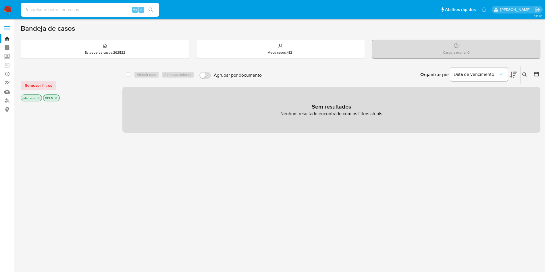
click at [113, 11] on input at bounding box center [90, 9] width 138 height 7
paste input "1863049344"
type input "1863049344"
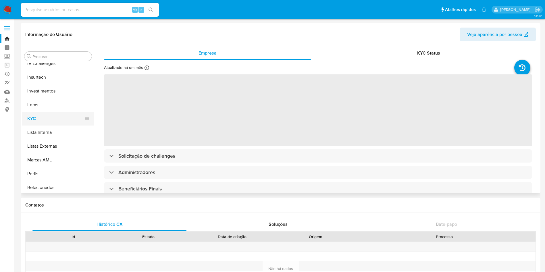
select select "10"
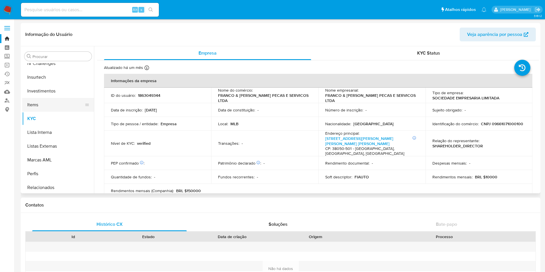
scroll to position [212, 0]
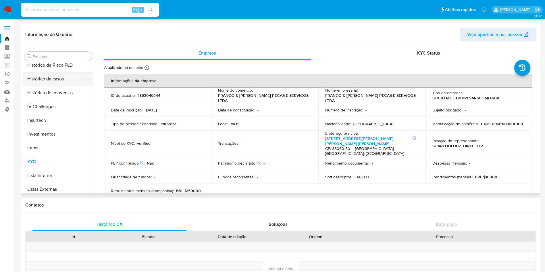
click at [54, 73] on button "Histórico de casos" at bounding box center [55, 79] width 67 height 14
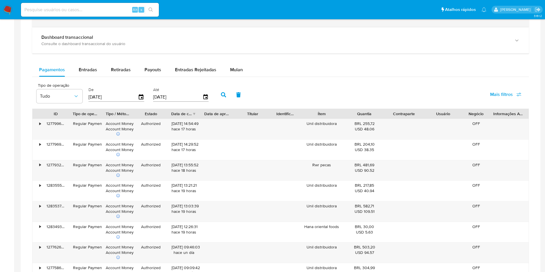
scroll to position [216, 0]
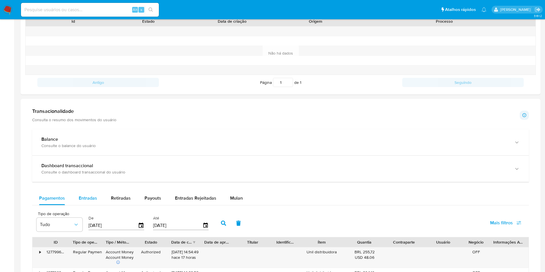
click at [85, 201] on span "Entradas" at bounding box center [88, 198] width 18 height 7
select select "10"
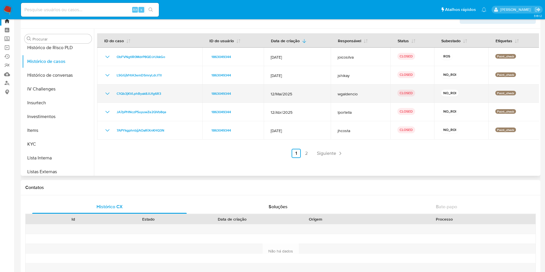
scroll to position [0, 0]
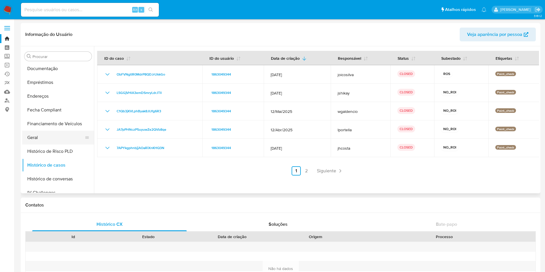
click at [37, 138] on button "Geral" at bounding box center [55, 138] width 67 height 14
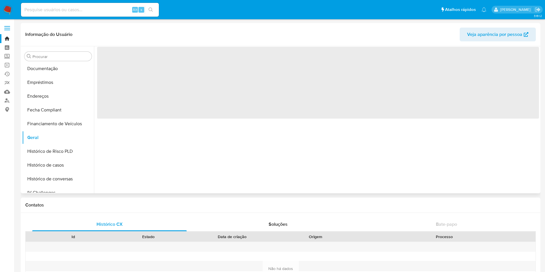
scroll to position [298, 0]
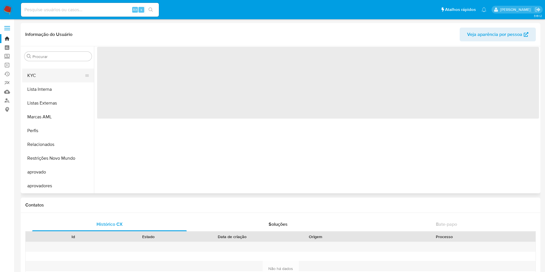
click at [40, 74] on button "KYC" at bounding box center [55, 76] width 67 height 14
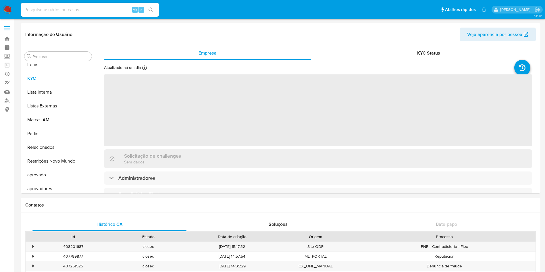
scroll to position [298, 0]
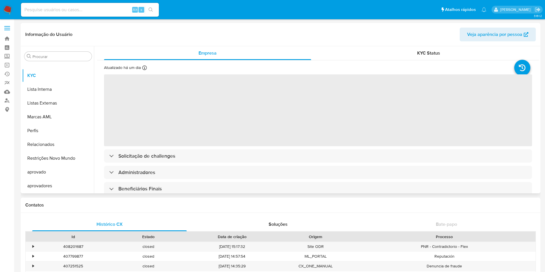
select select "10"
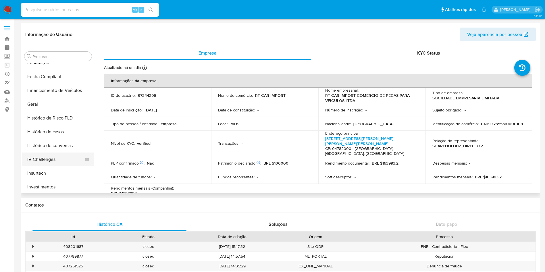
scroll to position [172, 0]
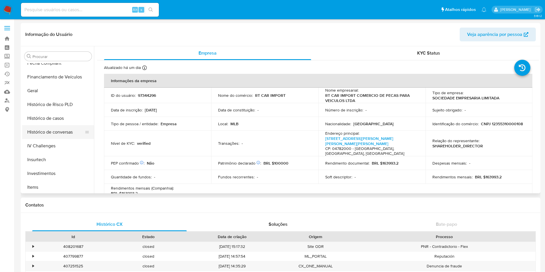
click at [47, 129] on button "Histórico de conversas" at bounding box center [55, 132] width 67 height 14
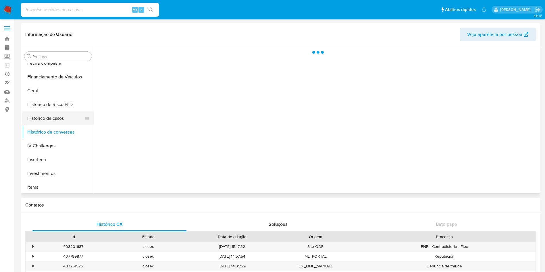
click at [49, 119] on button "Histórico de casos" at bounding box center [55, 119] width 67 height 14
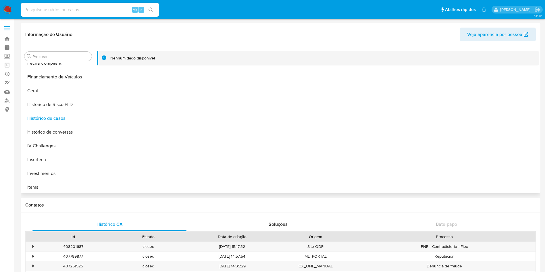
scroll to position [298, 0]
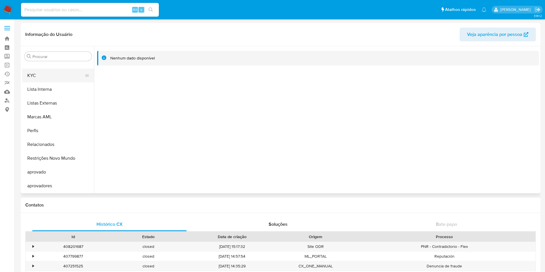
click at [47, 74] on button "KYC" at bounding box center [55, 76] width 67 height 14
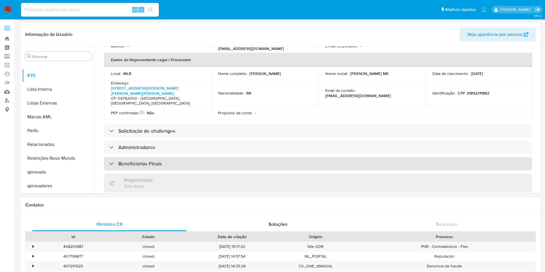
click at [138, 161] on h3 "Beneficiários Finais" at bounding box center [139, 164] width 43 height 6
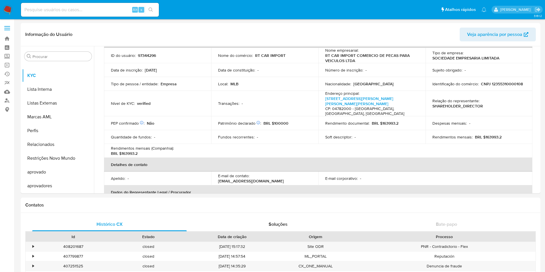
scroll to position [0, 0]
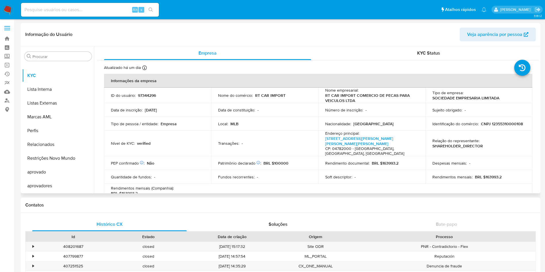
click at [511, 124] on p "CNPJ 12355310000108" at bounding box center [502, 123] width 42 height 5
click at [511, 123] on p "CNPJ 12355310000108" at bounding box center [502, 123] width 42 height 5
copy p "12355310000108"
click at [503, 120] on td "Identificação do comércio : CNPJ 12355310000108" at bounding box center [479, 124] width 107 height 14
click at [507, 124] on p "CNPJ 12355310000108" at bounding box center [502, 123] width 42 height 5
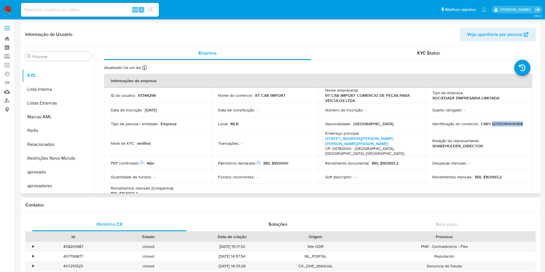
click at [507, 124] on p "CNPJ 12355310000108" at bounding box center [502, 123] width 42 height 5
copy p "12355310000108"
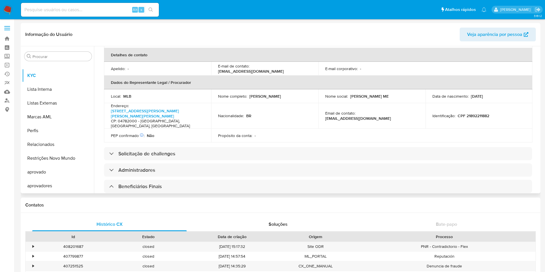
scroll to position [216, 0]
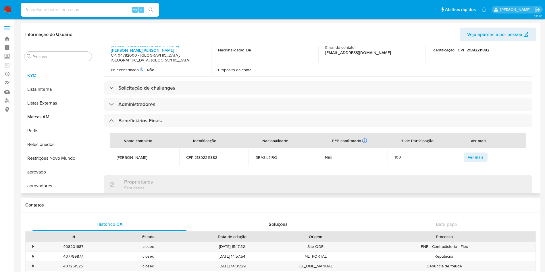
click at [141, 148] on td "THIAGO BIAZZI MACIEL" at bounding box center [145, 157] width 70 height 18
click at [141, 155] on span "THIAGO BIAZZI MACIEL" at bounding box center [145, 157] width 56 height 5
copy span "THIAGO BIAZZI MACIEL"
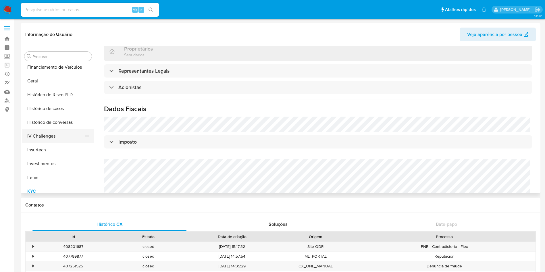
scroll to position [169, 0]
click at [35, 92] on button "Geral" at bounding box center [55, 95] width 67 height 14
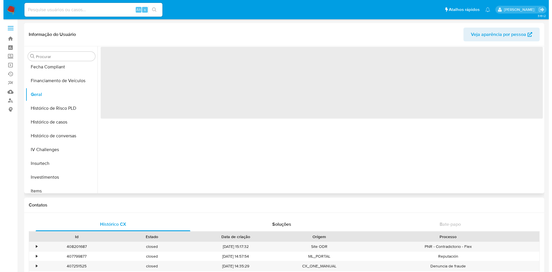
scroll to position [0, 0]
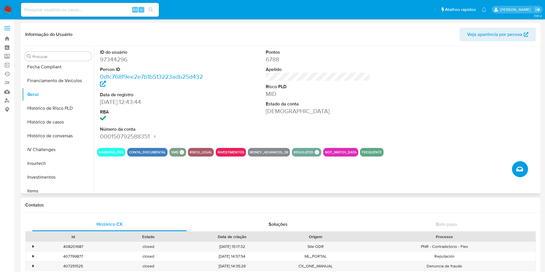
click at [524, 172] on button "Criar caso manual" at bounding box center [520, 169] width 16 height 16
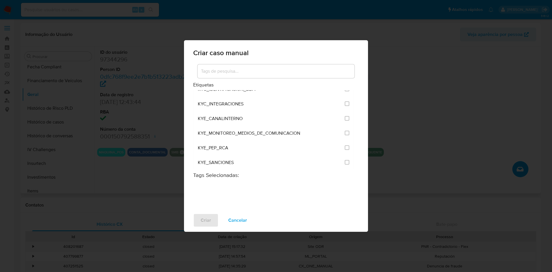
scroll to position [561, 0]
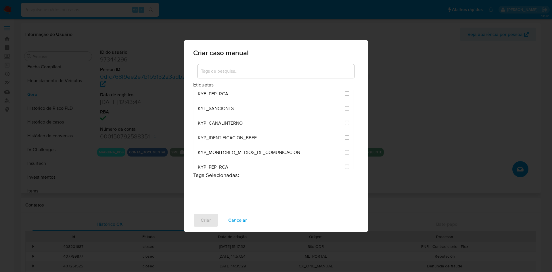
click at [243, 72] on input at bounding box center [275, 71] width 157 height 7
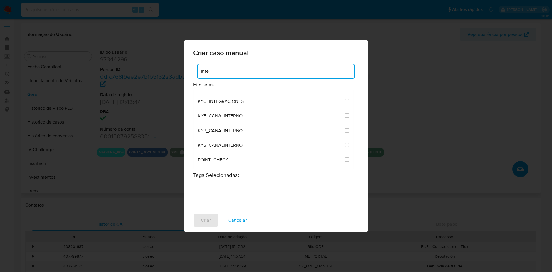
scroll to position [11, 0]
type input "inte"
click at [242, 128] on span "KYC_INTEGRACIONES" at bounding box center [221, 131] width 46 height 6
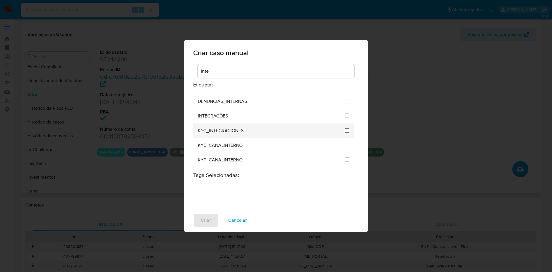
click at [345, 132] on input "2093" at bounding box center [347, 130] width 5 height 5
checkbox input "true"
click at [207, 222] on span "Criar" at bounding box center [206, 220] width 10 height 13
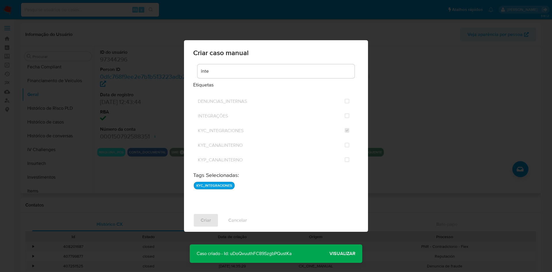
click at [337, 254] on span "Visualizar" at bounding box center [342, 254] width 26 height 0
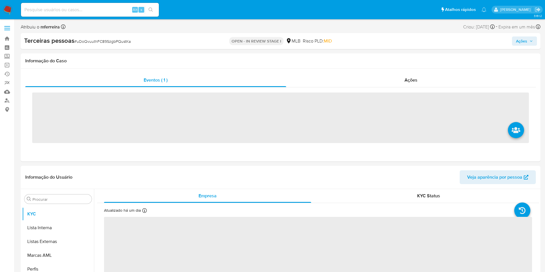
scroll to position [312, 0]
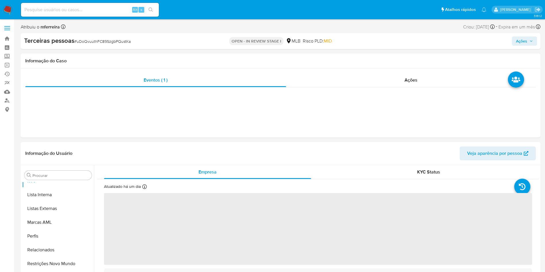
select select "10"
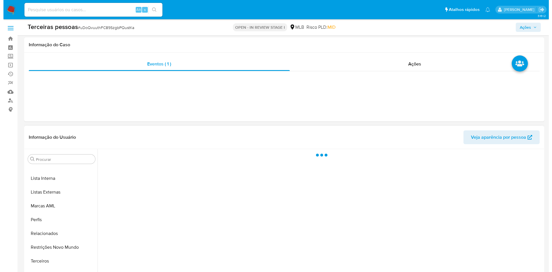
scroll to position [91, 0]
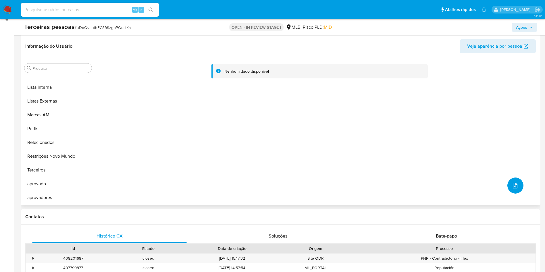
click at [508, 186] on button "upload-file" at bounding box center [516, 186] width 16 height 16
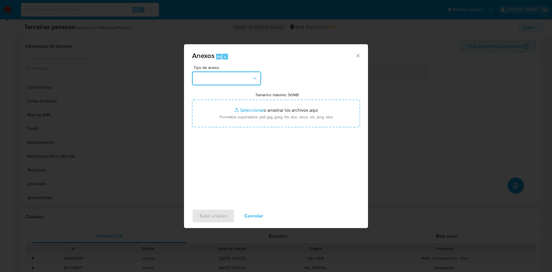
click at [238, 78] on button "button" at bounding box center [226, 79] width 69 height 14
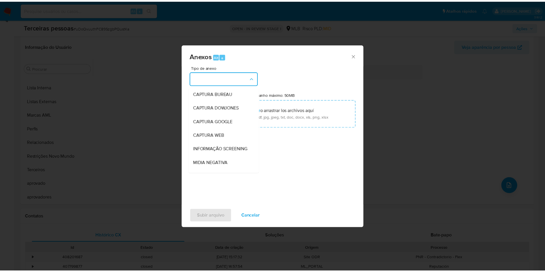
scroll to position [89, 0]
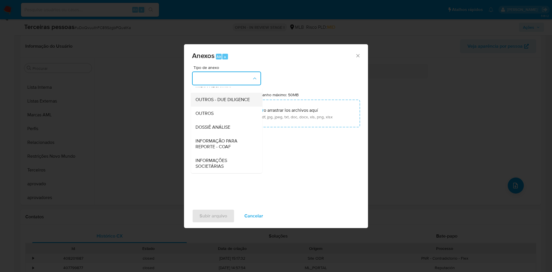
click at [209, 97] on span "OUTROS - DUE DILIGENCE" at bounding box center [222, 100] width 54 height 6
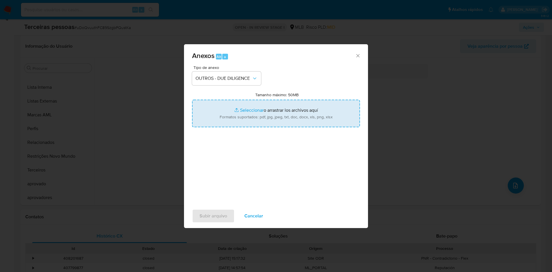
click at [231, 104] on input "Tamanho máximo: 50MB Seleccionar archivos" at bounding box center [276, 114] width 168 height 28
type input "C:\fakepath\s-THIAGO BIAZZI MACIEL.pdf"
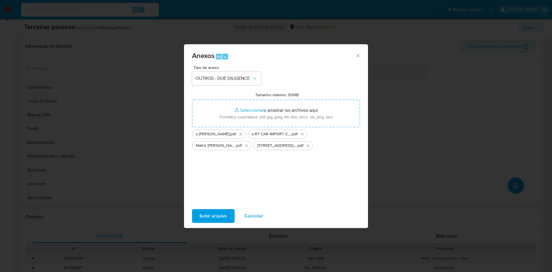
click at [214, 217] on span "Subir arquivo" at bounding box center [214, 216] width 28 height 13
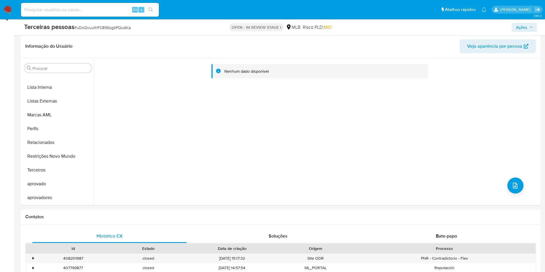
click at [531, 28] on icon "button" at bounding box center [531, 27] width 3 height 3
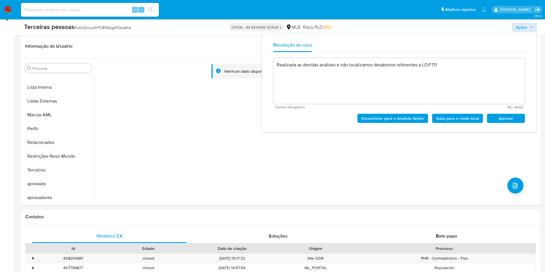
click at [508, 116] on span "Aprovar" at bounding box center [506, 118] width 30 height 8
type textarea "Realizada as devidas análises e não localizamos desabonos referentes a LD/FTP."
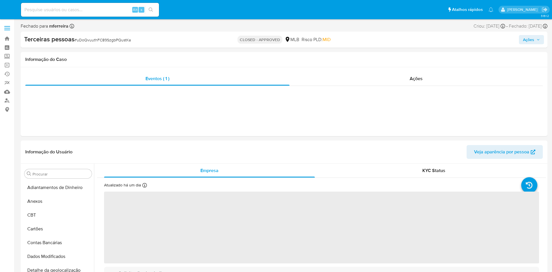
select select "10"
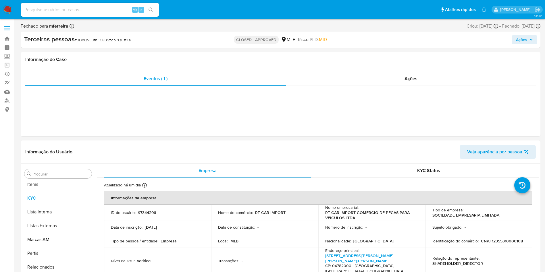
scroll to position [312, 0]
click at [102, 7] on input at bounding box center [90, 9] width 138 height 7
paste input "1090987890"
type input "1090987890"
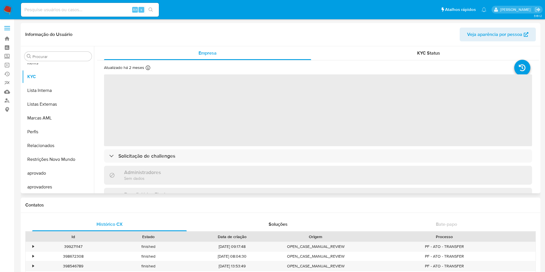
scroll to position [298, 0]
select select "10"
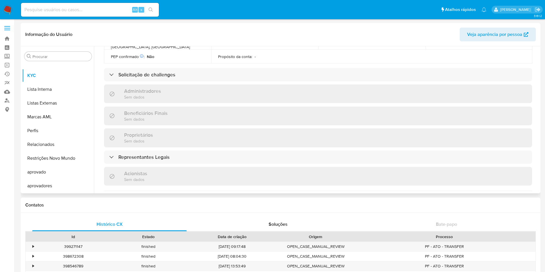
scroll to position [216, 0]
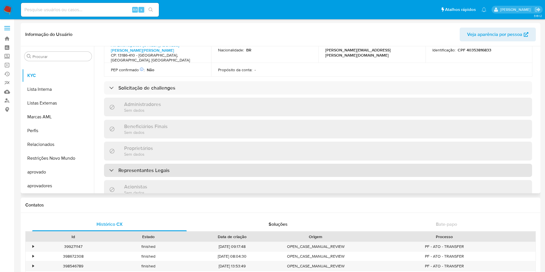
click at [149, 167] on h3 "Representantes Legais" at bounding box center [143, 170] width 51 height 6
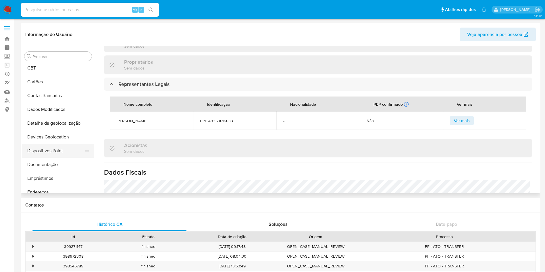
scroll to position [43, 0]
click at [54, 151] on button "Documentação" at bounding box center [55, 151] width 67 height 14
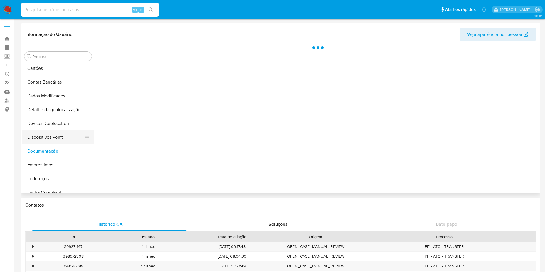
scroll to position [0, 0]
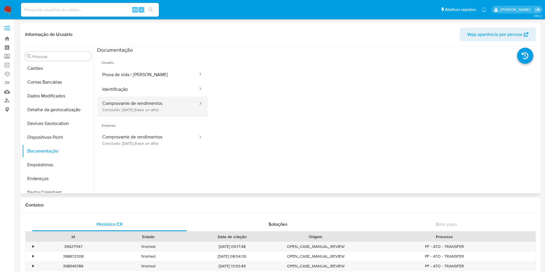
click at [166, 106] on button "Comprovante de rendimentos Concluído: 24/09/2024 (hace un año)" at bounding box center [147, 107] width 101 height 20
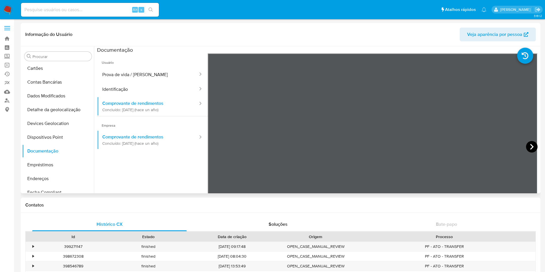
click at [533, 147] on icon at bounding box center [531, 146] width 11 height 11
click at [531, 146] on icon at bounding box center [531, 147] width 3 height 6
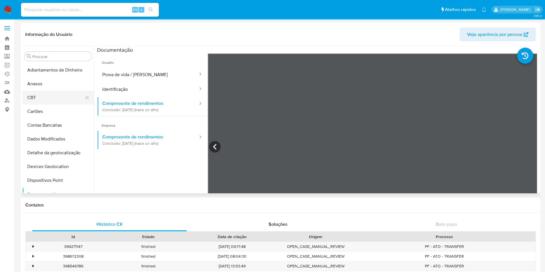
scroll to position [216, 0]
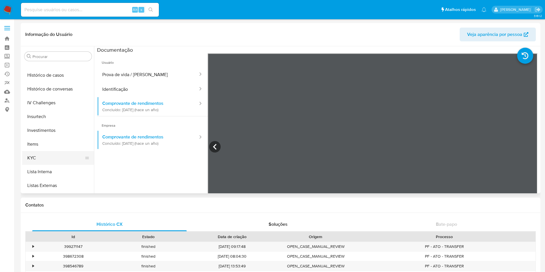
click at [57, 152] on button "KYC" at bounding box center [55, 158] width 67 height 14
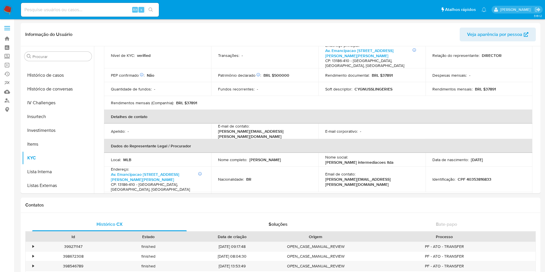
scroll to position [0, 0]
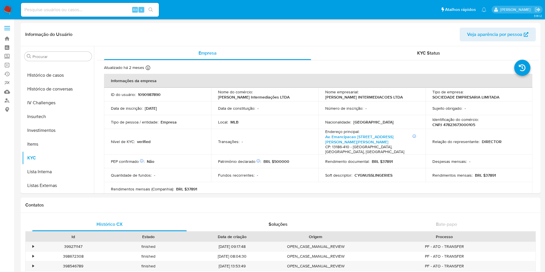
click at [457, 126] on p "CNPJ 47823673000105" at bounding box center [454, 124] width 43 height 5
copy p "47823673000105"
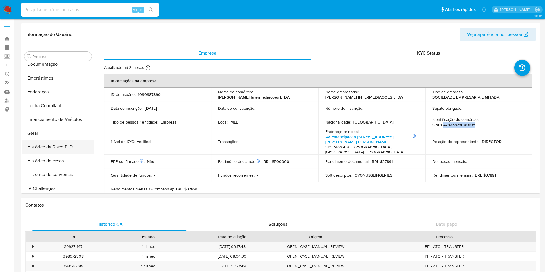
scroll to position [172, 0]
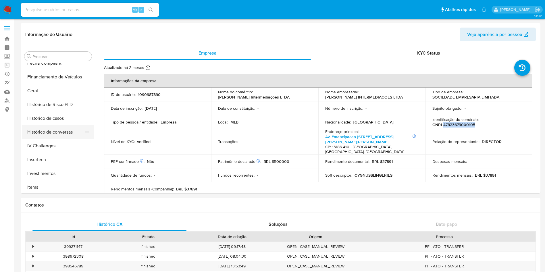
click at [63, 126] on button "Histórico de conversas" at bounding box center [55, 132] width 67 height 14
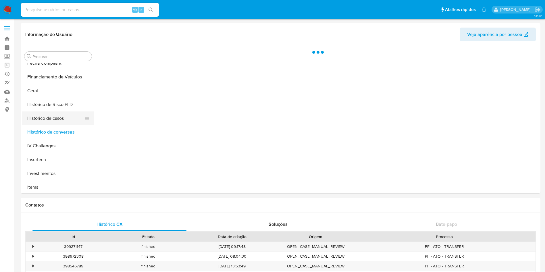
click at [61, 121] on button "Histórico de casos" at bounding box center [55, 119] width 67 height 14
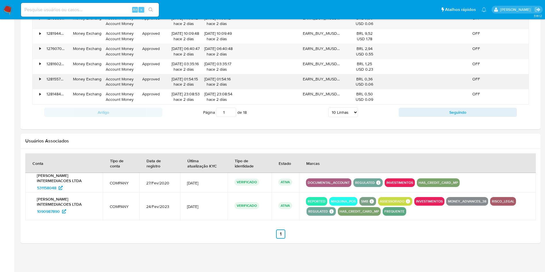
scroll to position [386, 0]
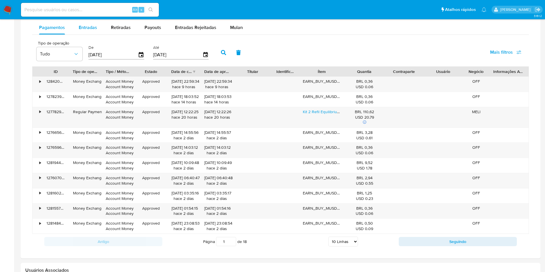
click at [86, 31] on div "Entradas" at bounding box center [88, 28] width 18 height 14
select select "10"
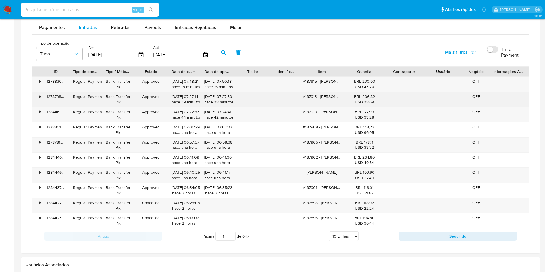
click at [334, 95] on div "#187913 - Cygnuss" at bounding box center [322, 99] width 46 height 15
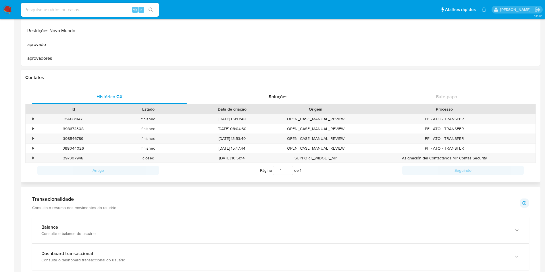
scroll to position [0, 0]
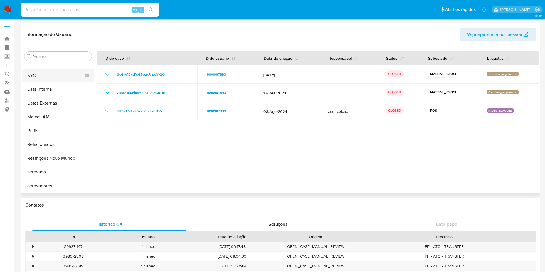
click at [43, 75] on button "KYC" at bounding box center [55, 76] width 67 height 14
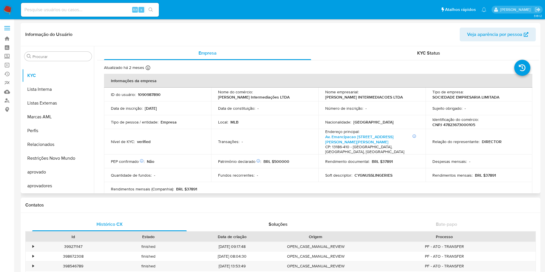
click at [461, 121] on p "Identificação do comércio :" at bounding box center [456, 119] width 46 height 5
click at [464, 128] on td "Identificação do comércio : CNPJ 47823673000105" at bounding box center [479, 122] width 107 height 14
click at [462, 125] on p "CNPJ 47823673000105" at bounding box center [454, 124] width 43 height 5
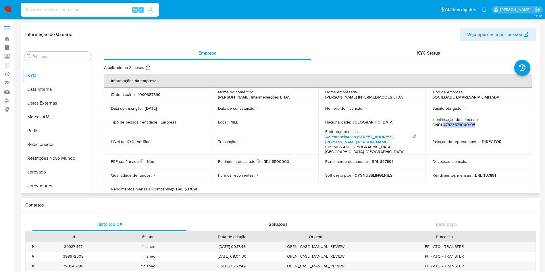
copy p "47823673000105"
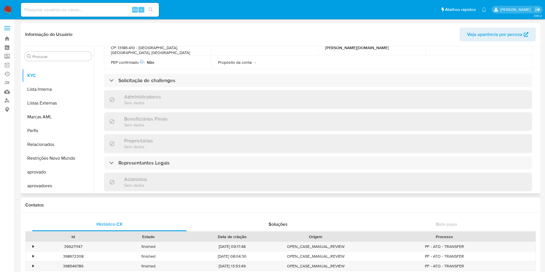
scroll to position [302, 0]
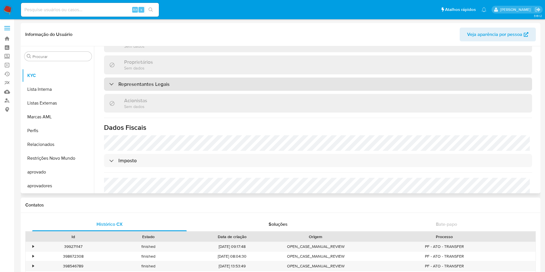
drag, startPoint x: 140, startPoint y: 63, endPoint x: 144, endPoint y: 68, distance: 6.2
click at [140, 64] on div "Informações da empresa ID do usuário : 1090987890 Nome do comércio : Cygnuss In…" at bounding box center [318, 10] width 428 height 477
click at [145, 78] on div "Representantes Legais" at bounding box center [318, 84] width 428 height 13
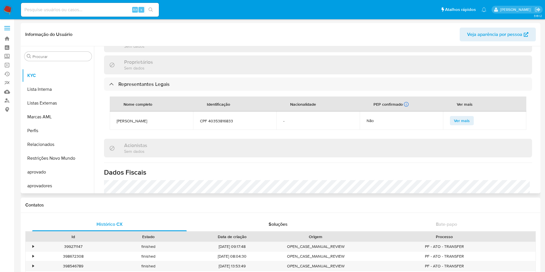
click at [134, 118] on span "[PERSON_NAME]" at bounding box center [152, 120] width 70 height 5
click at [135, 118] on span "[PERSON_NAME]" at bounding box center [152, 120] width 70 height 5
copy span "[PERSON_NAME]"
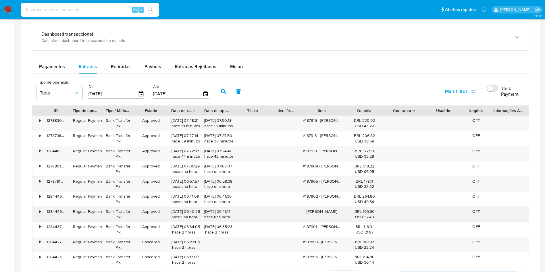
scroll to position [371, 0]
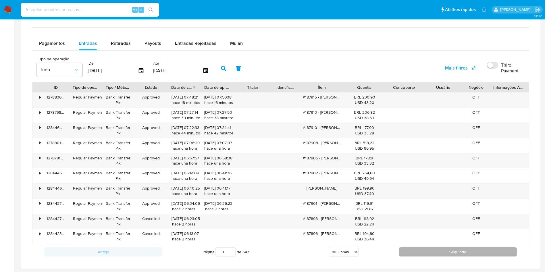
click at [431, 249] on button "Seguindo" at bounding box center [458, 252] width 118 height 9
type input "2"
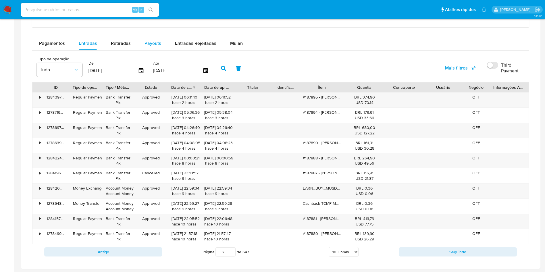
click at [147, 43] on span "Payouts" at bounding box center [153, 43] width 17 height 7
select select "10"
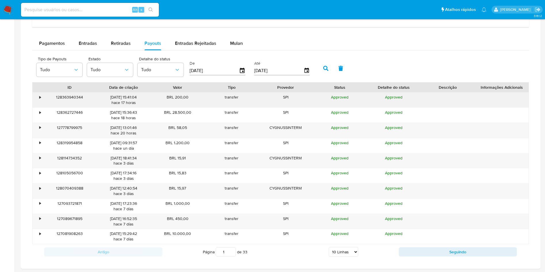
click at [45, 99] on div "128363940344" at bounding box center [70, 100] width 54 height 15
click at [39, 106] on div "•" at bounding box center [37, 100] width 10 height 15
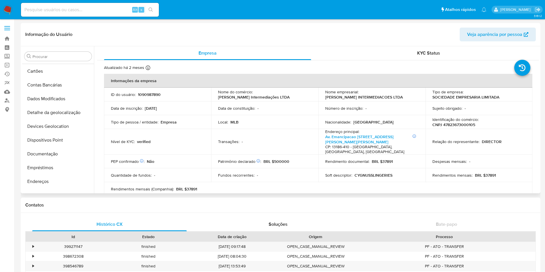
scroll to position [43, 0]
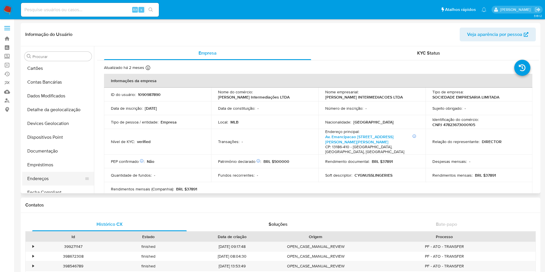
click at [48, 178] on button "Endereços" at bounding box center [55, 179] width 67 height 14
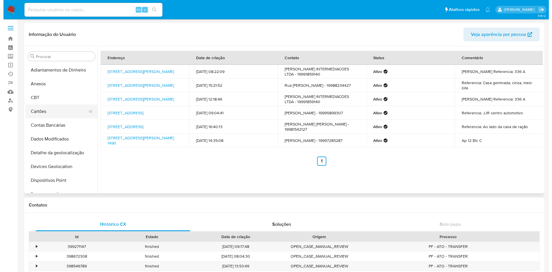
scroll to position [172, 0]
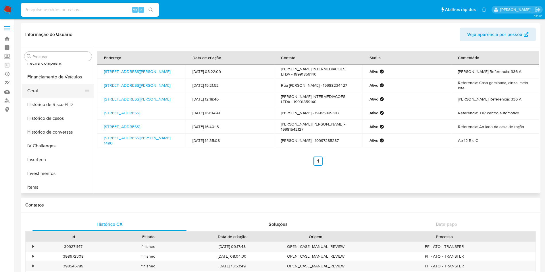
click at [53, 93] on button "Geral" at bounding box center [55, 91] width 67 height 14
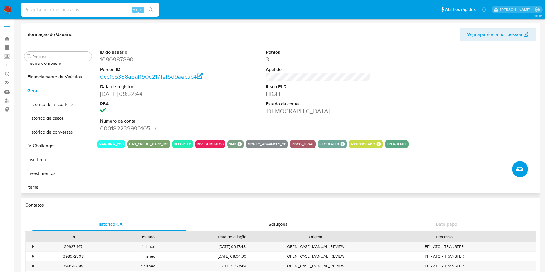
click at [523, 165] on button "Criar caso manual" at bounding box center [520, 169] width 16 height 16
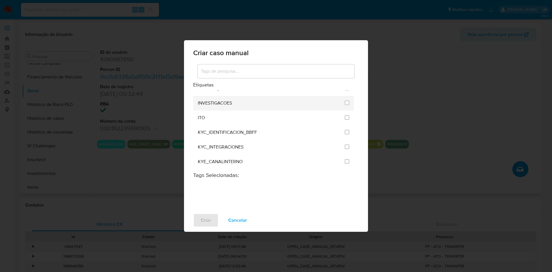
scroll to position [474, 0]
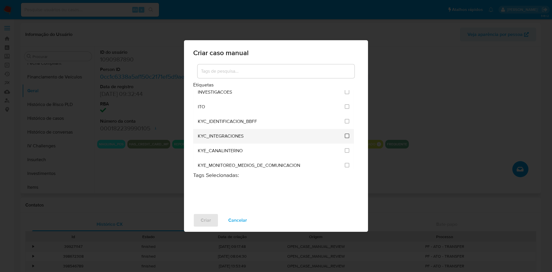
click at [345, 136] on input "2093" at bounding box center [347, 136] width 5 height 5
checkbox input "true"
click at [216, 220] on button "Criar" at bounding box center [205, 221] width 25 height 14
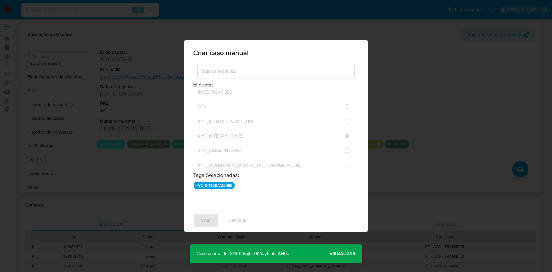
click at [333, 254] on span "Visualizar" at bounding box center [342, 254] width 26 height 0
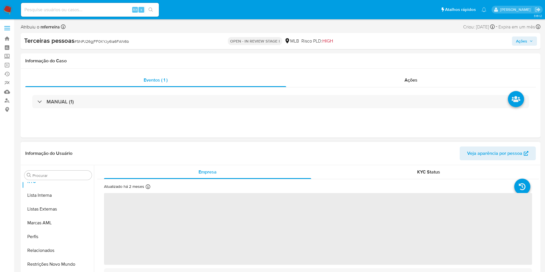
scroll to position [312, 0]
select select "10"
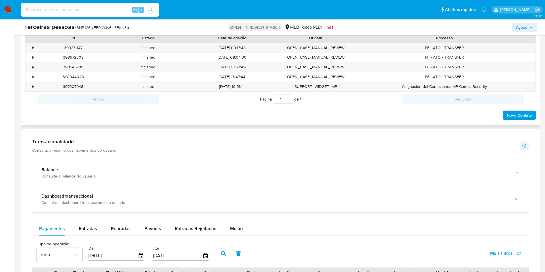
scroll to position [172, 0]
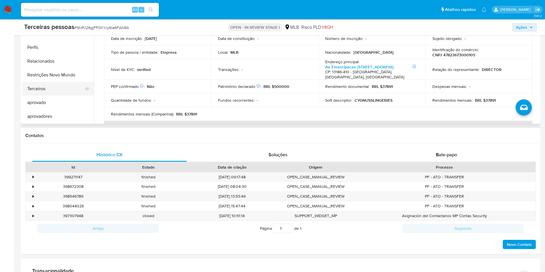
click at [54, 89] on button "Terceiros" at bounding box center [55, 89] width 67 height 14
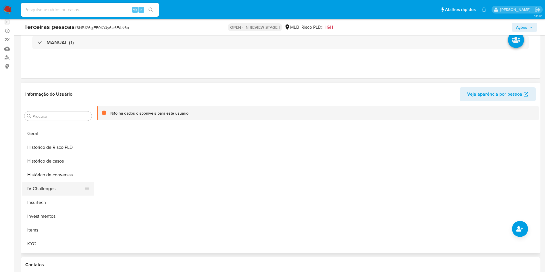
scroll to position [216, 0]
click at [48, 215] on button "KYC" at bounding box center [55, 218] width 67 height 14
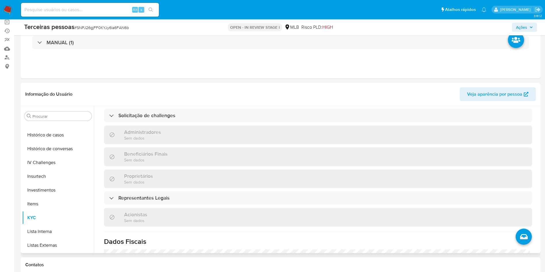
scroll to position [259, 0]
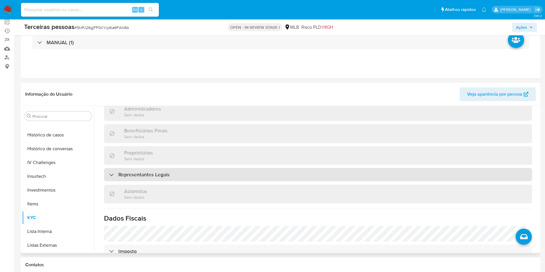
click at [140, 177] on h3 "Representantes Legais" at bounding box center [143, 175] width 51 height 6
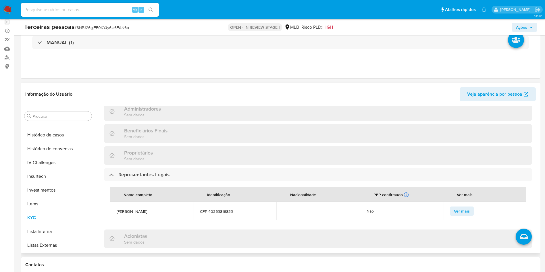
click at [214, 213] on span "CPF 40353816833" at bounding box center [235, 211] width 70 height 5
copy span "40353816833"
click at [42, 220] on button "Terceiros" at bounding box center [55, 218] width 67 height 14
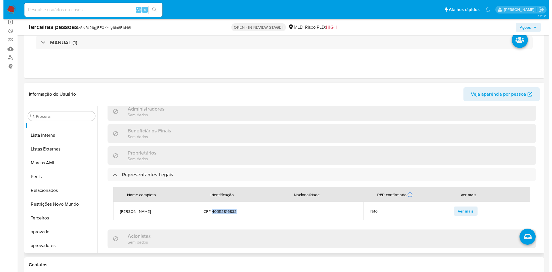
scroll to position [0, 0]
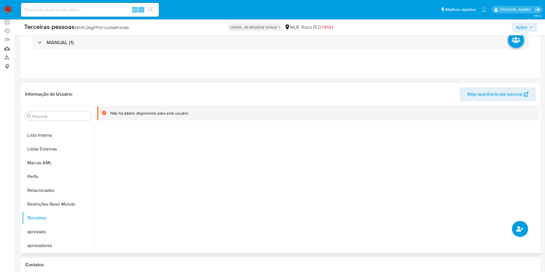
click at [515, 229] on button "common.add_complementary_information" at bounding box center [520, 229] width 16 height 16
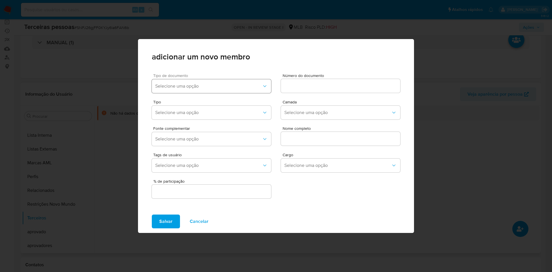
click at [214, 89] on span "Selecione uma opção" at bounding box center [208, 86] width 107 height 6
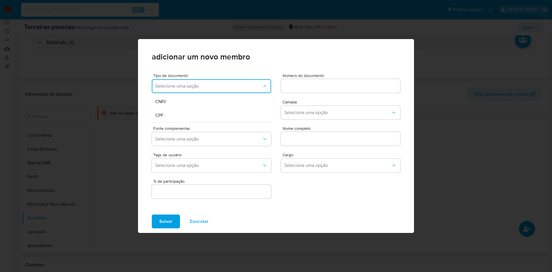
click at [171, 118] on div "CPF" at bounding box center [200, 116] width 90 height 14
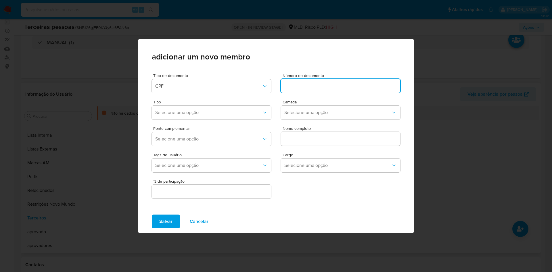
click at [304, 86] on input at bounding box center [340, 85] width 119 height 7
paste input "40353816833"
type input "40353816833"
click at [299, 100] on span "Camada" at bounding box center [342, 102] width 119 height 4
click at [298, 114] on span "Selecione uma opção" at bounding box center [337, 113] width 107 height 6
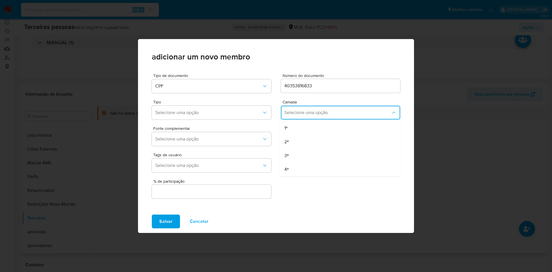
click at [300, 127] on div "1ª" at bounding box center [329, 128] width 90 height 14
click at [303, 133] on button "Selecione uma opção" at bounding box center [340, 139] width 119 height 14
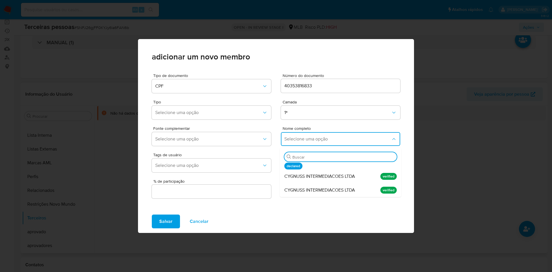
click at [334, 122] on div "Fonte complementar Selecione uma opção Nome completo Selecione uma opção Buscar…" at bounding box center [276, 135] width 248 height 26
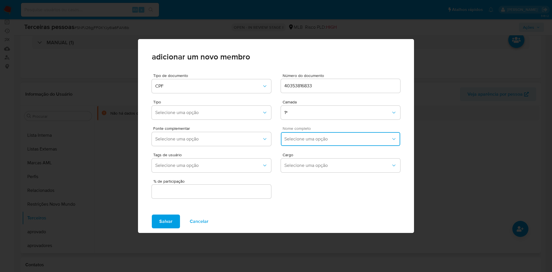
click at [296, 143] on button "Selecione uma opção" at bounding box center [340, 139] width 119 height 14
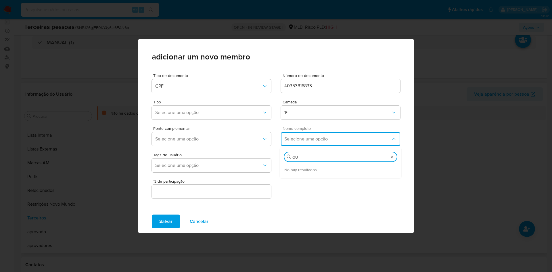
type input "G"
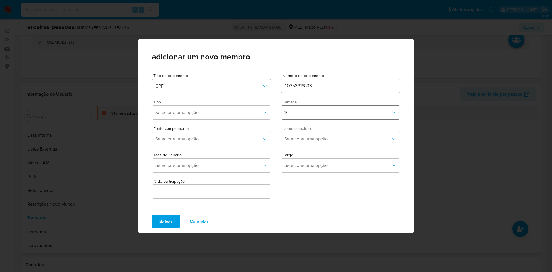
click at [311, 119] on button "1ª" at bounding box center [340, 113] width 119 height 14
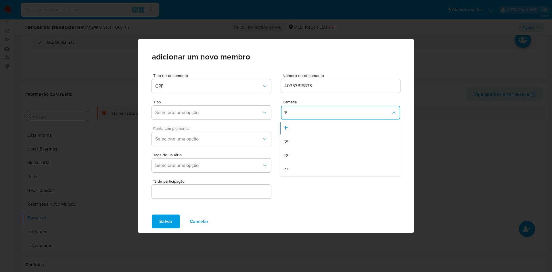
click at [260, 127] on span "Fonte complementar" at bounding box center [212, 128] width 119 height 4
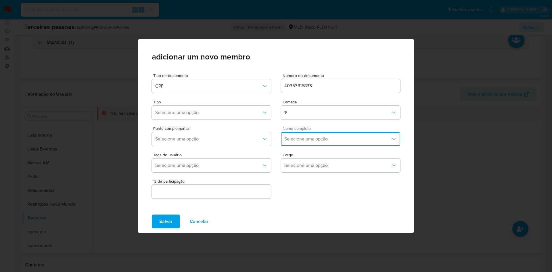
click at [307, 140] on span "Selecione uma opção" at bounding box center [337, 139] width 107 height 6
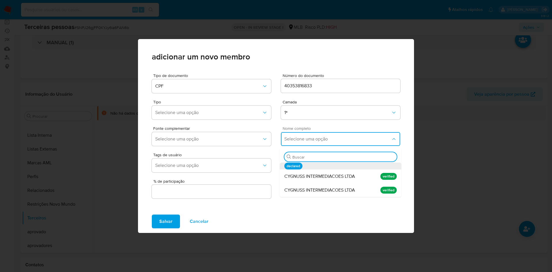
paste input "GUILHERME FAGUNDES PERES"
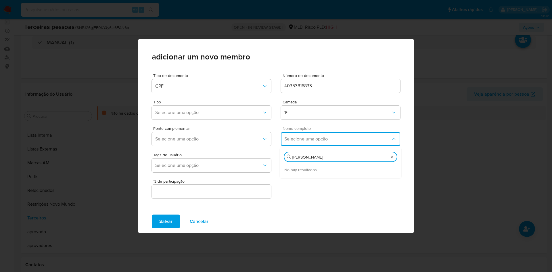
type input "GUILHERME FAGUNDES PERES"
click at [327, 161] on div "Buscar GUILHERME FAGUNDES PERES" at bounding box center [340, 156] width 112 height 9
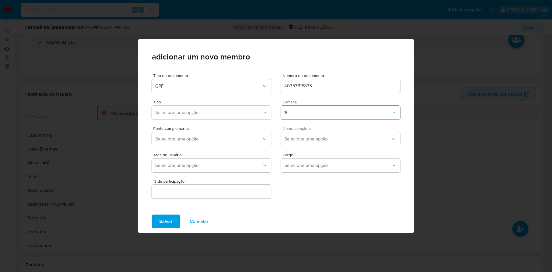
click at [324, 113] on span "1ª" at bounding box center [337, 113] width 107 height 6
click at [315, 83] on input "40353816833" at bounding box center [340, 85] width 119 height 7
click at [284, 86] on input "40353816833" at bounding box center [340, 85] width 119 height 7
type input "CPF 40353816833"
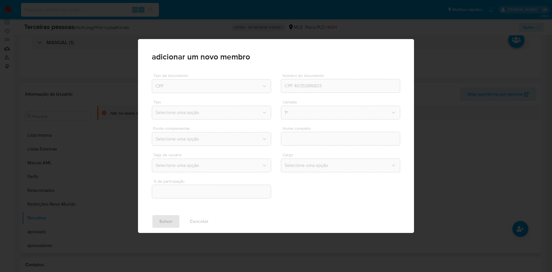
click at [309, 124] on div "Fonte complementar Selecione uma opção Nome completo" at bounding box center [276, 135] width 248 height 26
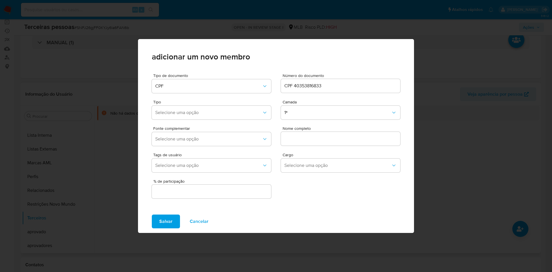
click at [307, 138] on input "text" at bounding box center [340, 138] width 119 height 7
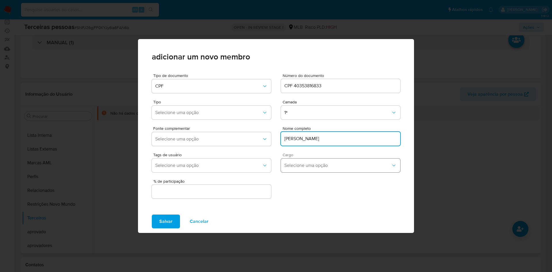
type input "GUILHERME FAGUNDES PERES"
drag, startPoint x: 294, startPoint y: 163, endPoint x: 298, endPoint y: 168, distance: 6.7
click at [294, 163] on span "Selecione uma opção" at bounding box center [337, 166] width 107 height 6
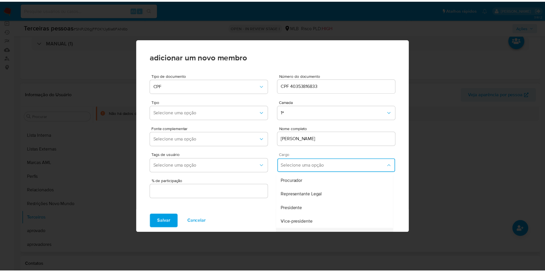
scroll to position [86, 0]
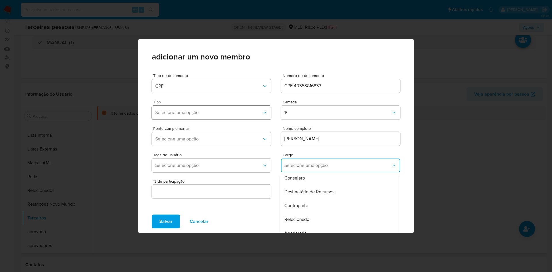
click at [168, 109] on button "Selecione uma opção" at bounding box center [211, 113] width 119 height 14
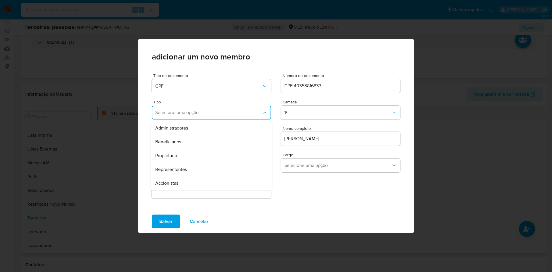
click at [175, 143] on span "Beneficiarios" at bounding box center [168, 142] width 26 height 6
click at [175, 141] on span "Selecione uma opção" at bounding box center [208, 139] width 107 height 6
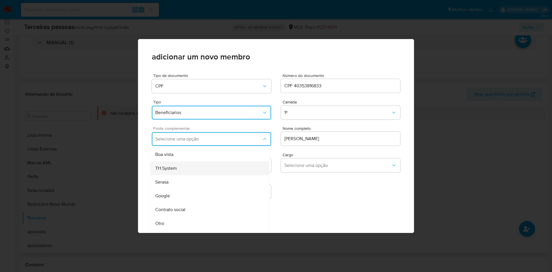
click at [182, 171] on div "TH System" at bounding box center [198, 169] width 87 height 14
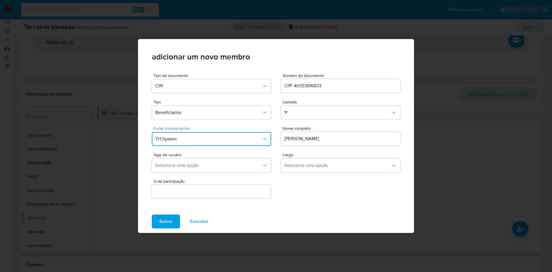
click at [186, 192] on input "text" at bounding box center [211, 191] width 119 height 7
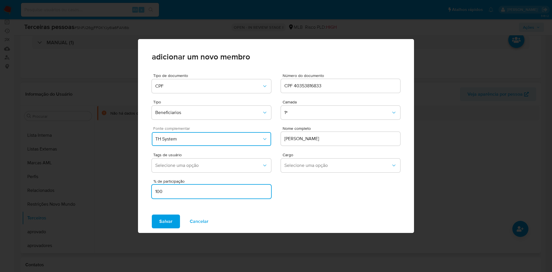
type input "100"
click at [152, 215] on button "Salvar" at bounding box center [166, 222] width 28 height 14
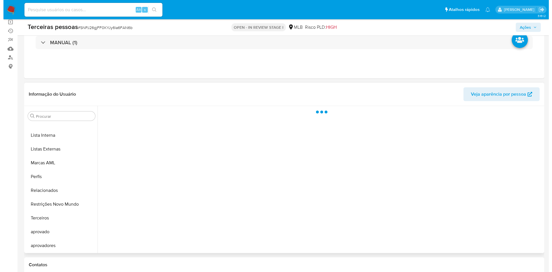
scroll to position [75, 0]
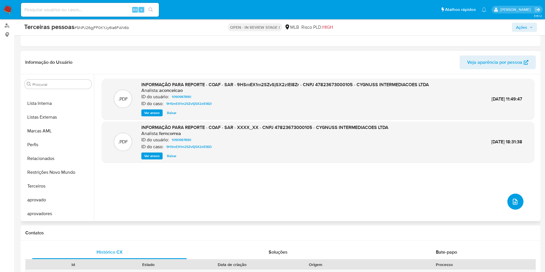
click at [513, 200] on icon "upload-file" at bounding box center [515, 202] width 5 height 6
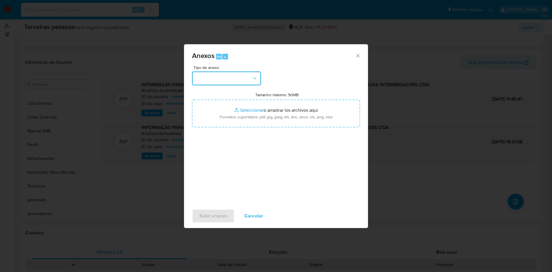
click at [225, 78] on button "button" at bounding box center [226, 79] width 69 height 14
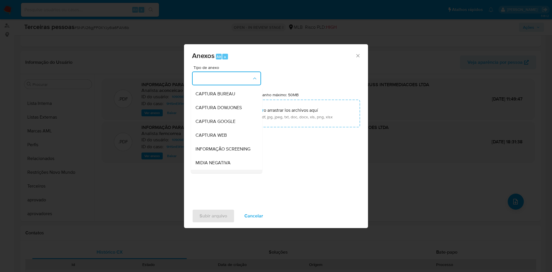
scroll to position [89, 0]
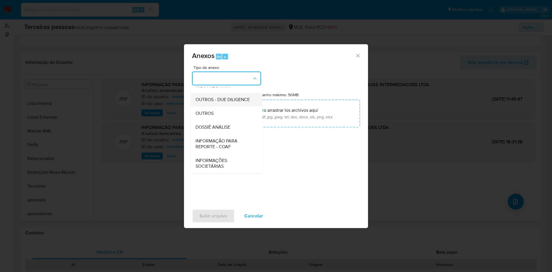
click at [205, 97] on span "OUTROS - DUE DILIGENCE" at bounding box center [222, 100] width 54 height 6
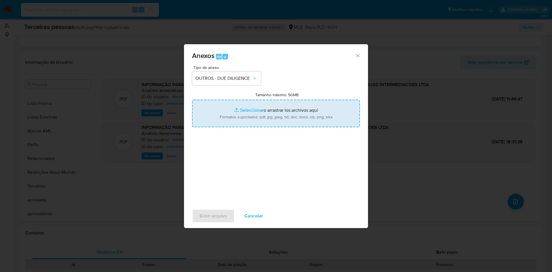
click at [225, 115] on input "Tamanho máximo: 50MB Seleccionar archivos" at bounding box center [276, 114] width 168 height 28
type input "C:\fakepath\SOCIO.pdf"
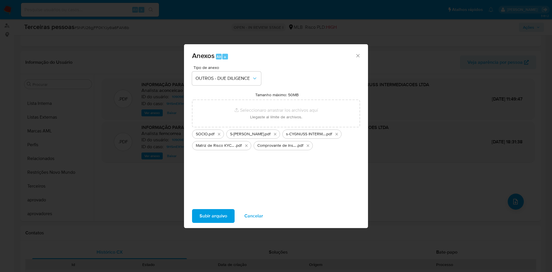
click at [227, 212] on span "Subir arquivo" at bounding box center [214, 216] width 28 height 13
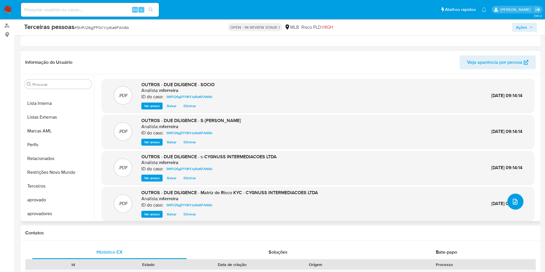
click at [513, 200] on icon "upload-file" at bounding box center [515, 201] width 7 height 7
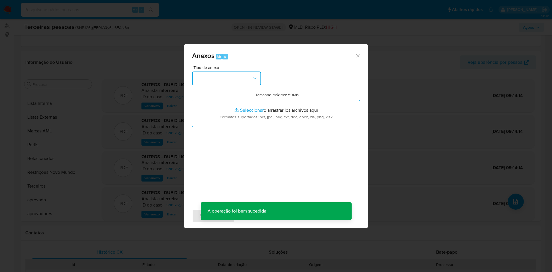
drag, startPoint x: 203, startPoint y: 76, endPoint x: 207, endPoint y: 79, distance: 4.7
click at [204, 76] on button "button" at bounding box center [226, 79] width 69 height 14
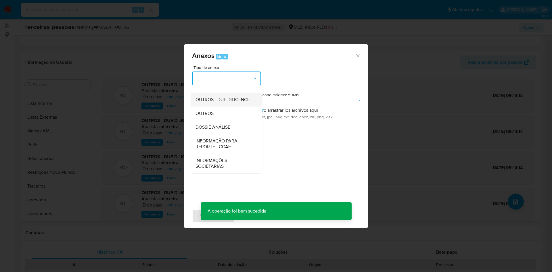
click at [206, 97] on span "OUTROS - DUE DILIGENCE" at bounding box center [222, 100] width 54 height 6
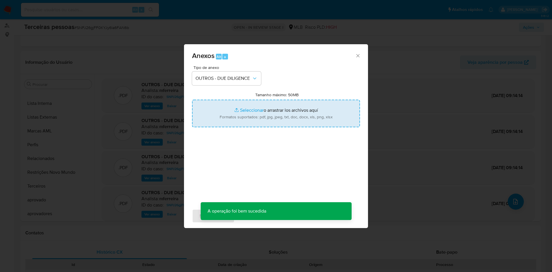
click at [221, 107] on input "Tamanho máximo: 50MB Seleccionar archivos" at bounding box center [276, 114] width 168 height 28
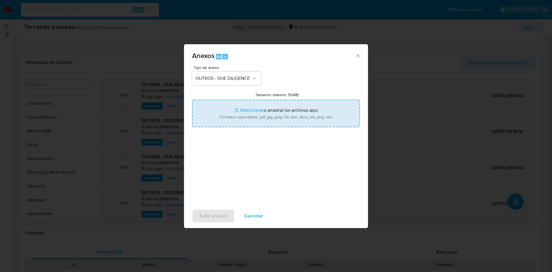
type input "C:\fakepath\347 R. Alberto Gomes - Google Maps.pdf"
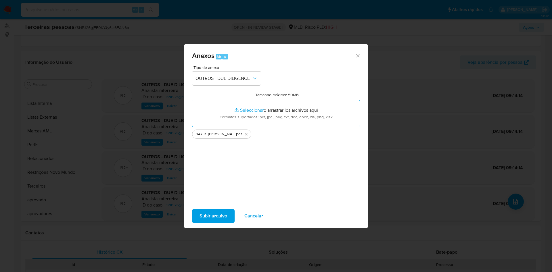
click at [218, 218] on span "Subir arquivo" at bounding box center [214, 216] width 28 height 13
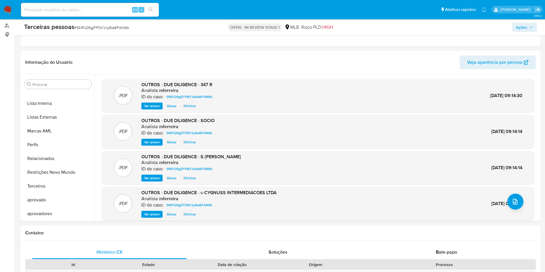
click at [531, 26] on icon "button" at bounding box center [531, 27] width 3 height 3
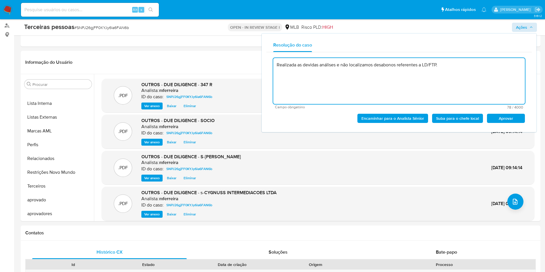
click at [523, 118] on button "Aprovar" at bounding box center [506, 118] width 38 height 9
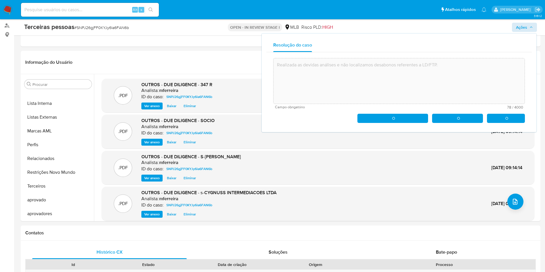
type textarea "Realizada as devidas análises e não localizamos desabonos referentes a LD/FTP."
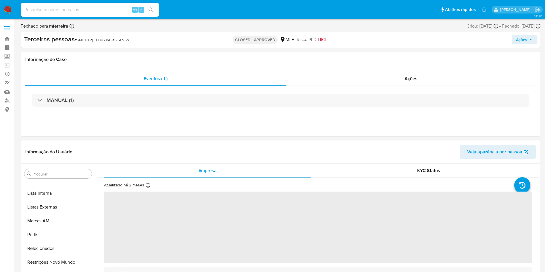
scroll to position [312, 0]
select select "10"
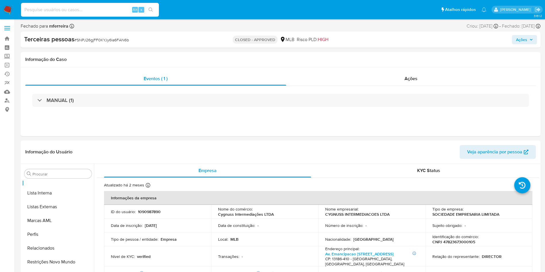
click at [101, 7] on input at bounding box center [90, 9] width 138 height 7
paste input "1143496208"
type input "1143496208"
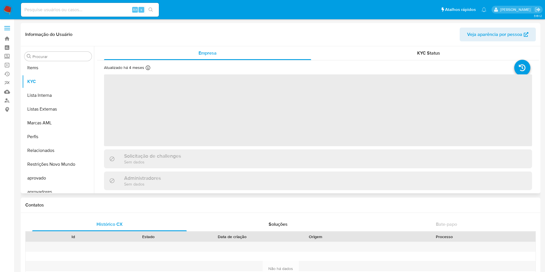
scroll to position [298, 0]
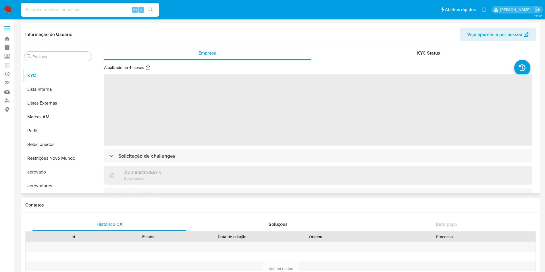
select select "10"
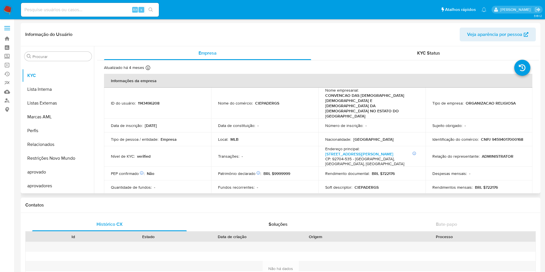
click at [481, 137] on p "CNPJ 94594017000168" at bounding box center [502, 139] width 42 height 5
copy p "94594017000168"
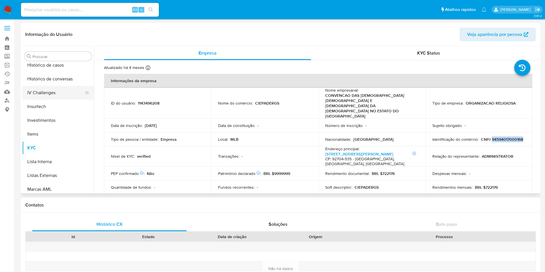
scroll to position [169, 0]
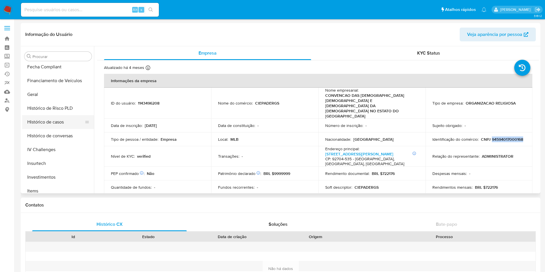
click at [61, 123] on button "Histórico de casos" at bounding box center [55, 122] width 67 height 14
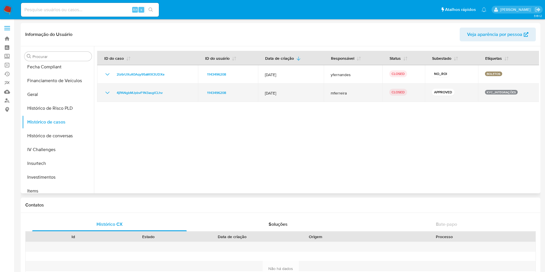
click at [107, 93] on icon "Mostrar/Ocultar" at bounding box center [107, 93] width 4 height 2
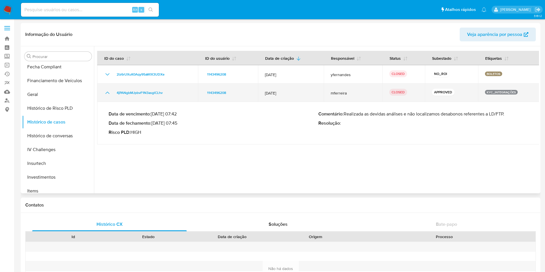
click at [107, 93] on icon "Mostrar/Ocultar" at bounding box center [107, 93] width 4 height 2
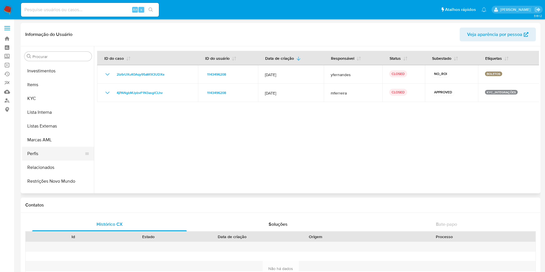
scroll to position [298, 0]
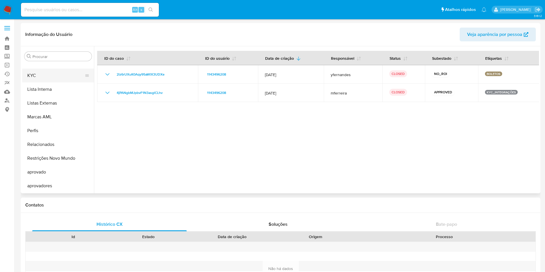
click at [48, 77] on button "KYC" at bounding box center [55, 76] width 67 height 14
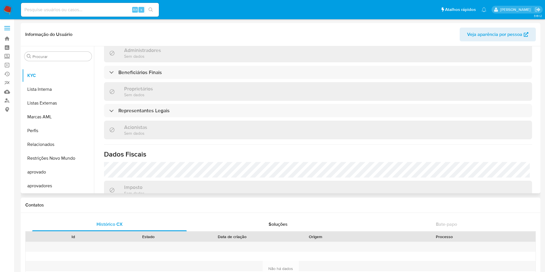
scroll to position [262, 0]
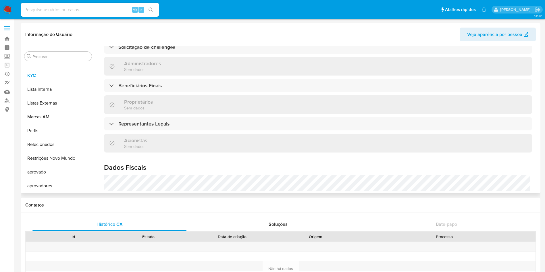
click at [157, 95] on div "Informações da empresa ID do usuário : 1143496208 Nome do comércio : CIEPADERGS…" at bounding box center [318, 53] width 428 height 482
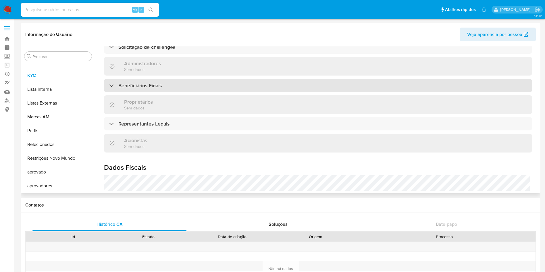
click at [151, 83] on h3 "Beneficiários Finais" at bounding box center [139, 86] width 43 height 6
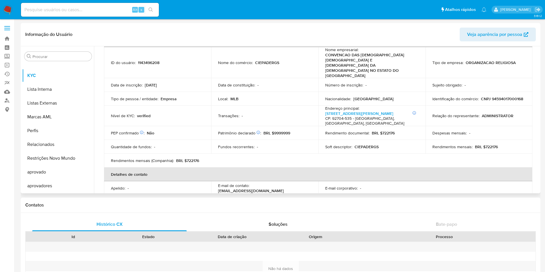
scroll to position [89, 0]
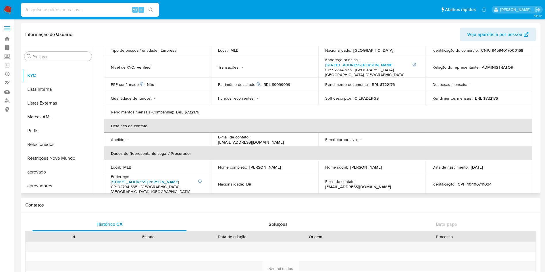
click at [159, 179] on link "Avenida Getúlio Vargas 1495, Centro" at bounding box center [145, 182] width 68 height 6
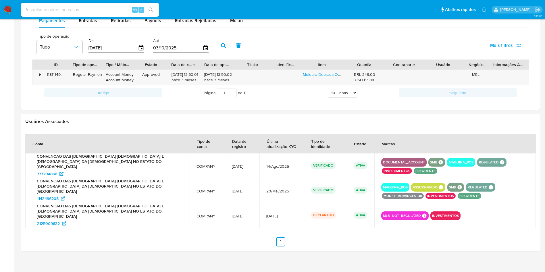
scroll to position [223, 0]
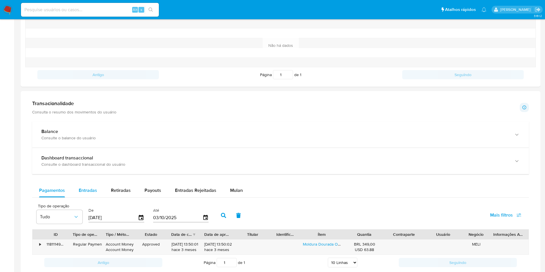
drag, startPoint x: 80, startPoint y: 187, endPoint x: 86, endPoint y: 184, distance: 6.3
click at [81, 187] on span "Entradas" at bounding box center [88, 190] width 18 height 7
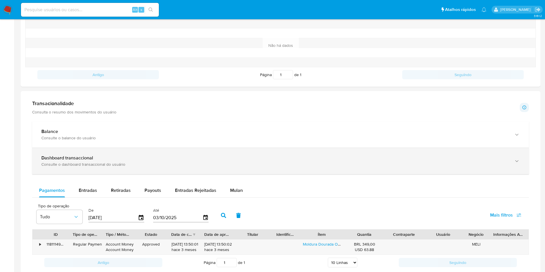
select select "10"
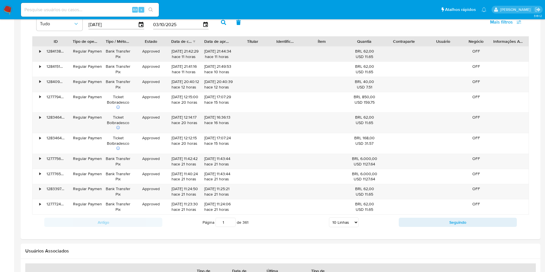
scroll to position [525, 0]
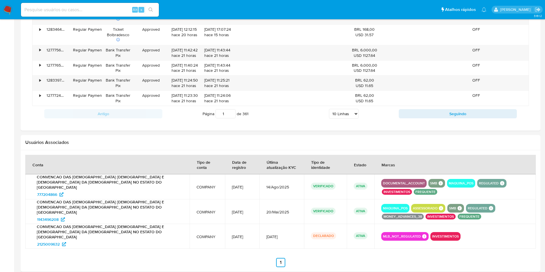
click at [440, 107] on div "Antigo Página 1 de 361 5 Linhas 10 Linhas 20 Linhas 25 Linhas 50 Linhas 100 Lin…" at bounding box center [280, 114] width 497 height 16
click at [443, 114] on button "Seguindo" at bounding box center [458, 113] width 118 height 9
type input "2"
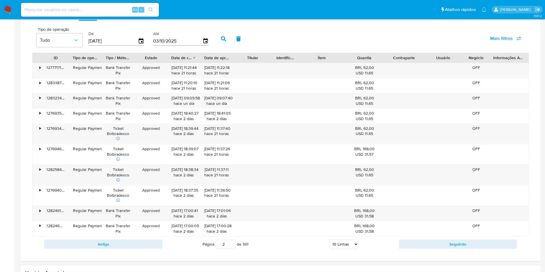
scroll to position [353, 0]
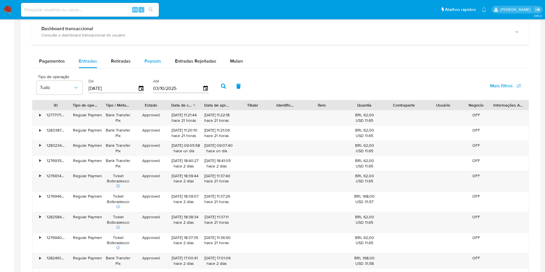
drag, startPoint x: 143, startPoint y: 55, endPoint x: 145, endPoint y: 57, distance: 3.5
click at [144, 56] on button "Payouts" at bounding box center [153, 61] width 30 height 14
select select "10"
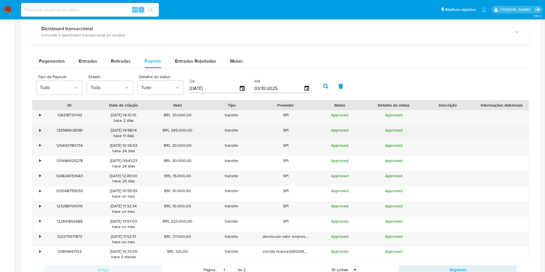
click at [48, 126] on div "126589028381" at bounding box center [70, 133] width 54 height 15
click at [41, 131] on div "•" at bounding box center [37, 133] width 10 height 15
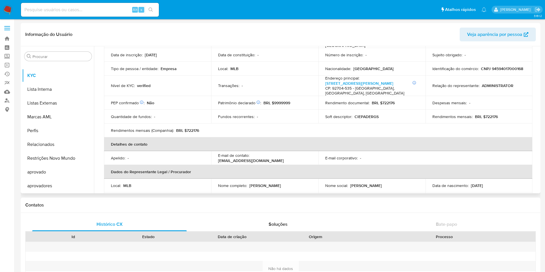
scroll to position [0, 0]
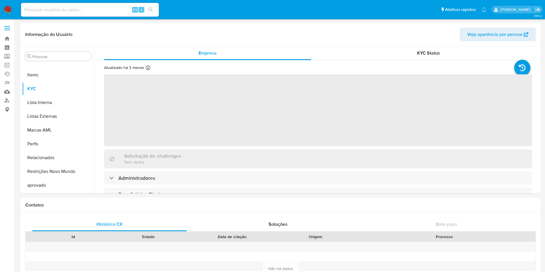
scroll to position [298, 0]
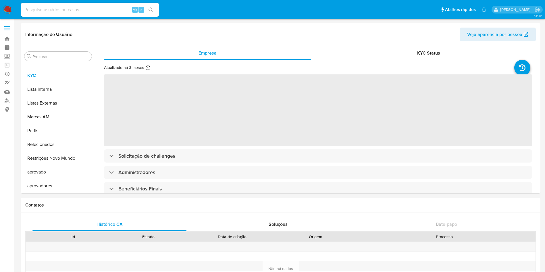
select select "10"
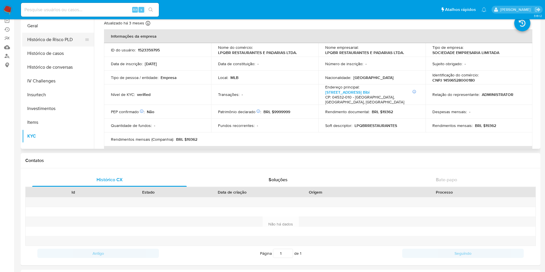
scroll to position [193, 0]
click at [59, 53] on button "Histórico de casos" at bounding box center [55, 54] width 67 height 14
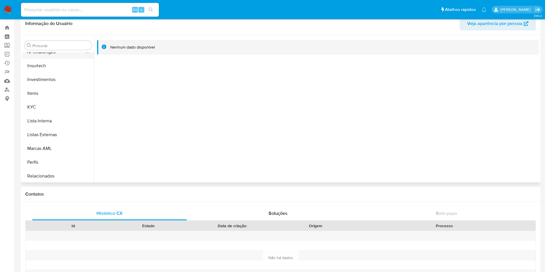
scroll to position [258, 0]
click at [38, 105] on button "KYC" at bounding box center [55, 105] width 67 height 14
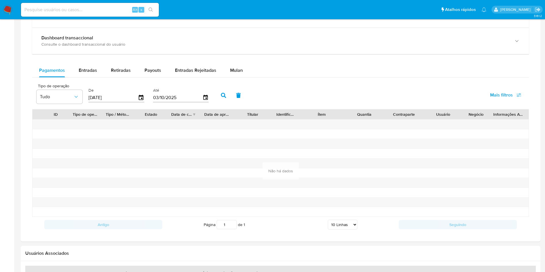
scroll to position [313, 0]
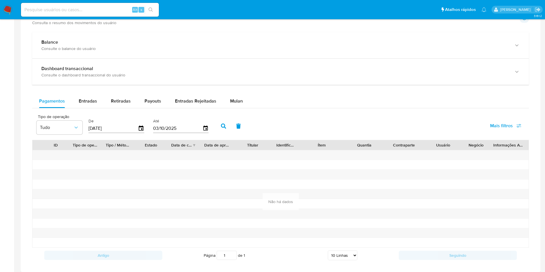
click at [83, 108] on div "Pagamentos Entradas Retiradas Payouts Entradas Rejeitadas Mulan Tipo de operaçã…" at bounding box center [280, 178] width 497 height 169
click at [90, 99] on span "Entradas" at bounding box center [88, 101] width 18 height 7
select select "10"
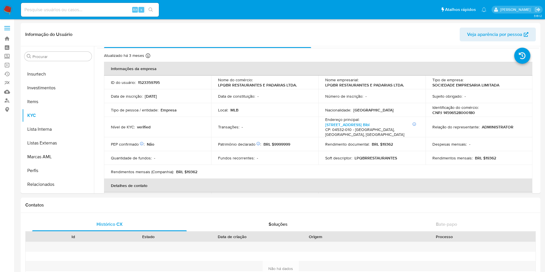
scroll to position [0, 0]
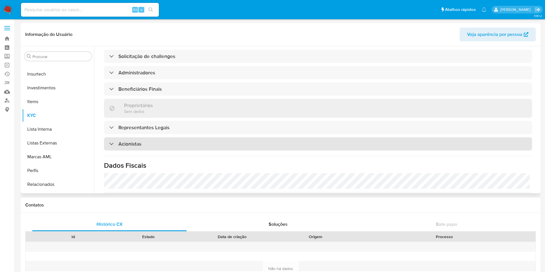
click at [135, 137] on div "Acionistas" at bounding box center [318, 143] width 428 height 13
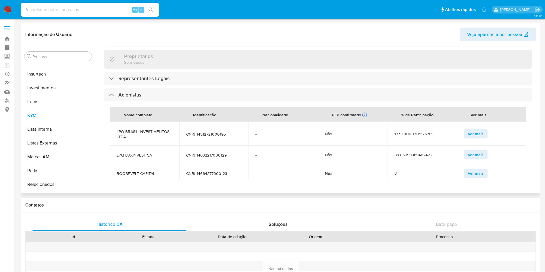
click at [147, 75] on div "Informações da empresa ID do usuário : 1523359795 Nome do comércio : LPQBR REST…" at bounding box center [318, 54] width 428 height 533
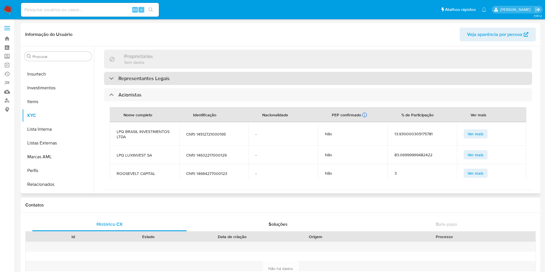
click at [139, 75] on h3 "Representantes Legais" at bounding box center [143, 78] width 51 height 6
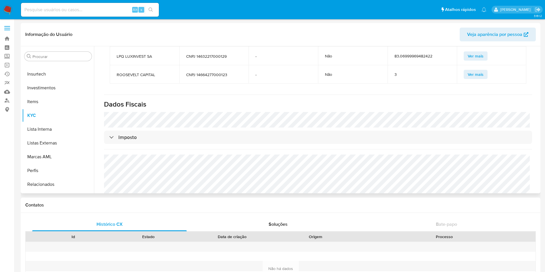
scroll to position [379, 0]
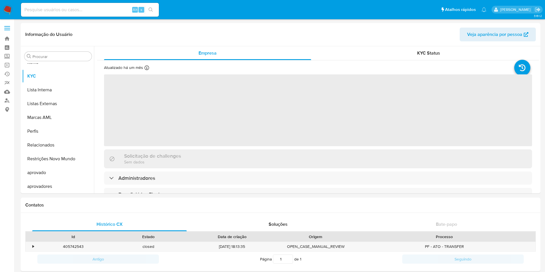
scroll to position [298, 0]
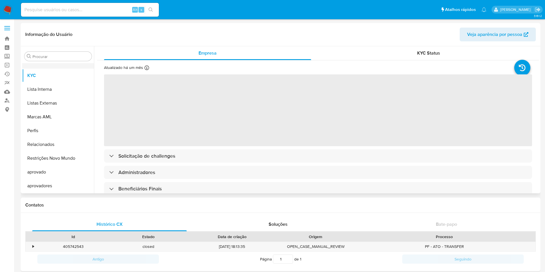
select select "10"
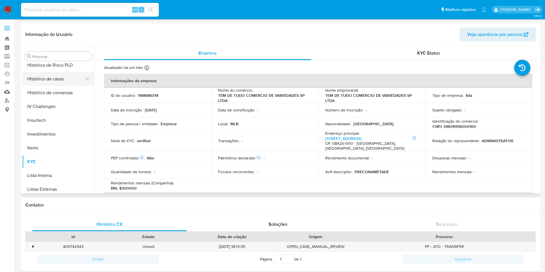
click at [49, 80] on button "Histórico de casos" at bounding box center [55, 79] width 67 height 14
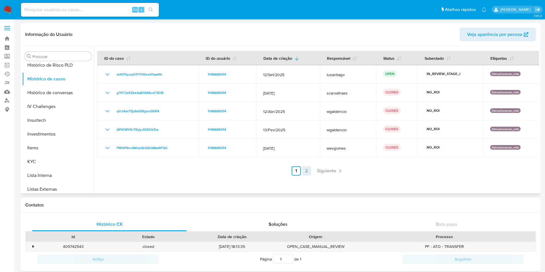
click at [305, 173] on link "2" at bounding box center [306, 170] width 9 height 9
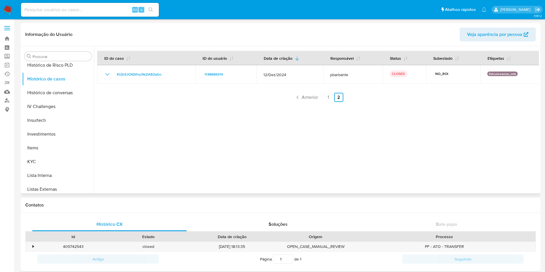
click at [325, 97] on link "1" at bounding box center [328, 97] width 9 height 9
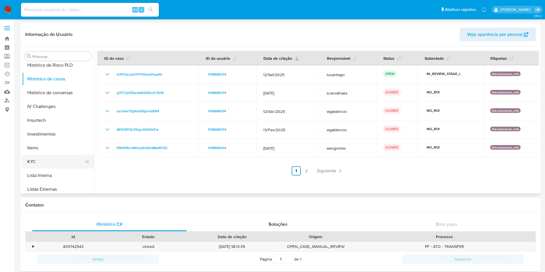
click at [51, 155] on button "KYC" at bounding box center [55, 162] width 67 height 14
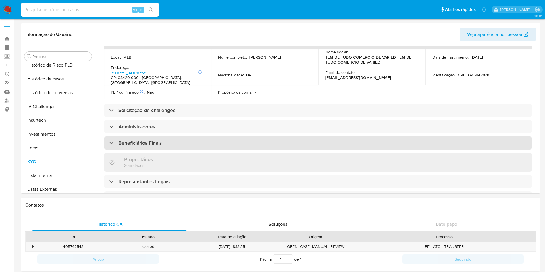
click at [144, 145] on h3 "Beneficiários Finais" at bounding box center [139, 143] width 43 height 6
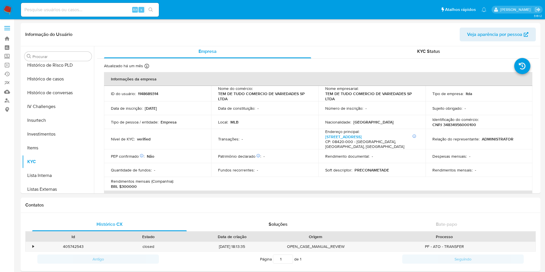
scroll to position [0, 0]
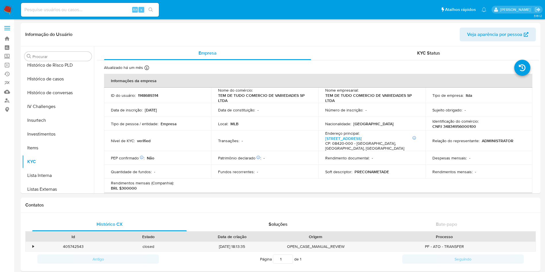
click at [454, 123] on p "Identificação do comércio :" at bounding box center [456, 121] width 46 height 5
click at [456, 125] on p "CNPJ 34834956000100" at bounding box center [455, 126] width 44 height 5
copy p "34834956000100"
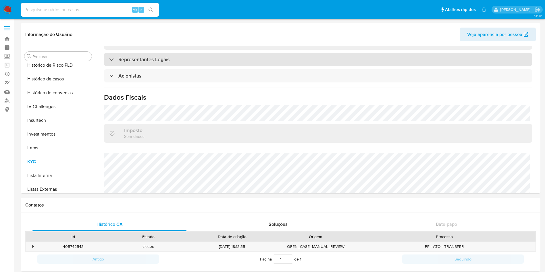
scroll to position [301, 0]
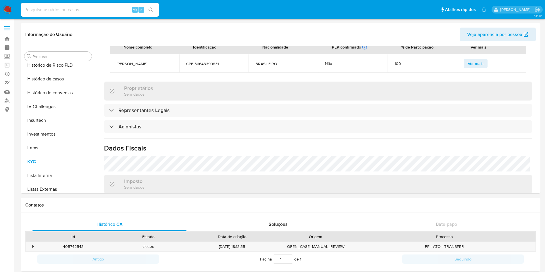
click at [152, 65] on span "GISELE MOURA DA SILVA" at bounding box center [145, 63] width 56 height 5
copy span "GISELE MOURA DA SILVA"
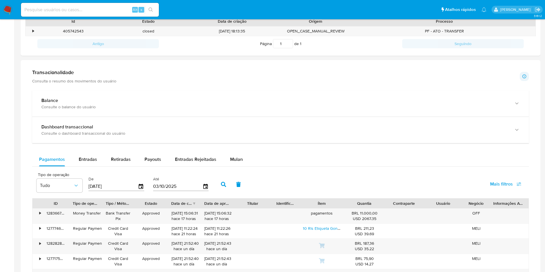
scroll to position [345, 0]
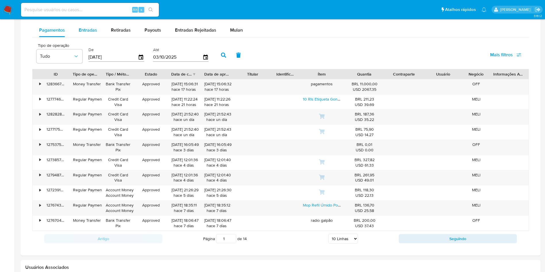
click at [86, 29] on span "Entradas" at bounding box center [88, 30] width 18 height 7
select select "10"
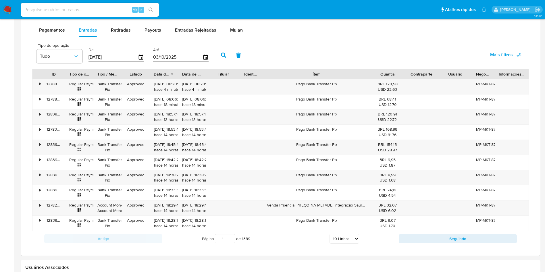
drag, startPoint x: 354, startPoint y: 74, endPoint x: 409, endPoint y: 68, distance: 55.5
click at [409, 68] on div "Tipo de operação Tudo De 06/07/2025 Até 03/10/2025 Mais filtros ID Tipo de oper…" at bounding box center [280, 143] width 497 height 206
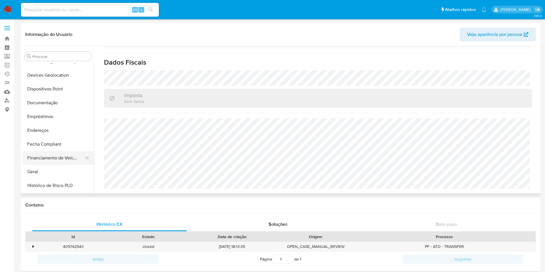
scroll to position [129, 0]
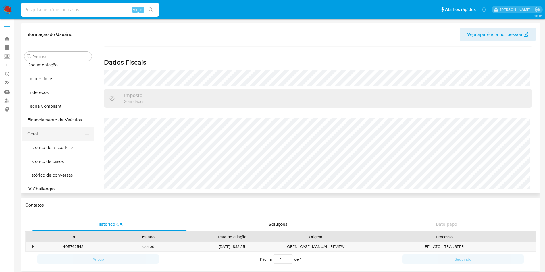
click at [49, 131] on button "Geral" at bounding box center [55, 134] width 67 height 14
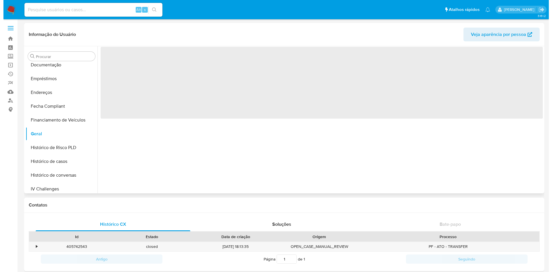
scroll to position [0, 0]
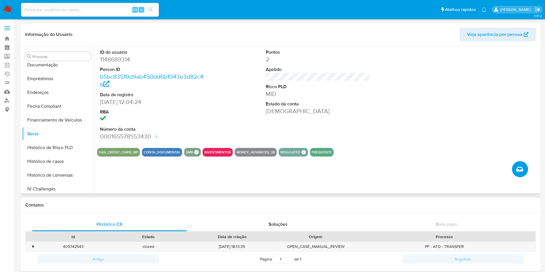
click at [523, 166] on span "Criar caso manual" at bounding box center [520, 169] width 7 height 7
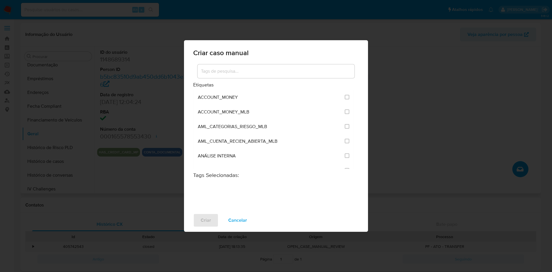
click at [220, 70] on input at bounding box center [275, 71] width 157 height 7
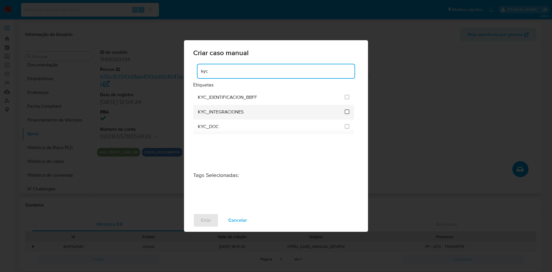
type input "kyc"
click at [347, 113] on input "2093" at bounding box center [347, 112] width 5 height 5
checkbox input "true"
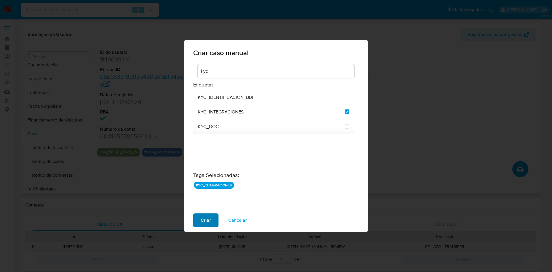
click at [211, 217] on button "Criar" at bounding box center [205, 221] width 25 height 14
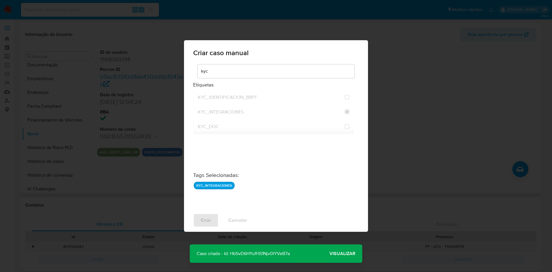
click at [337, 254] on span "Visualizar" at bounding box center [342, 254] width 26 height 0
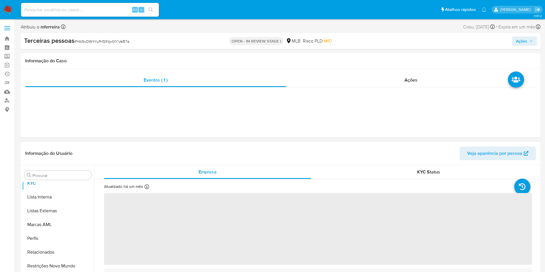
scroll to position [312, 0]
select select "10"
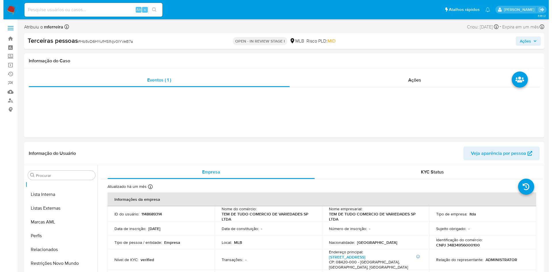
scroll to position [91, 0]
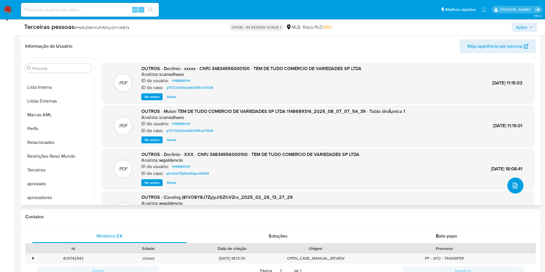
click at [519, 185] on button "upload-file" at bounding box center [516, 186] width 16 height 16
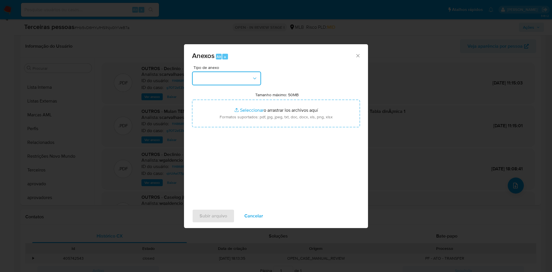
click at [244, 74] on button "button" at bounding box center [226, 79] width 69 height 14
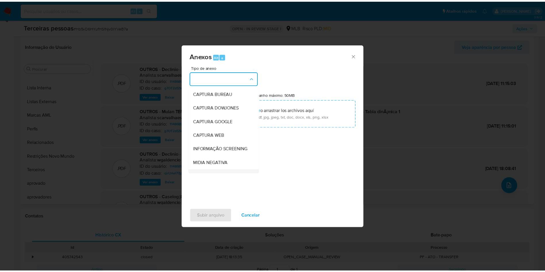
scroll to position [89, 0]
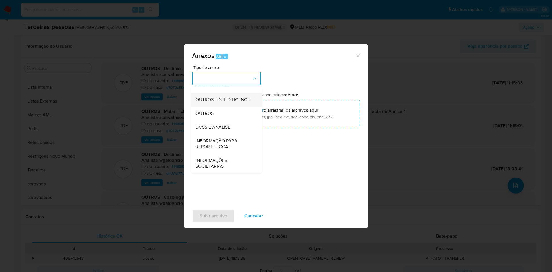
click at [212, 97] on span "OUTROS - DUE DILIGENCE" at bounding box center [222, 100] width 54 height 6
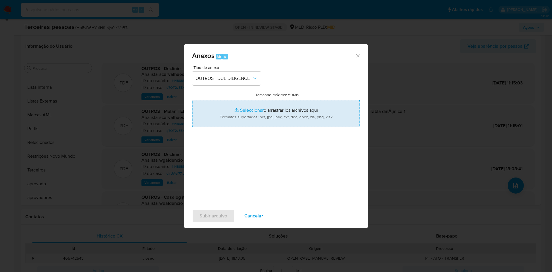
click at [244, 115] on input "Tamanho máximo: 50MB Seleccionar archivos" at bounding box center [276, 114] width 168 height 28
type input "C:\fakepath\s-TEM DE TUDO COMERCIO DE VARIEDADES SP LTDA.pdf"
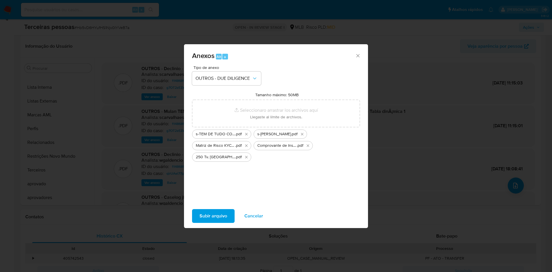
click at [225, 216] on span "Subir arquivo" at bounding box center [214, 216] width 28 height 13
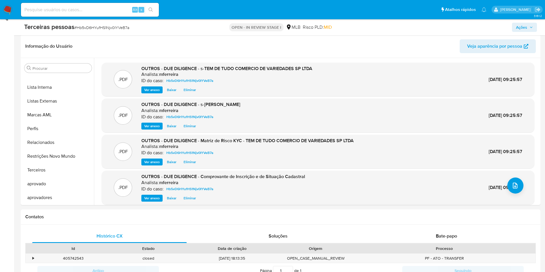
drag, startPoint x: 527, startPoint y: 27, endPoint x: 526, endPoint y: 30, distance: 3.5
click at [527, 27] on span "Ações" at bounding box center [524, 27] width 17 height 8
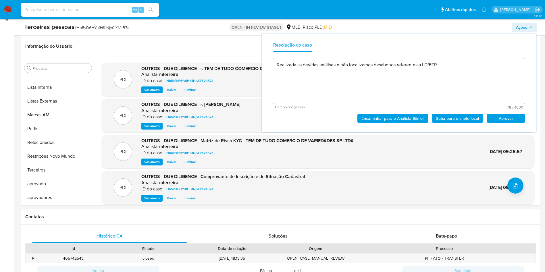
click at [509, 114] on span "Aprovar" at bounding box center [506, 118] width 30 height 8
type textarea "Realizada as devidas análises e não localizamos desabonos referentes a LD/FTP."
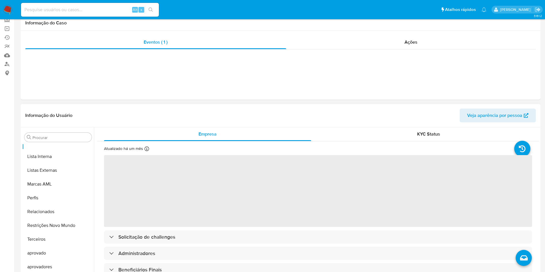
scroll to position [86, 0]
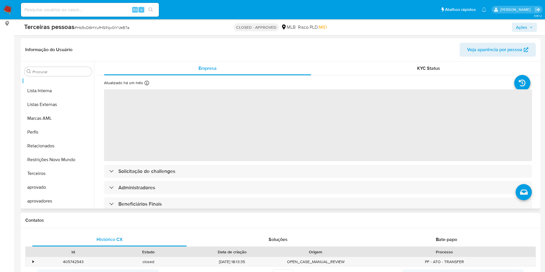
select select "10"
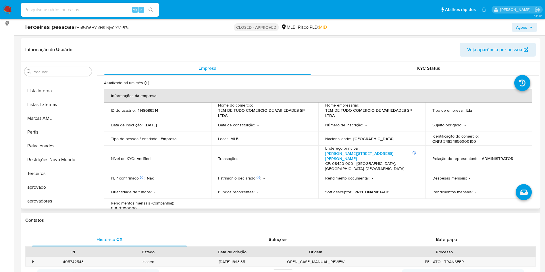
click at [447, 141] on p "CNPJ 34834956000100" at bounding box center [455, 141] width 44 height 5
copy p "34834956000100"
click at [458, 144] on p "CNPJ 34834956000100" at bounding box center [455, 141] width 44 height 5
click at [105, 10] on input at bounding box center [90, 9] width 138 height 7
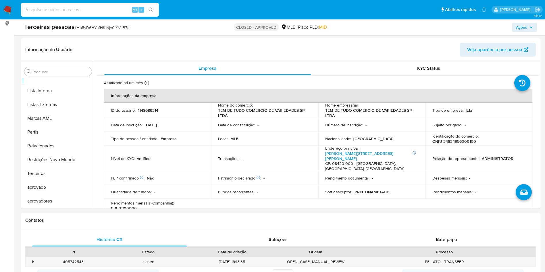
paste input "310601354"
type input "310601354"
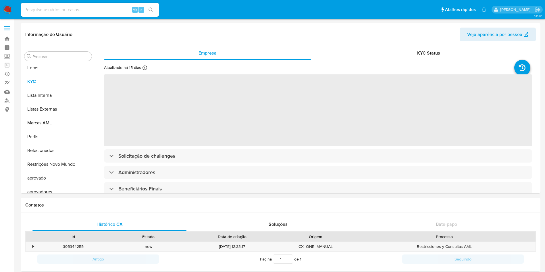
scroll to position [298, 0]
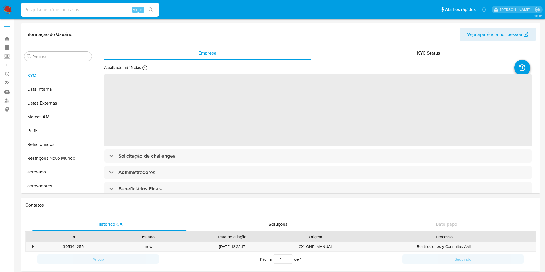
select select "10"
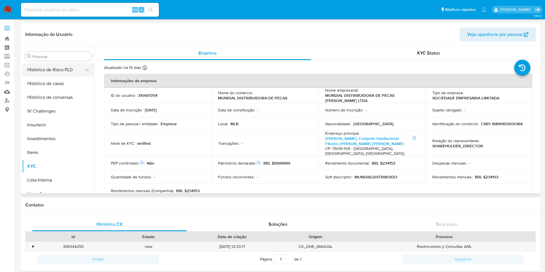
scroll to position [169, 0]
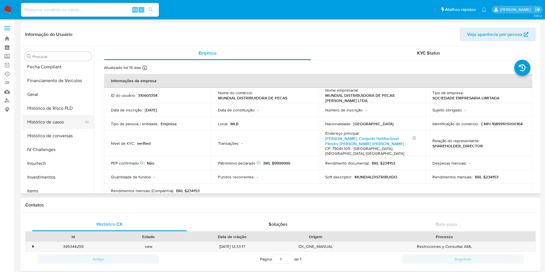
click at [59, 122] on button "Histórico de casos" at bounding box center [55, 122] width 67 height 14
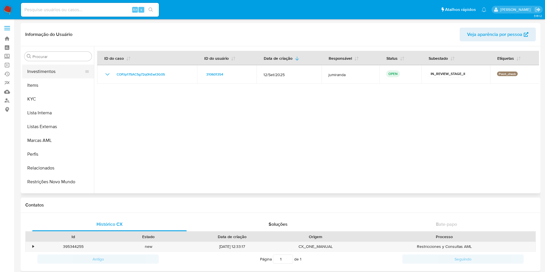
scroll to position [255, 0]
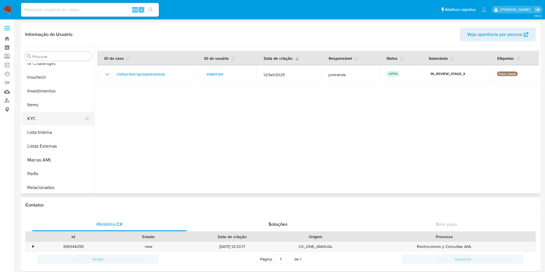
click at [48, 120] on button "KYC" at bounding box center [55, 119] width 67 height 14
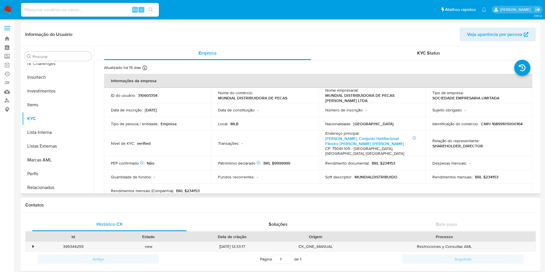
click at [513, 126] on p "CNPJ 16899105000164" at bounding box center [502, 123] width 42 height 5
copy p "16899105000164"
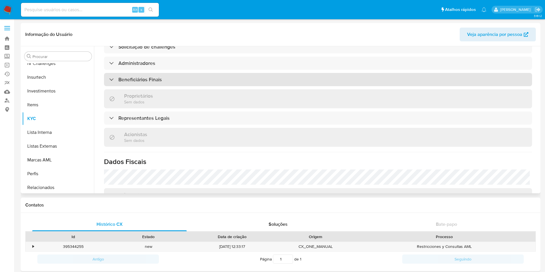
scroll to position [216, 0]
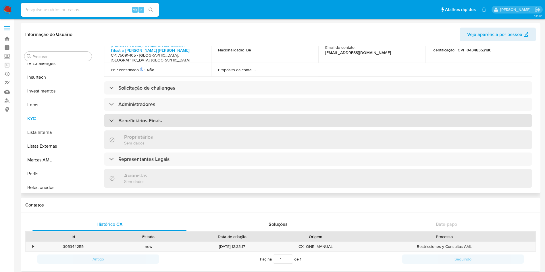
click at [149, 114] on div "Beneficiários Finais" at bounding box center [318, 120] width 428 height 13
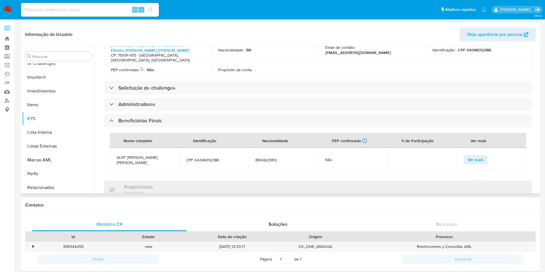
click at [142, 155] on span "ALEF MEDEIROS DUTRA" at bounding box center [145, 160] width 56 height 10
copy span "ALEF MEDEIROS DUTRA"
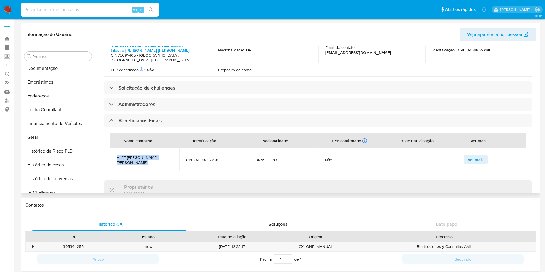
scroll to position [126, 0]
click at [55, 68] on button "Documentação" at bounding box center [55, 69] width 67 height 14
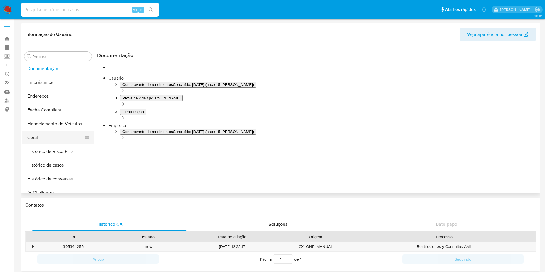
scroll to position [212, 0]
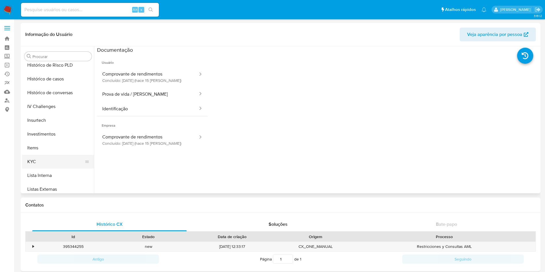
click at [61, 162] on button "KYC" at bounding box center [55, 162] width 67 height 14
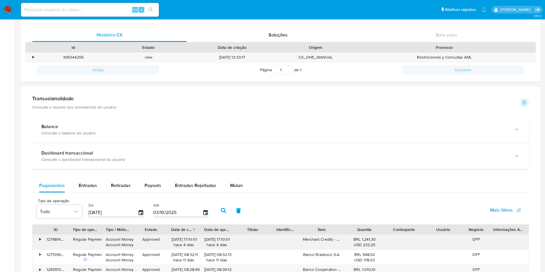
scroll to position [259, 0]
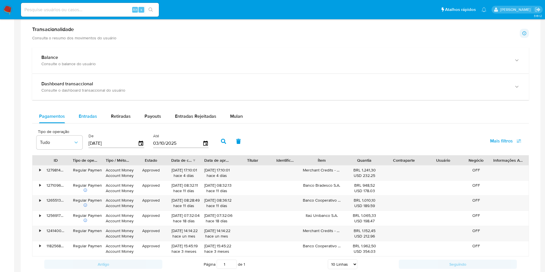
click at [101, 116] on button "Entradas" at bounding box center [88, 117] width 32 height 14
select select "10"
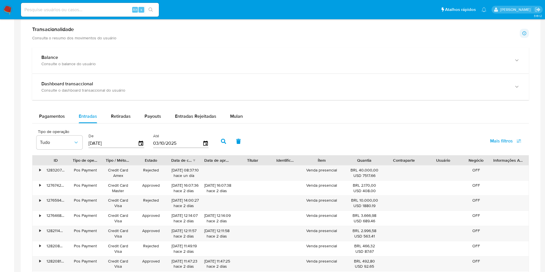
scroll to position [302, 0]
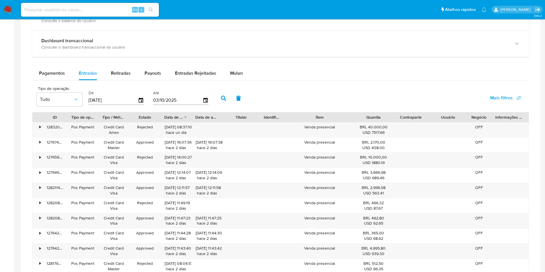
drag, startPoint x: 346, startPoint y: 119, endPoint x: 370, endPoint y: 121, distance: 24.2
click at [370, 121] on div "ID Tipo de operação Tipo / Método Estado Data de criação Data de aprovação Titu…" at bounding box center [280, 117] width 496 height 10
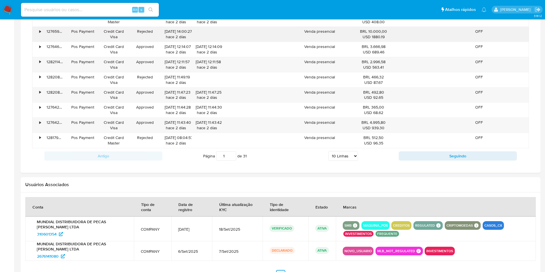
scroll to position [382, 0]
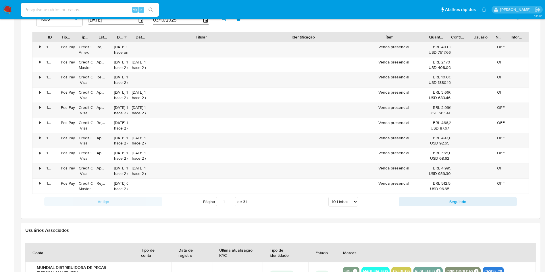
drag, startPoint x: 260, startPoint y: 34, endPoint x: 269, endPoint y: 40, distance: 10.1
click at [269, 40] on div "ID Tipo de operação Tipo / Método Estado Data de criação Data de aprovação Titu…" at bounding box center [280, 37] width 496 height 10
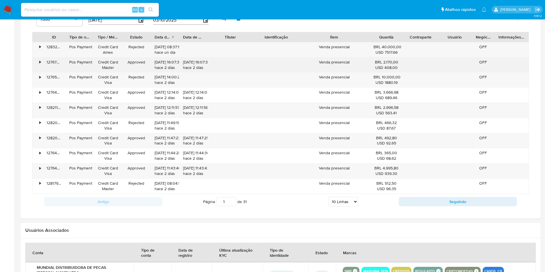
click at [39, 59] on div "•" at bounding box center [37, 64] width 10 height 15
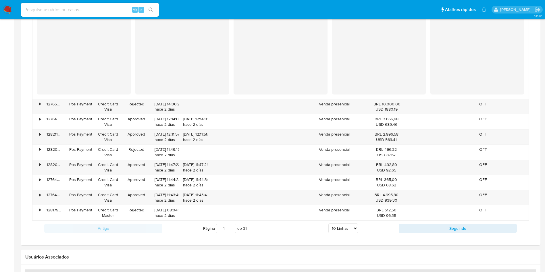
scroll to position [555, 0]
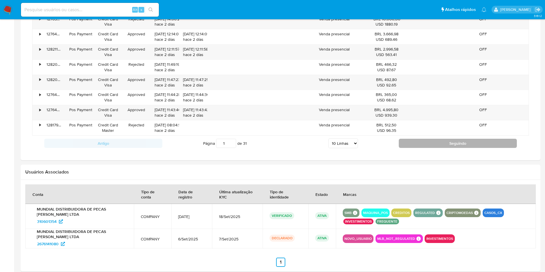
click at [421, 143] on button "Seguindo" at bounding box center [458, 143] width 118 height 9
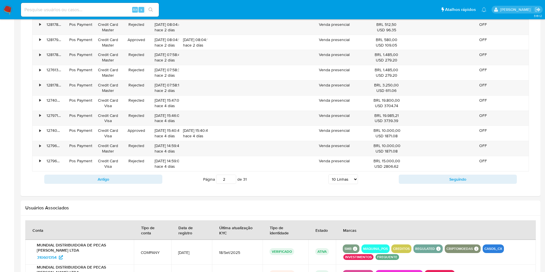
scroll to position [339, 0]
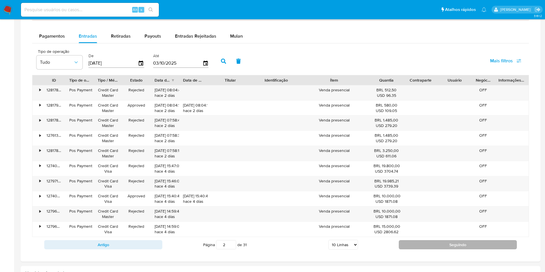
click at [417, 245] on button "Seguindo" at bounding box center [458, 244] width 118 height 9
type input "3"
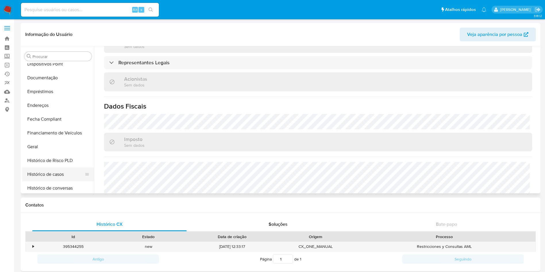
scroll to position [172, 0]
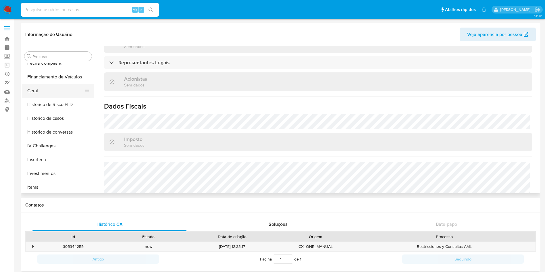
click at [42, 91] on button "Geral" at bounding box center [55, 91] width 67 height 14
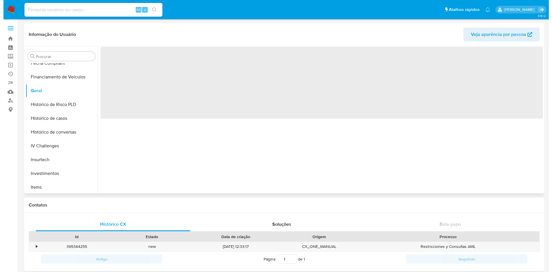
scroll to position [0, 0]
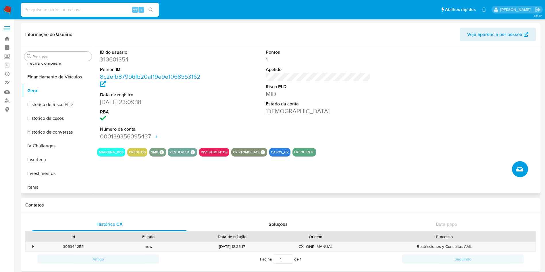
click at [521, 167] on icon "Criar caso manual" at bounding box center [520, 169] width 7 height 7
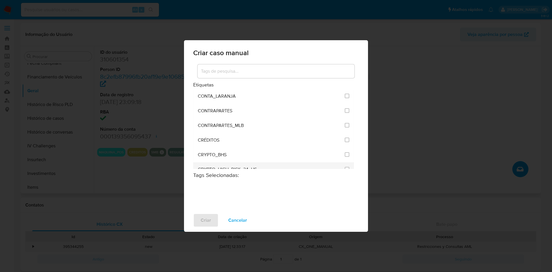
scroll to position [172, 0]
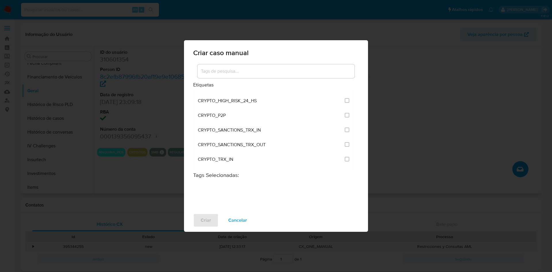
click at [238, 74] on input at bounding box center [275, 71] width 157 height 7
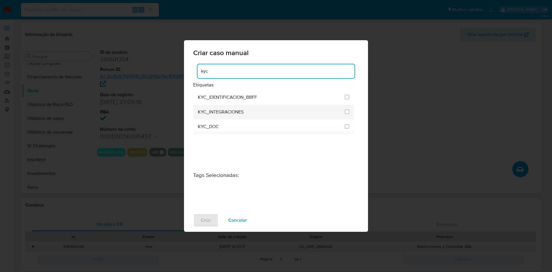
type input "kyc"
click at [350, 112] on li "KYC_INTEGRACIONES" at bounding box center [273, 112] width 161 height 15
click at [346, 113] on input "2093" at bounding box center [347, 112] width 5 height 5
checkbox input "true"
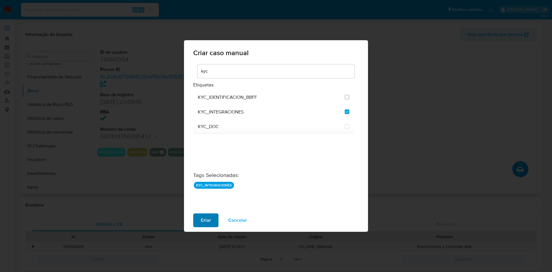
click at [206, 224] on span "Criar" at bounding box center [206, 220] width 10 height 13
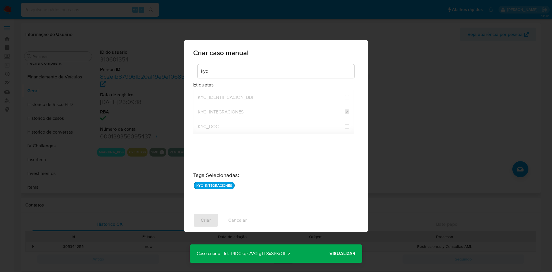
click at [332, 254] on span "Visualizar" at bounding box center [342, 254] width 26 height 0
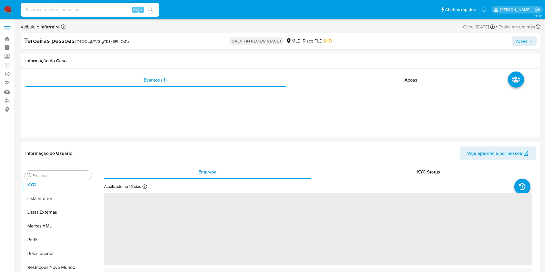
scroll to position [312, 0]
select select "10"
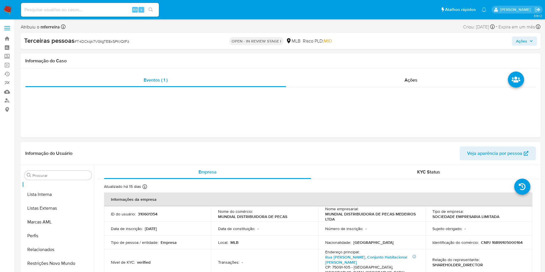
click at [170, 154] on header "Informação do Usuário Veja aparência por pessoa" at bounding box center [280, 154] width 511 height 14
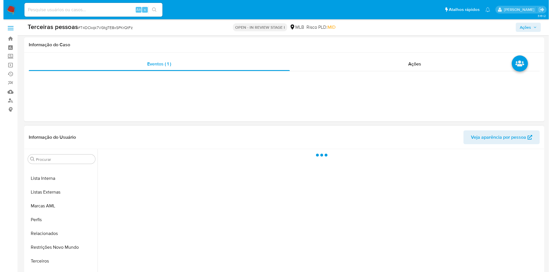
scroll to position [91, 0]
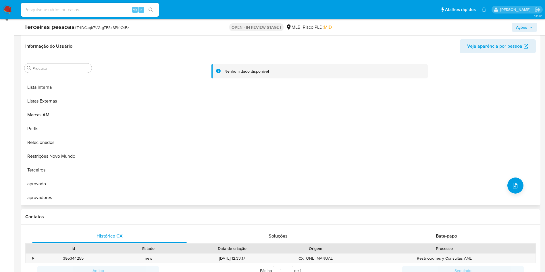
click at [514, 174] on div "Nenhum dado disponível" at bounding box center [316, 131] width 445 height 147
click at [515, 185] on icon "upload-file" at bounding box center [515, 185] width 7 height 7
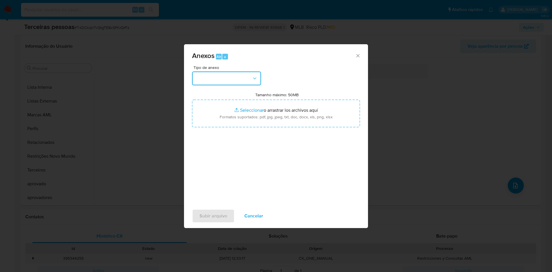
click at [228, 80] on button "button" at bounding box center [226, 79] width 69 height 14
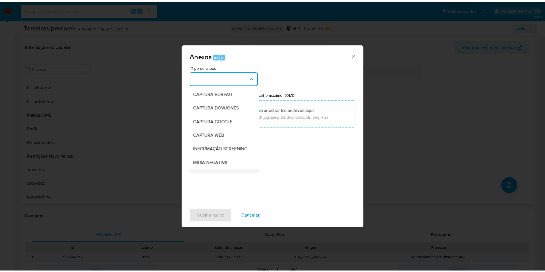
scroll to position [89, 0]
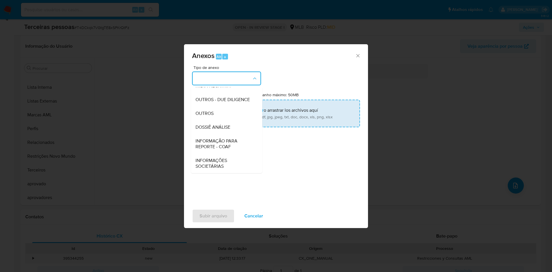
drag, startPoint x: 205, startPoint y: 100, endPoint x: 209, endPoint y: 102, distance: 4.6
click at [206, 99] on span "OUTROS - DUE DILIGENCE" at bounding box center [222, 100] width 54 height 6
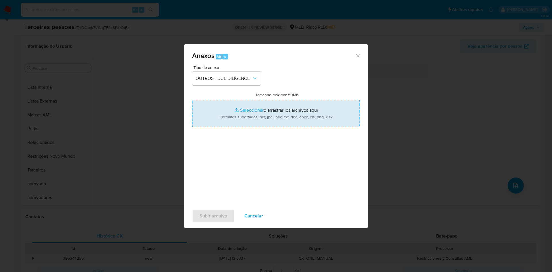
click at [239, 112] on input "Tamanho máximo: 50MB Seleccionar archivos" at bounding box center [276, 114] width 168 height 28
type input "C:\fakepath\s-MUNDIAL DISTRIBUIDORA DE PECAS MEDEIROS LTDA.pdf"
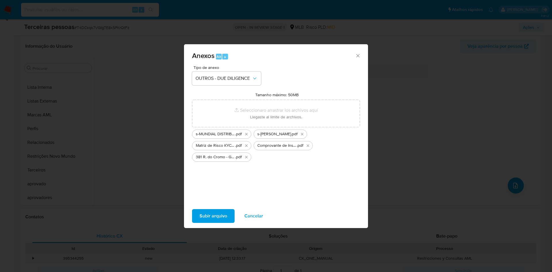
drag, startPoint x: 239, startPoint y: 112, endPoint x: 225, endPoint y: 216, distance: 105.4
click at [225, 216] on span "Subir arquivo" at bounding box center [214, 216] width 28 height 13
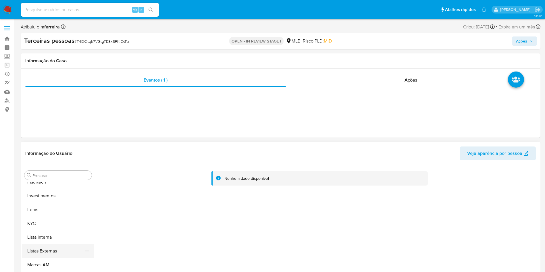
scroll to position [302, 0]
click at [47, 196] on button "KYC" at bounding box center [55, 191] width 67 height 14
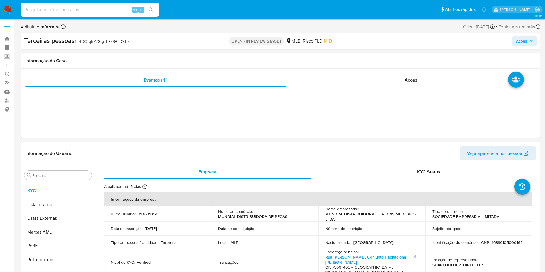
click at [103, 16] on div "Alt s" at bounding box center [90, 10] width 138 height 16
click at [406, 85] on div "Ações" at bounding box center [411, 80] width 250 height 14
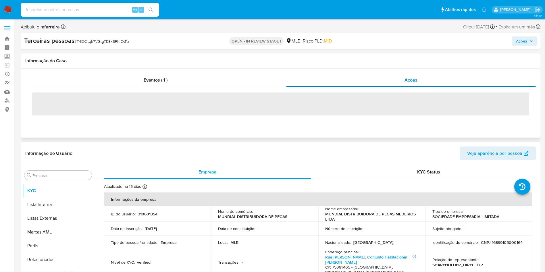
click at [409, 82] on span "Ações" at bounding box center [411, 80] width 13 height 7
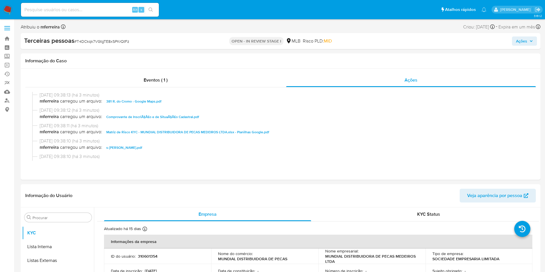
click at [528, 44] on span "Ações" at bounding box center [524, 41] width 17 height 8
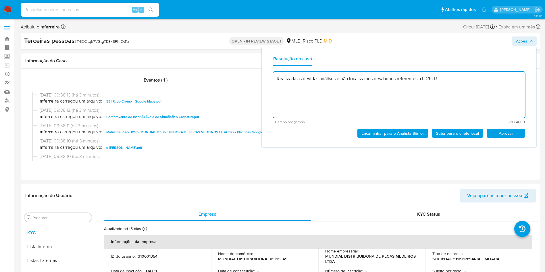
click at [519, 136] on span "Aprovar" at bounding box center [506, 133] width 30 height 8
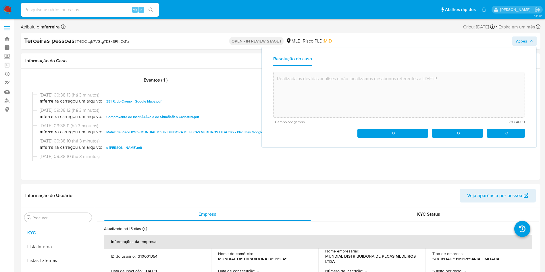
type textarea "Realizada as devidas análises e não localizamos desabonos referentes a LD/FTP."
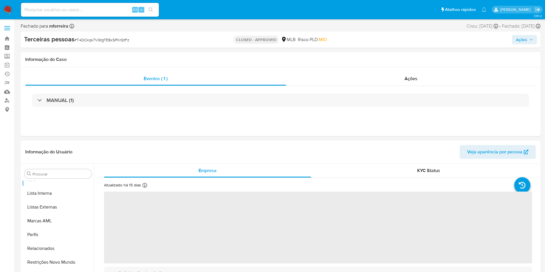
scroll to position [312, 0]
select select "10"
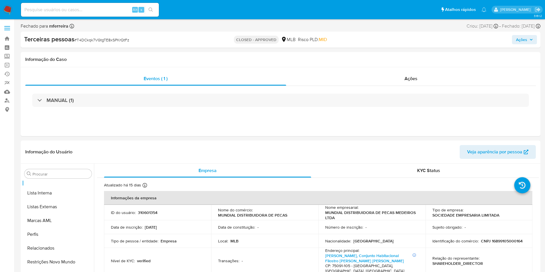
click at [96, 15] on div "Alt s" at bounding box center [90, 10] width 138 height 14
click at [83, 7] on input at bounding box center [90, 9] width 138 height 7
paste input "1512768813"
type input "1512768813"
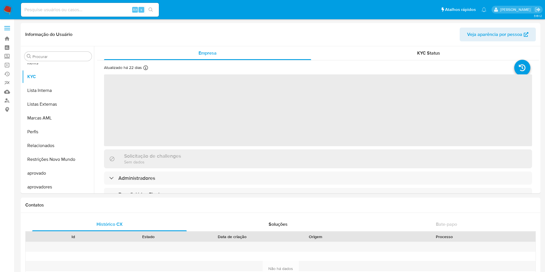
scroll to position [298, 0]
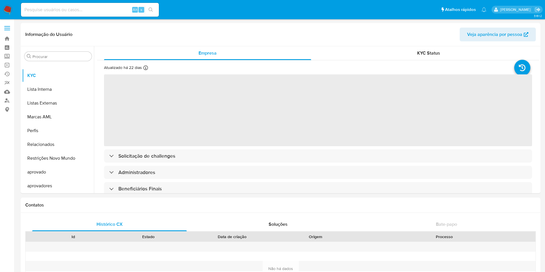
select select "10"
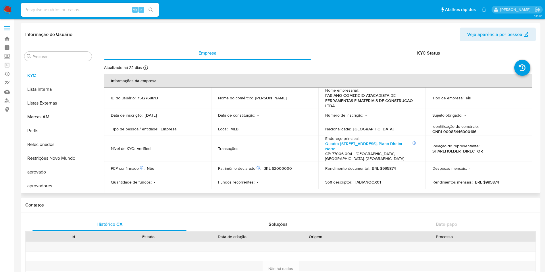
click at [461, 133] on p "CNPJ 00085446000166" at bounding box center [455, 131] width 44 height 5
copy p "00085446000166"
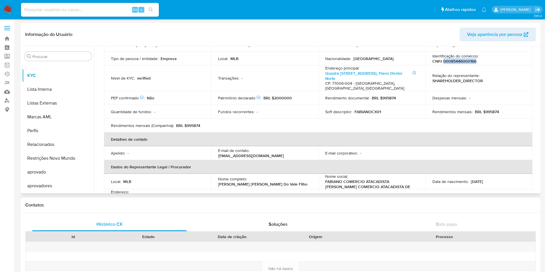
scroll to position [129, 0]
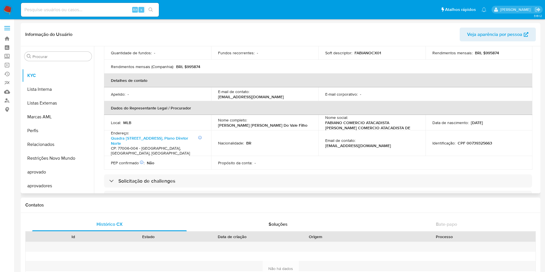
click at [191, 33] on header "Informação do Usuário Veja aparência por pessoa" at bounding box center [280, 35] width 511 height 14
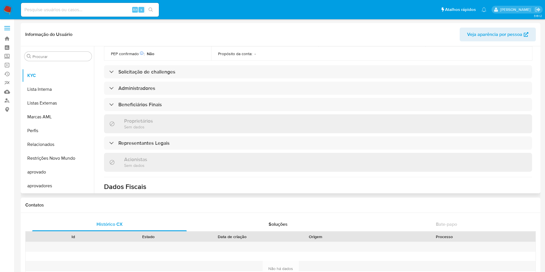
scroll to position [240, 0]
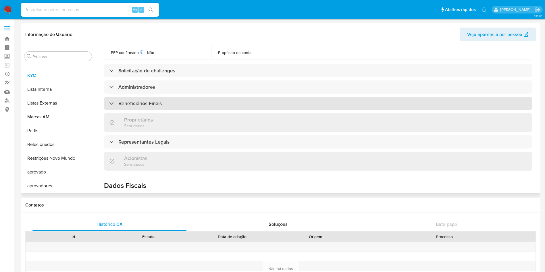
click at [134, 98] on div "Beneficiários Finais" at bounding box center [318, 103] width 428 height 13
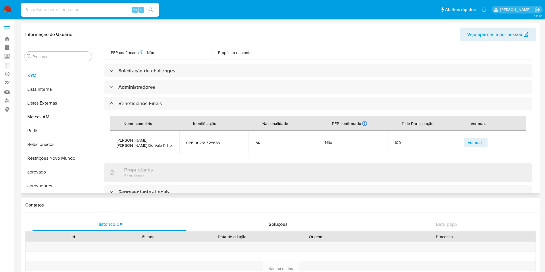
click at [134, 138] on span "[PERSON_NAME]" at bounding box center [145, 143] width 56 height 10
click at [134, 138] on span "[PERSON_NAME] [PERSON_NAME] Do Vale Filho" at bounding box center [145, 143] width 56 height 10
copy span "[PERSON_NAME] [PERSON_NAME] Do Vale Filho"
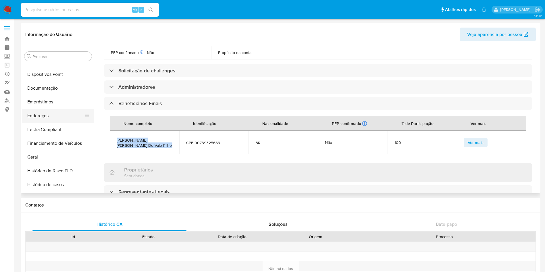
scroll to position [126, 0]
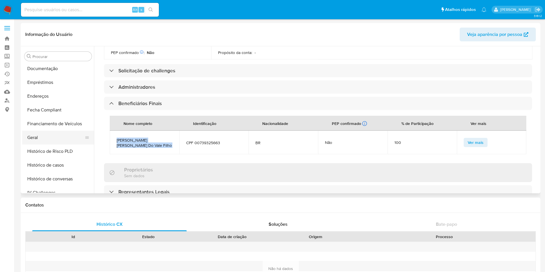
click at [53, 134] on button "Geral" at bounding box center [55, 138] width 67 height 14
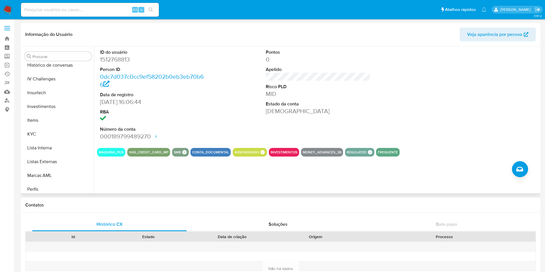
scroll to position [285, 0]
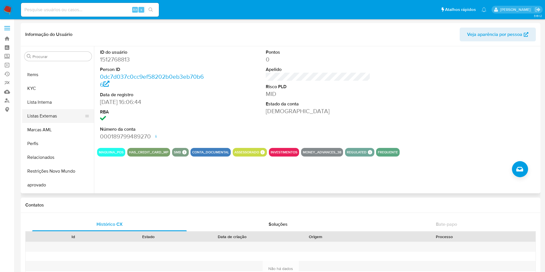
click at [50, 120] on button "Listas Externas" at bounding box center [55, 116] width 67 height 14
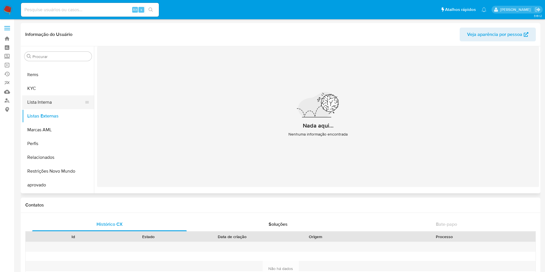
click at [45, 108] on button "Lista Interna" at bounding box center [55, 102] width 67 height 14
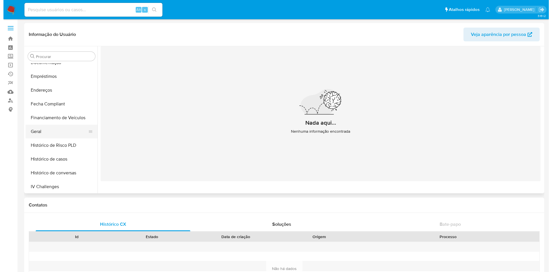
scroll to position [132, 0]
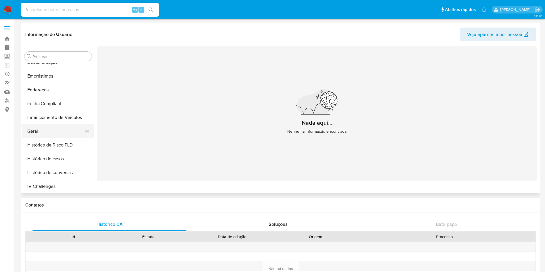
click at [47, 128] on button "Geral" at bounding box center [55, 131] width 67 height 14
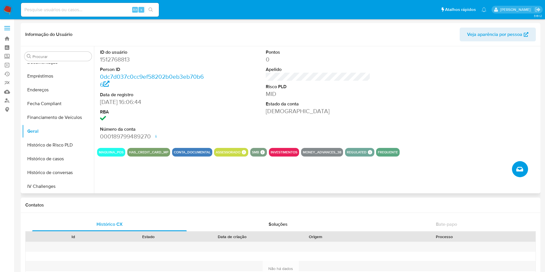
click at [518, 169] on icon "Criar caso manual" at bounding box center [520, 169] width 7 height 5
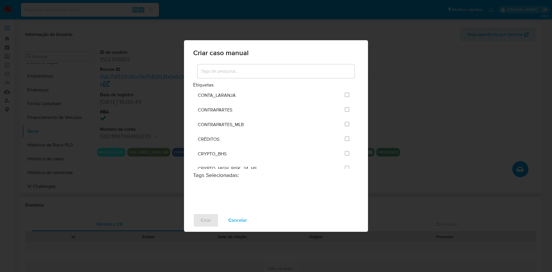
scroll to position [43, 0]
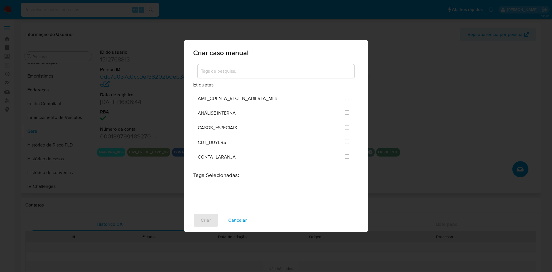
click at [244, 66] on div at bounding box center [275, 71] width 157 height 14
click at [246, 68] on input at bounding box center [275, 71] width 157 height 7
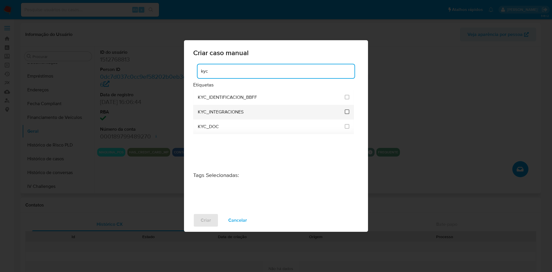
type input "kyc"
click at [345, 110] on input "2093" at bounding box center [347, 112] width 5 height 5
checkbox input "true"
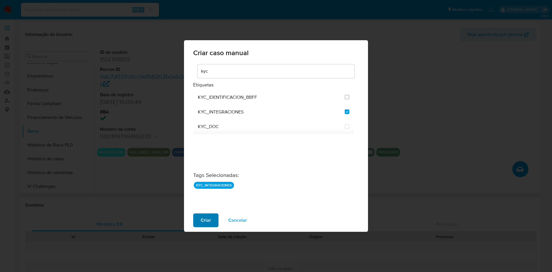
click at [214, 216] on button "Criar" at bounding box center [205, 221] width 25 height 14
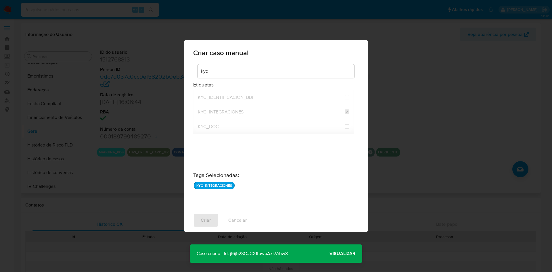
click at [349, 254] on span "Visualizar" at bounding box center [342, 254] width 26 height 0
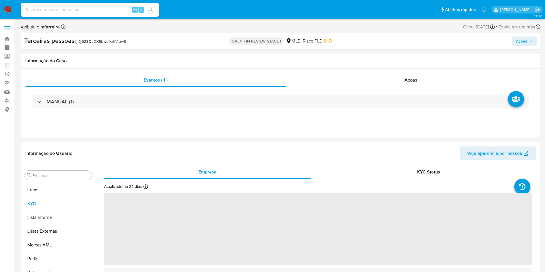
scroll to position [312, 0]
select select "10"
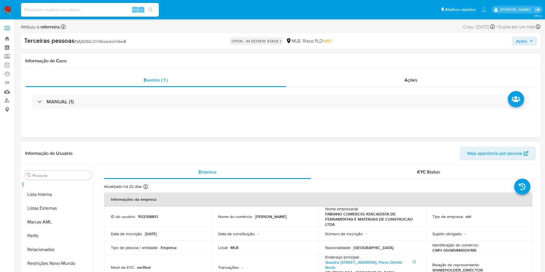
click at [390, 147] on header "Informação do Usuário Veja aparência por pessoa" at bounding box center [280, 154] width 511 height 14
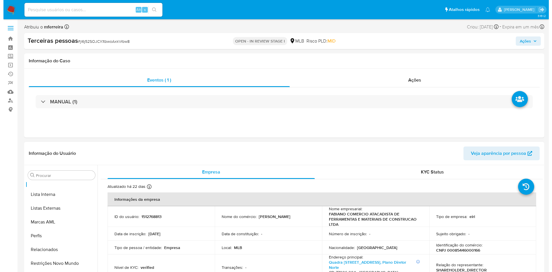
scroll to position [91, 0]
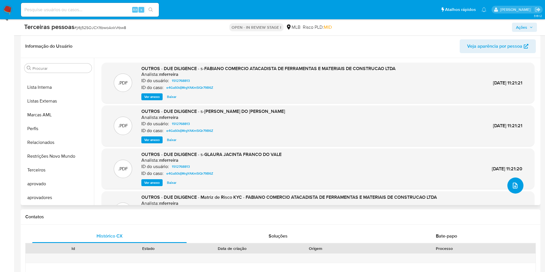
click at [513, 182] on icon "upload-file" at bounding box center [515, 185] width 7 height 7
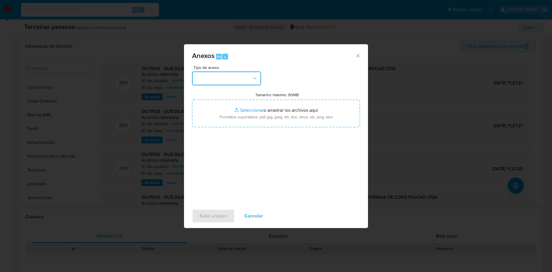
drag, startPoint x: 211, startPoint y: 73, endPoint x: 214, endPoint y: 77, distance: 4.6
click at [212, 74] on button "button" at bounding box center [226, 79] width 69 height 14
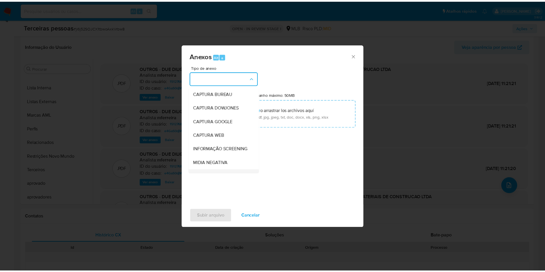
scroll to position [89, 0]
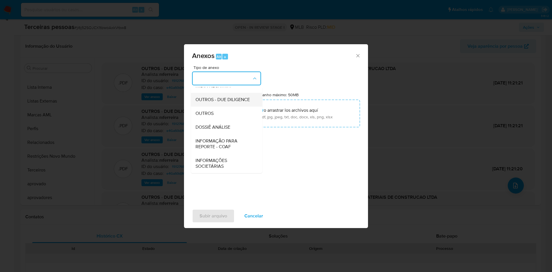
click at [206, 98] on span "OUTROS - DUE DILIGENCE" at bounding box center [222, 100] width 54 height 6
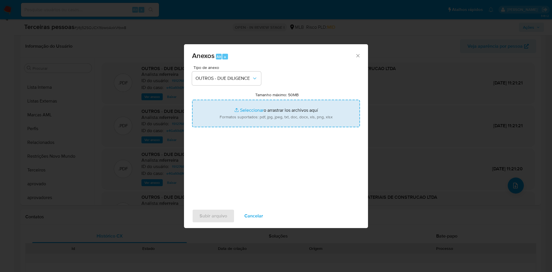
click at [250, 111] on input "Tamanho máximo: 50MB Seleccionar archivos" at bounding box center [276, 114] width 168 height 28
type input "C:\fakepath\s-Fabiano Roberto Matos Do Vale Filho.pdf"
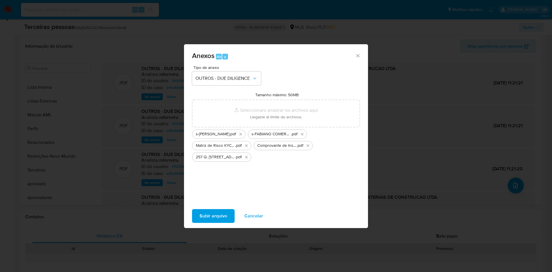
click at [221, 210] on span "Subir arquivo" at bounding box center [214, 216] width 28 height 13
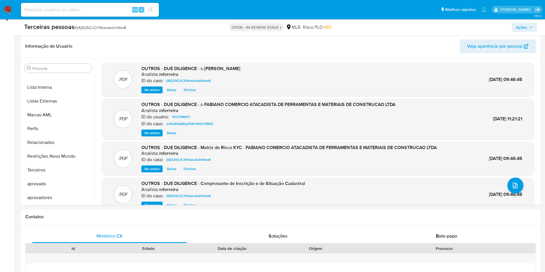
click at [529, 28] on span "Ações" at bounding box center [524, 27] width 17 height 8
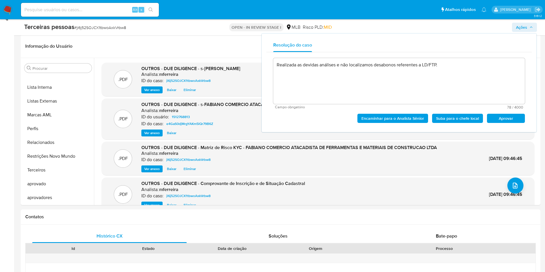
click at [511, 119] on span "Aprovar" at bounding box center [506, 118] width 30 height 8
type textarea "Realizada as devidas análises e não localizamos desabonos referentes a LD/FTP."
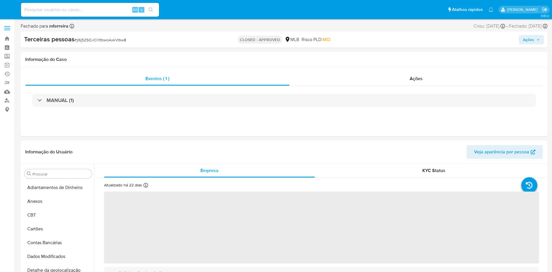
select select "10"
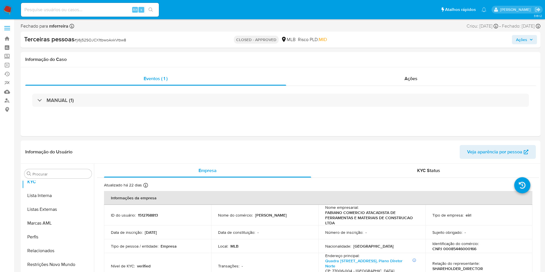
scroll to position [312, 0]
click at [117, 8] on input at bounding box center [90, 9] width 138 height 7
paste input "2355788831"
type input "2355788831"
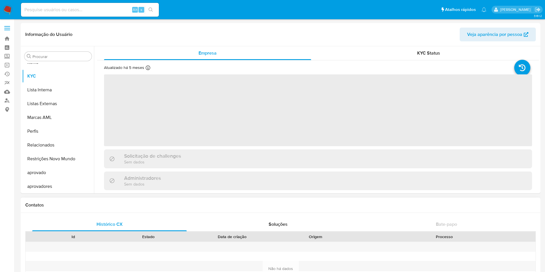
scroll to position [298, 0]
select select "10"
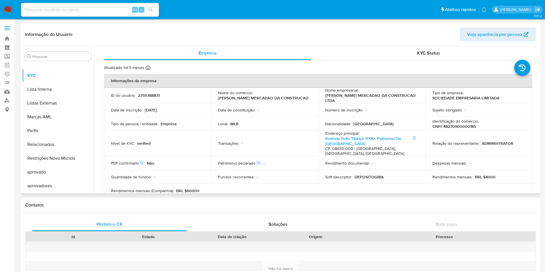
click at [183, 134] on td "Nível de KYC : verified" at bounding box center [157, 144] width 107 height 26
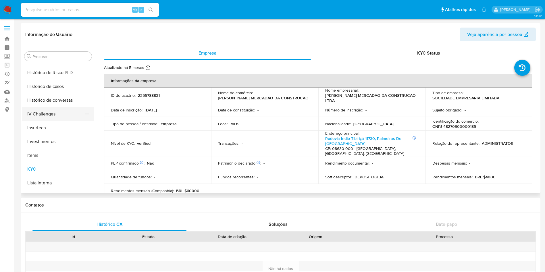
scroll to position [169, 0]
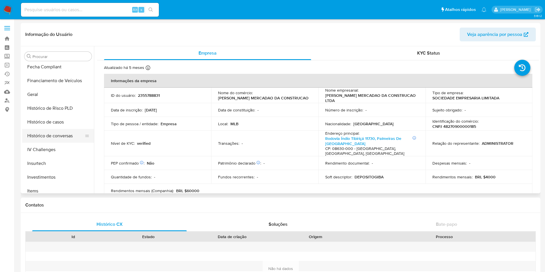
click at [60, 130] on button "Histórico de conversas" at bounding box center [55, 136] width 67 height 14
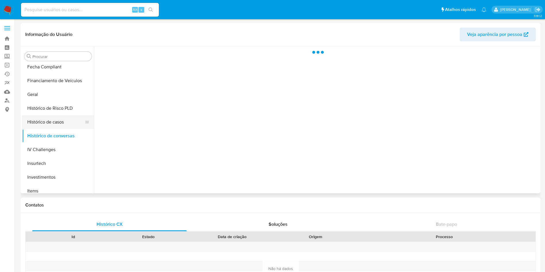
click at [56, 125] on button "Histórico de casos" at bounding box center [55, 122] width 67 height 14
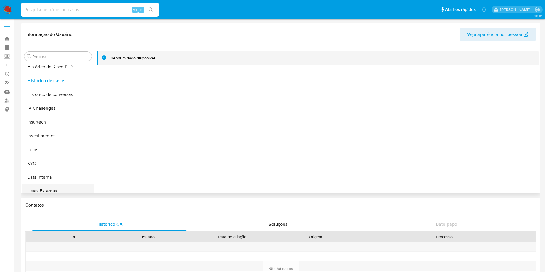
scroll to position [298, 0]
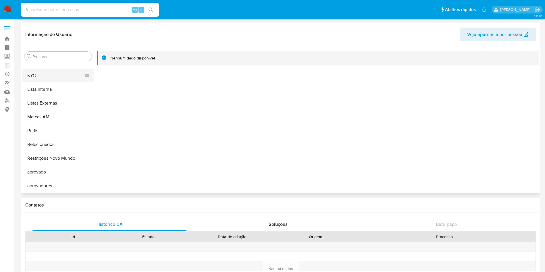
click at [37, 72] on button "KYC" at bounding box center [55, 76] width 67 height 14
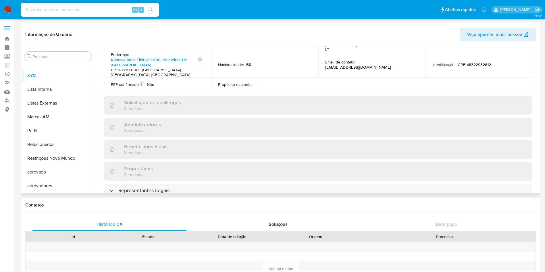
scroll to position [259, 0]
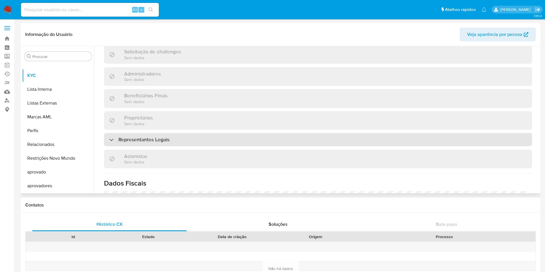
click at [179, 133] on div "Representantes Legais" at bounding box center [318, 139] width 428 height 13
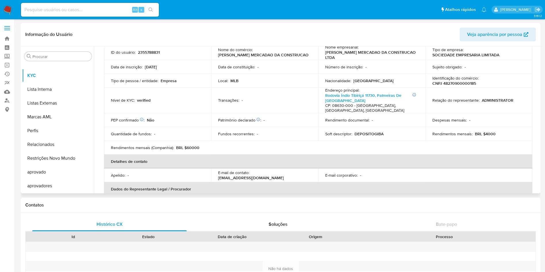
scroll to position [0, 0]
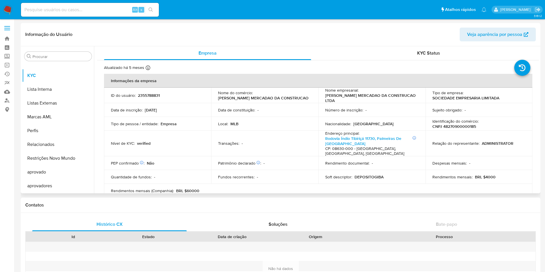
click at [470, 125] on p "CNPJ 48270900000185" at bounding box center [455, 126] width 44 height 5
copy p "48270900000185"
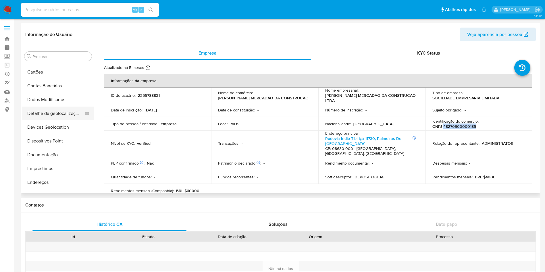
scroll to position [169, 0]
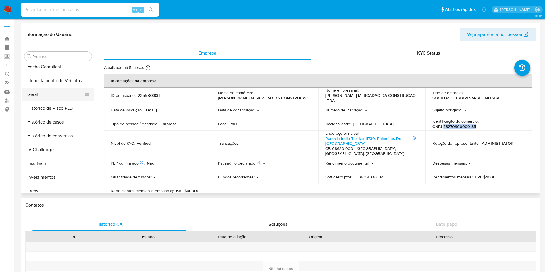
click at [53, 100] on button "Geral" at bounding box center [55, 95] width 67 height 14
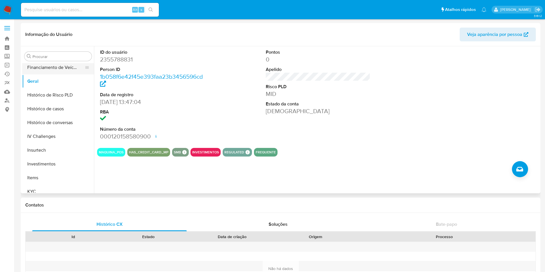
scroll to position [126, 0]
click at [47, 70] on button "Documentação" at bounding box center [55, 69] width 67 height 14
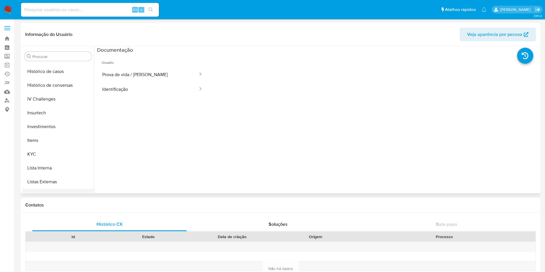
scroll to position [298, 0]
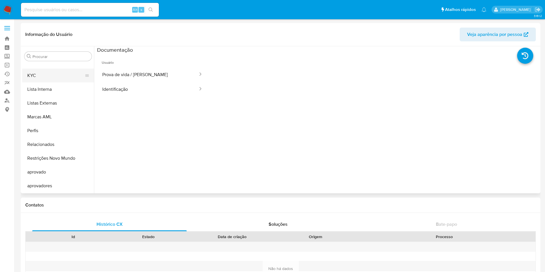
drag, startPoint x: 48, startPoint y: 79, endPoint x: 80, endPoint y: 71, distance: 33.0
click at [48, 79] on button "KYC" at bounding box center [55, 76] width 67 height 14
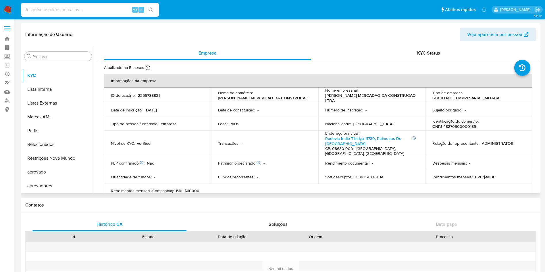
click at [462, 125] on p "CNPJ 48270900000185" at bounding box center [455, 126] width 44 height 5
copy p "48270900000185"
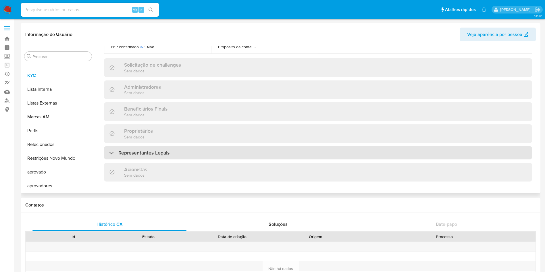
scroll to position [259, 0]
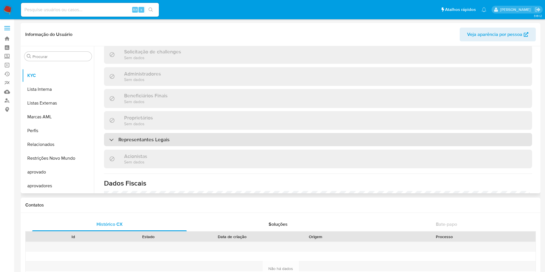
click at [147, 137] on h3 "Representantes Legais" at bounding box center [143, 140] width 51 height 6
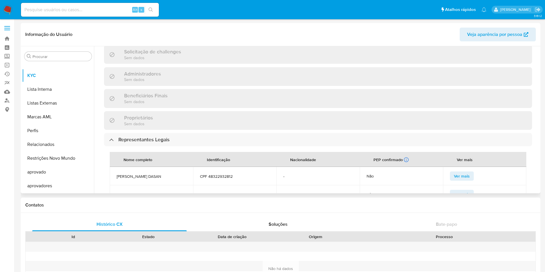
click at [136, 167] on td "MATHEUS AZEVEDO DASAN" at bounding box center [151, 176] width 83 height 18
copy span "MATHEUS AZEVEDO DASAN"
click at [146, 185] on td "SIDIANE AZEVEDO DASAN" at bounding box center [151, 194] width 83 height 18
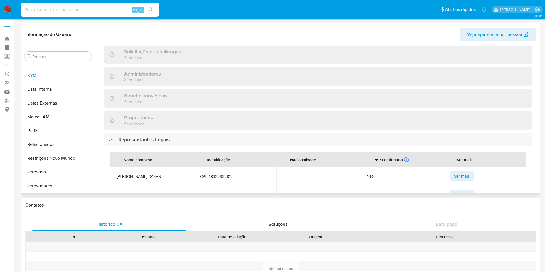
click at [146, 185] on td "SIDIANE AZEVEDO DASAN" at bounding box center [151, 194] width 83 height 18
copy span "SIDIANE AZEVEDO DASAN"
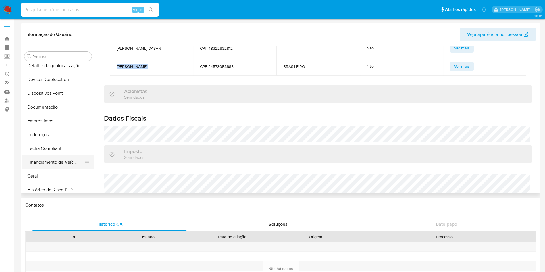
scroll to position [129, 0]
click at [51, 130] on button "Geral" at bounding box center [55, 134] width 67 height 14
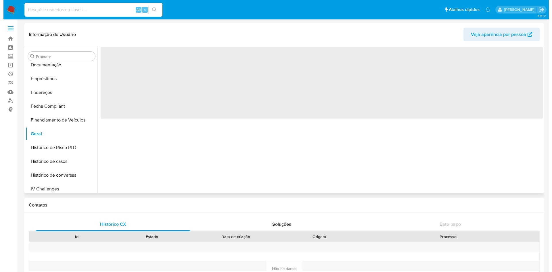
scroll to position [0, 0]
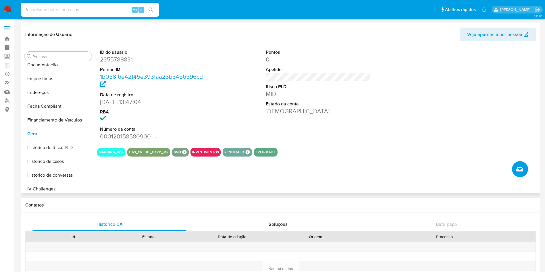
click at [518, 166] on icon "Criar caso manual" at bounding box center [520, 169] width 7 height 7
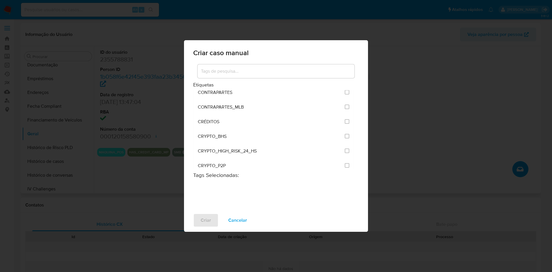
scroll to position [216, 0]
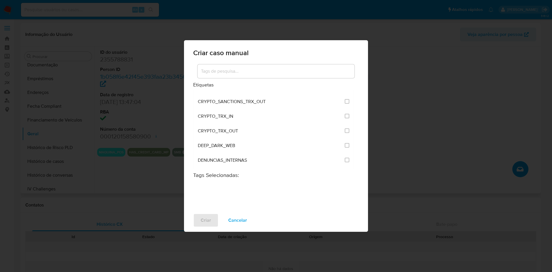
drag, startPoint x: 270, startPoint y: 62, endPoint x: 275, endPoint y: 66, distance: 6.9
click at [274, 66] on div "Criar caso manual Etiquetas ACCOUNT_MONEY ACCOUNT_MONEY_MLB AML_CATEGORIAS_RIES…" at bounding box center [276, 136] width 184 height 192
click at [279, 73] on input at bounding box center [275, 71] width 157 height 7
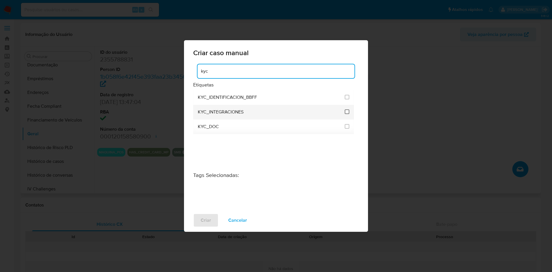
type input "kyc"
click at [346, 110] on input "2093" at bounding box center [347, 112] width 5 height 5
checkbox input "true"
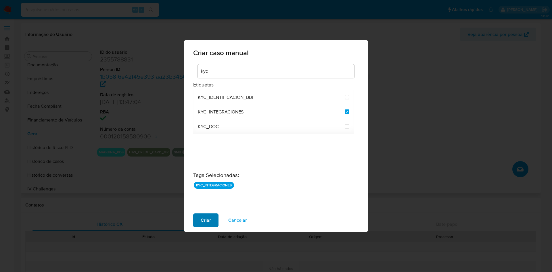
click at [207, 217] on span "Criar" at bounding box center [206, 220] width 10 height 13
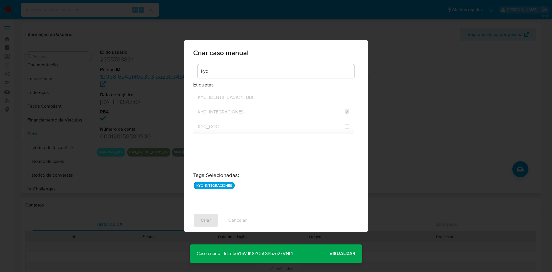
click at [342, 254] on span "Visualizar" at bounding box center [342, 254] width 26 height 0
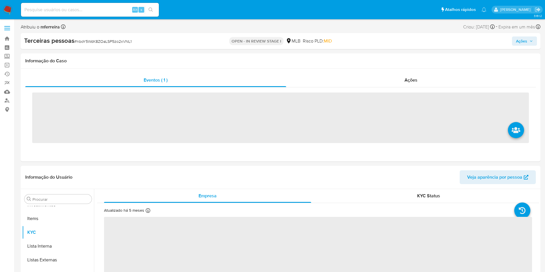
scroll to position [312, 0]
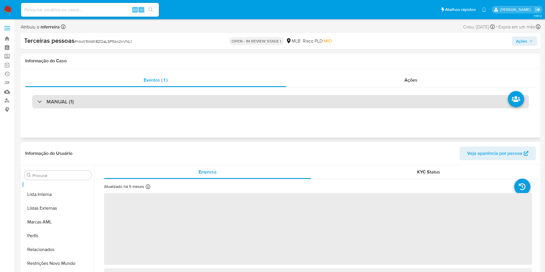
select select "10"
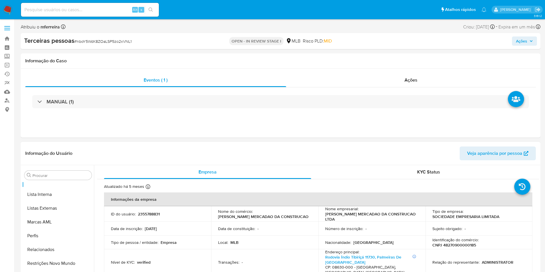
click at [463, 247] on td "Identificação do comércio : CNPJ 48270900000185" at bounding box center [479, 243] width 107 height 14
click at [461, 244] on p "CNPJ 48270900000185" at bounding box center [455, 245] width 44 height 5
copy p "48270900000185"
click at [350, 135] on div "Eventos ( 1 ) Ações MANUAL (1)" at bounding box center [281, 103] width 520 height 69
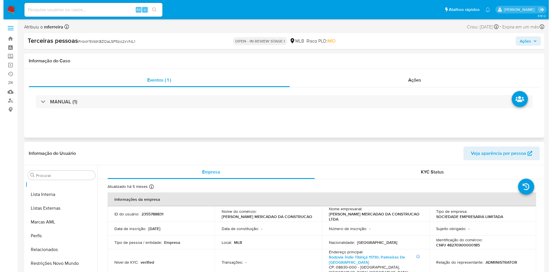
scroll to position [91, 0]
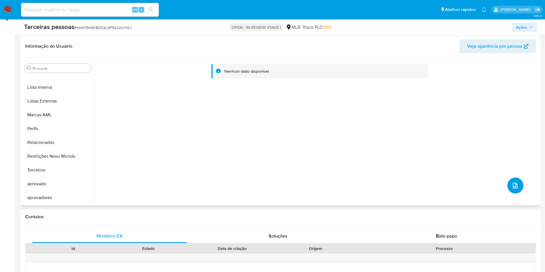
click at [513, 179] on button "upload-file" at bounding box center [516, 186] width 16 height 16
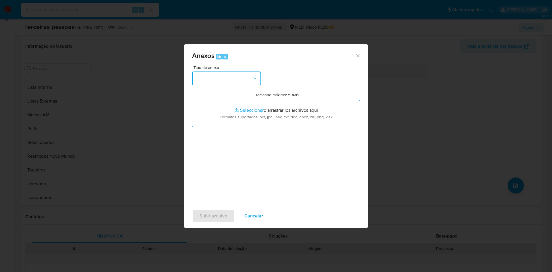
click at [240, 84] on button "button" at bounding box center [226, 79] width 69 height 14
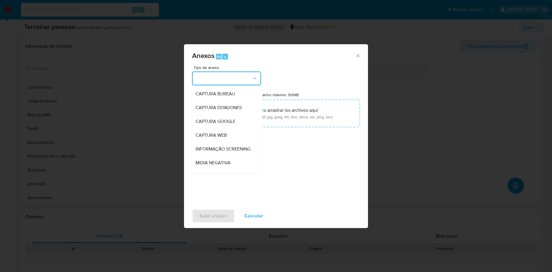
scroll to position [89, 0]
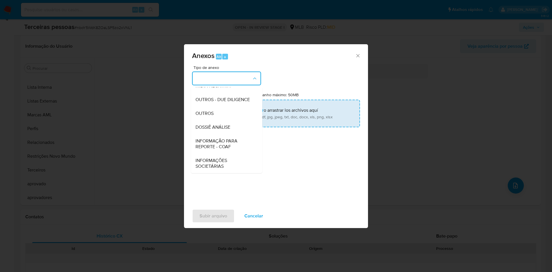
drag, startPoint x: 221, startPoint y: 100, endPoint x: 230, endPoint y: 105, distance: 10.3
click at [221, 100] on span "OUTROS - DUE DILIGENCE" at bounding box center [222, 100] width 54 height 6
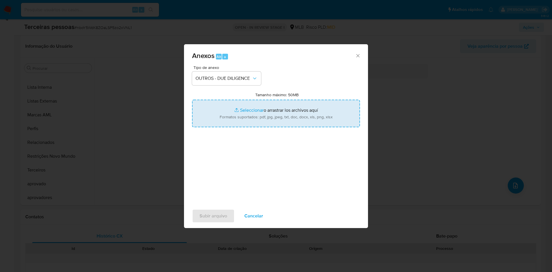
click at [246, 115] on input "Tamanho máximo: 50MB Seleccionar archivos" at bounding box center [276, 114] width 168 height 28
type input "C:\fakepath\s-SIDIANE AZEVEDO DASAN.pdf"
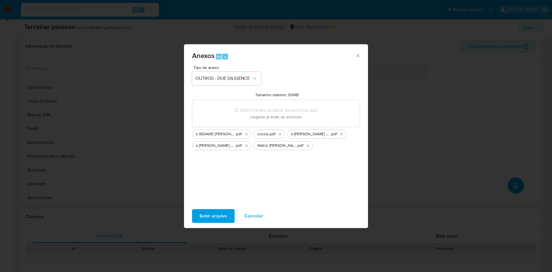
click at [205, 211] on span "Subir arquivo" at bounding box center [214, 216] width 28 height 13
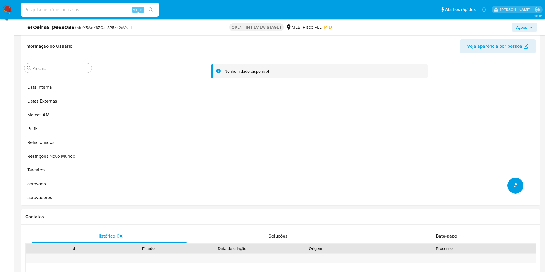
click at [513, 183] on icon "upload-file" at bounding box center [515, 185] width 7 height 7
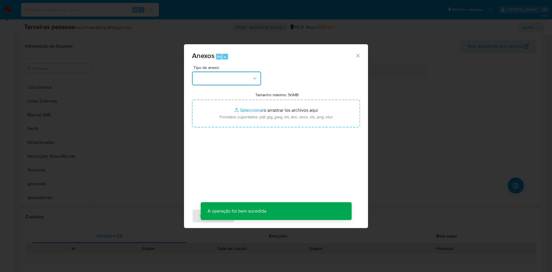
click at [238, 78] on button "button" at bounding box center [226, 79] width 69 height 14
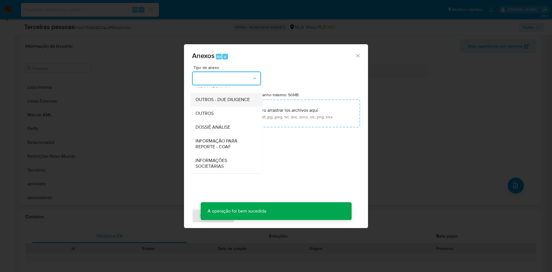
click at [209, 98] on span "OUTROS - DUE DILIGENCE" at bounding box center [222, 100] width 54 height 6
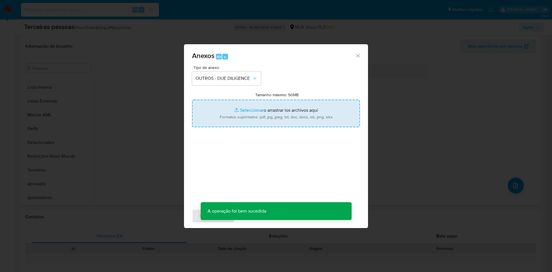
click at [239, 114] on input "Tamanho máximo: 50MB Seleccionar archivos" at bounding box center [276, 114] width 168 height 28
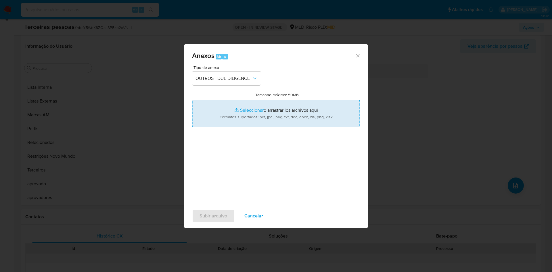
type input "C:\fakepath\Comprovante de Inscrição e de Situação Cadastral.pdf"
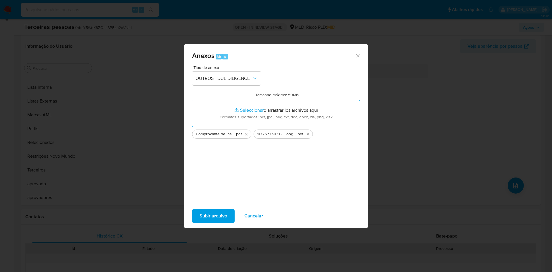
click at [204, 218] on span "Subir arquivo" at bounding box center [214, 216] width 28 height 13
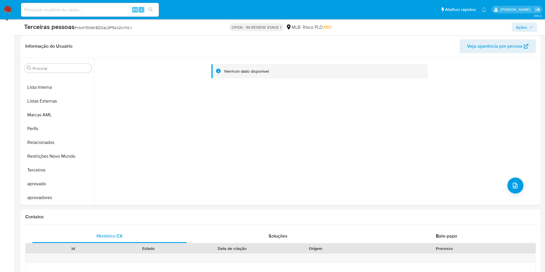
click at [528, 25] on span "Ações" at bounding box center [524, 27] width 17 height 8
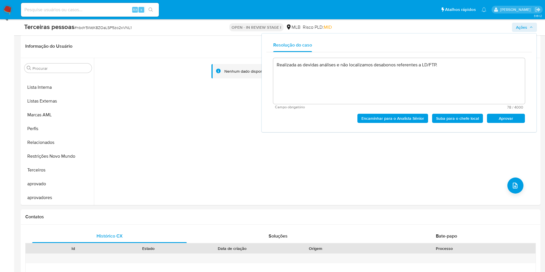
click at [518, 116] on span "Aprovar" at bounding box center [506, 118] width 30 height 8
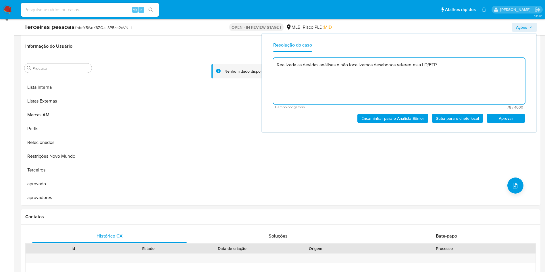
click at [515, 119] on span "Aprovar" at bounding box center [506, 118] width 30 height 8
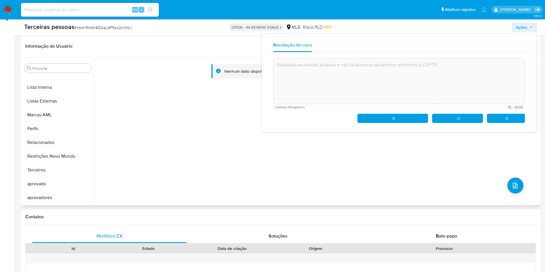
type textarea "Realizada as devidas análises e não localizamos desabonos referentes a LD/FTP."
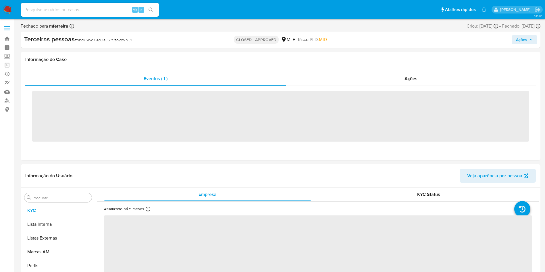
scroll to position [312, 0]
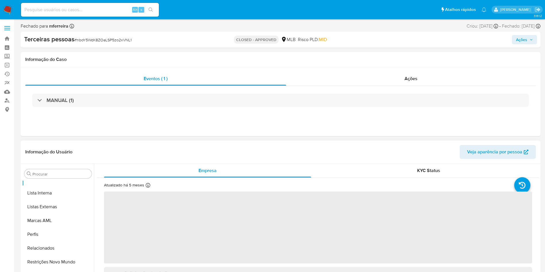
select select "10"
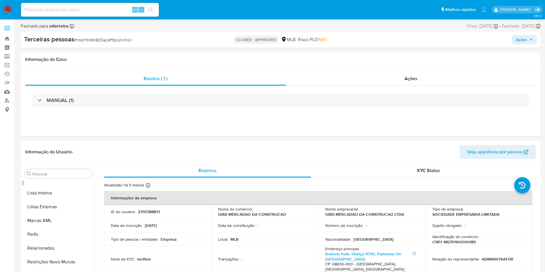
click at [105, 13] on input at bounding box center [90, 9] width 138 height 7
paste input "2434885090"
type input "2434885090"
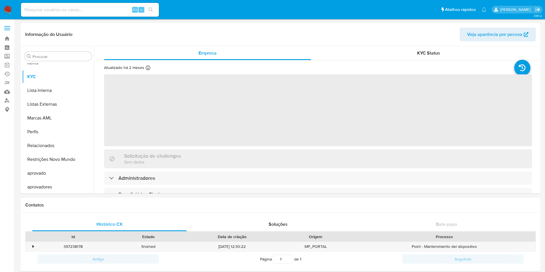
scroll to position [298, 0]
select select "10"
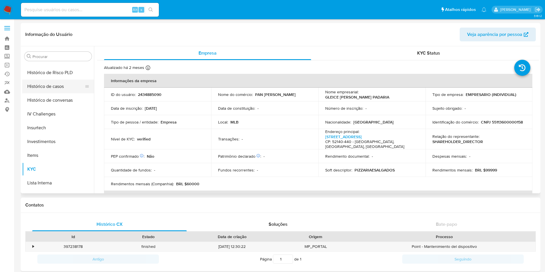
scroll to position [169, 0]
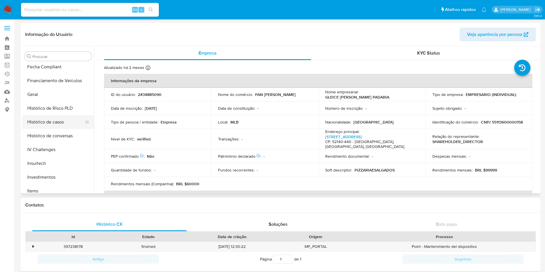
click at [55, 124] on button "Histórico de casos" at bounding box center [55, 122] width 67 height 14
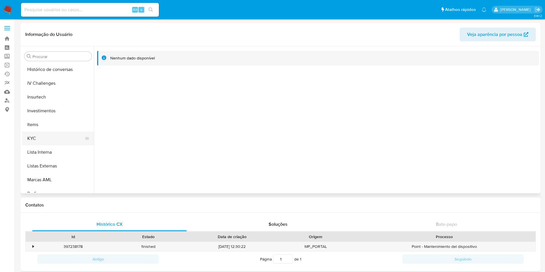
scroll to position [298, 0]
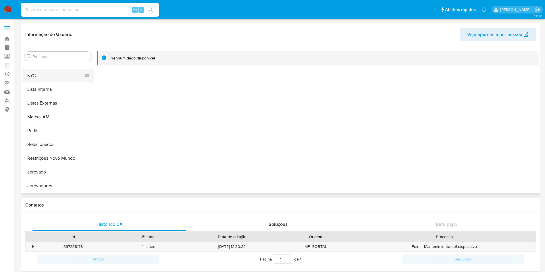
click at [48, 78] on button "KYC" at bounding box center [55, 76] width 67 height 14
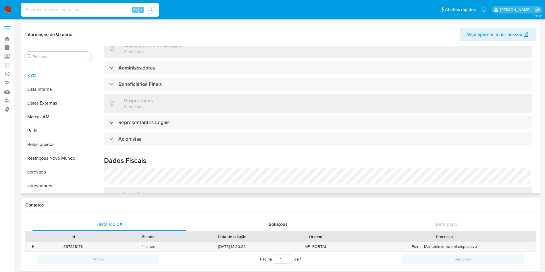
scroll to position [162, 0]
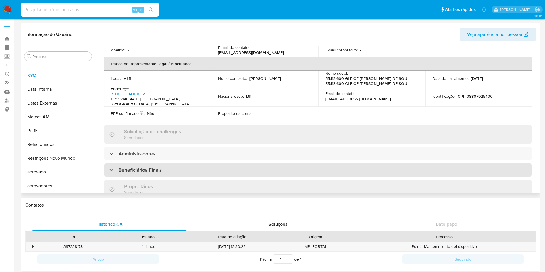
click at [164, 164] on div "Beneficiários Finais" at bounding box center [318, 170] width 428 height 13
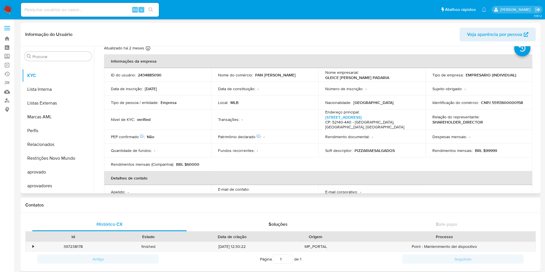
scroll to position [0, 0]
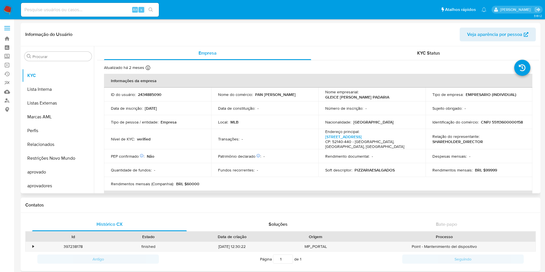
click at [490, 124] on p "CNPJ 55113600000158" at bounding box center [502, 122] width 42 height 5
copy p "55113600000158"
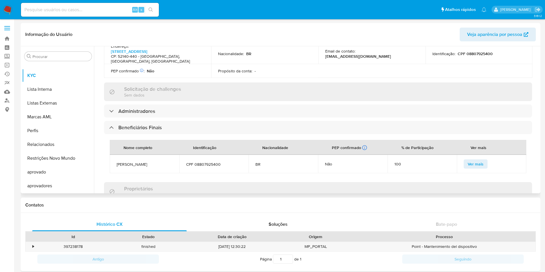
scroll to position [259, 0]
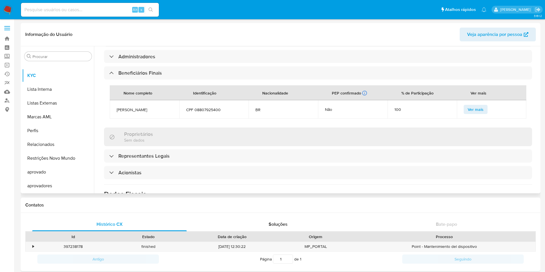
click at [142, 107] on span "Gleice Kelly de Souza Barbosa" at bounding box center [145, 109] width 56 height 5
copy span "Gleice Kelly de Souza Barbosa"
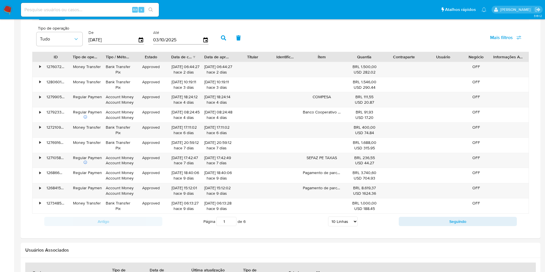
scroll to position [319, 0]
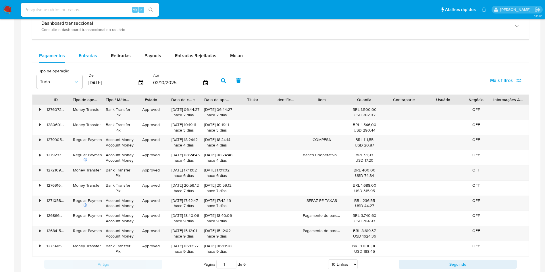
click at [81, 56] on span "Entradas" at bounding box center [88, 55] width 18 height 7
select select "10"
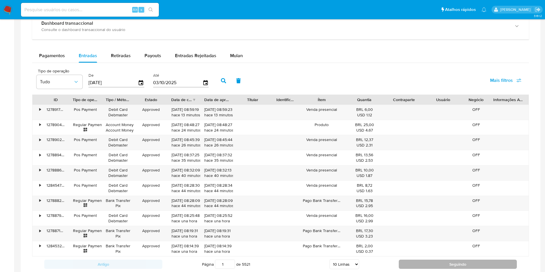
click at [454, 266] on button "Seguindo" at bounding box center [458, 264] width 118 height 9
type input "2"
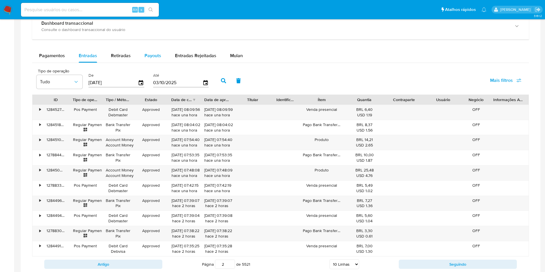
click at [157, 56] on span "Payouts" at bounding box center [153, 55] width 17 height 7
select select "10"
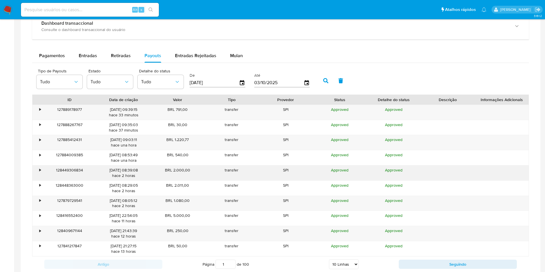
click at [38, 170] on div "•" at bounding box center [37, 173] width 10 height 15
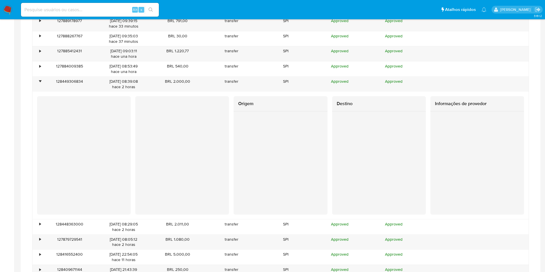
scroll to position [409, 0]
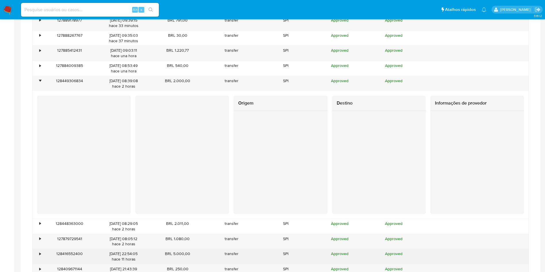
click at [40, 253] on div "•" at bounding box center [39, 253] width 1 height 5
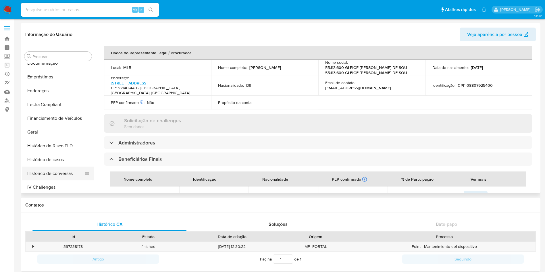
scroll to position [172, 0]
click at [44, 92] on button "Geral" at bounding box center [55, 91] width 67 height 14
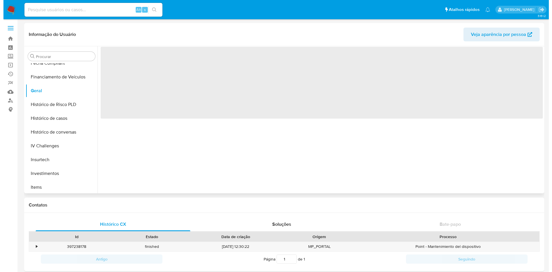
scroll to position [0, 0]
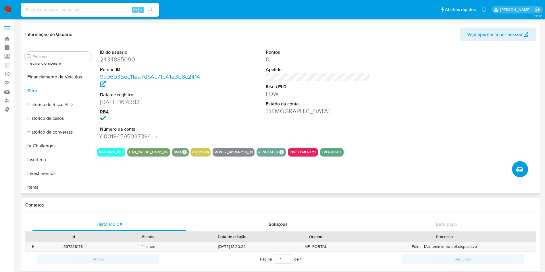
click at [519, 171] on icon "Criar caso manual" at bounding box center [520, 169] width 7 height 5
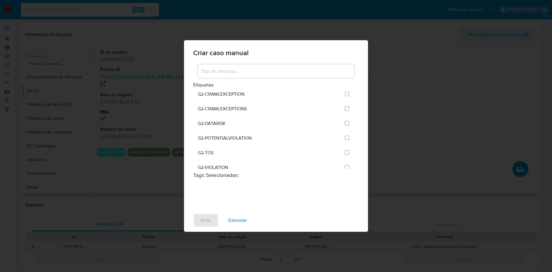
scroll to position [431, 0]
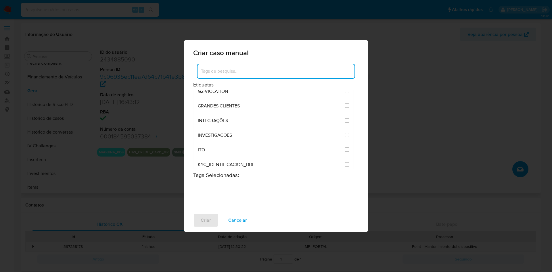
click at [261, 72] on input at bounding box center [275, 71] width 157 height 7
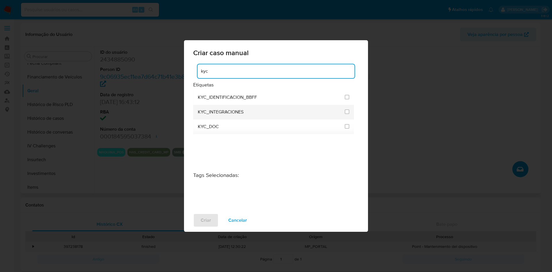
type input "kyc"
click at [350, 111] on li "KYC_INTEGRACIONES" at bounding box center [273, 112] width 161 height 15
click at [345, 115] on span at bounding box center [347, 112] width 5 height 7
click at [350, 109] on li "KYC_INTEGRACIONES" at bounding box center [273, 112] width 161 height 15
click at [345, 112] on input "2093" at bounding box center [347, 112] width 5 height 5
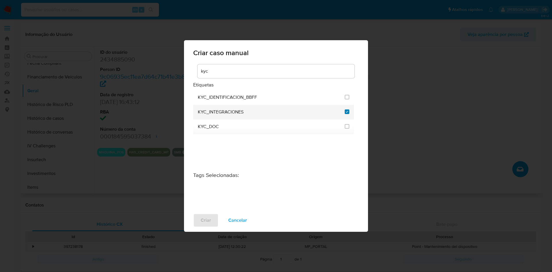
checkbox input "true"
click at [212, 217] on button "Criar" at bounding box center [205, 221] width 25 height 14
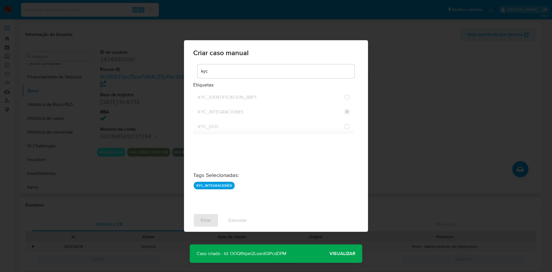
click at [336, 254] on span "Visualizar" at bounding box center [342, 254] width 26 height 0
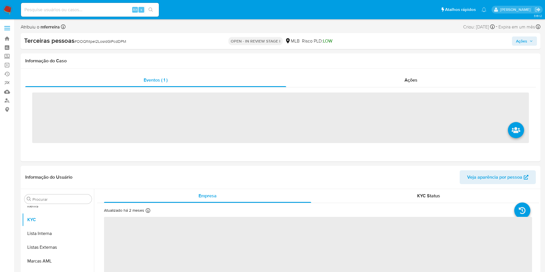
scroll to position [312, 0]
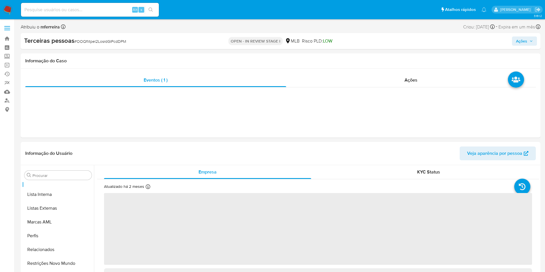
select select "10"
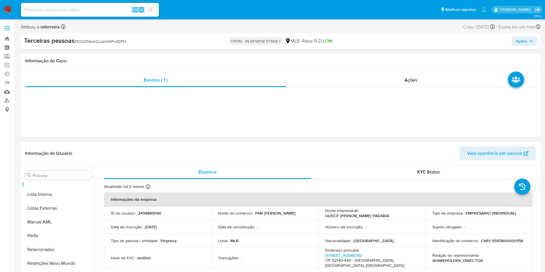
click at [500, 243] on p "CNPJ 55113600000158" at bounding box center [502, 240] width 42 height 5
copy p "55113600000158"
click at [282, 121] on div "Eventos ( 1 ) Ações" at bounding box center [281, 103] width 520 height 69
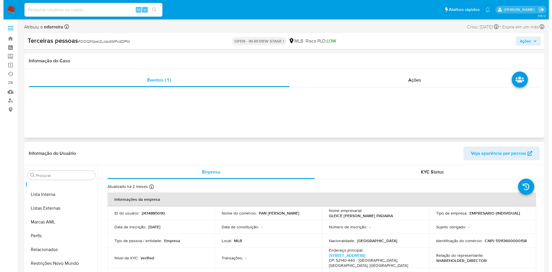
scroll to position [91, 0]
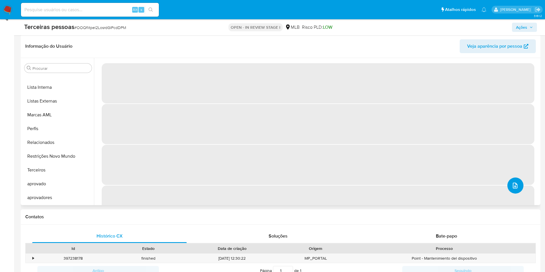
click at [517, 185] on button "upload-file" at bounding box center [516, 186] width 16 height 16
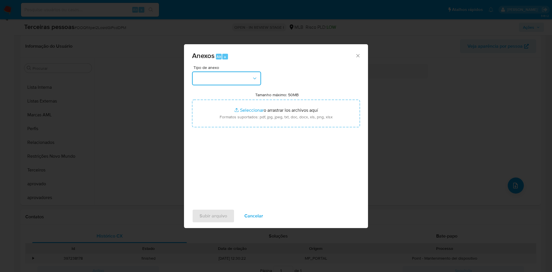
click at [239, 80] on button "button" at bounding box center [226, 79] width 69 height 14
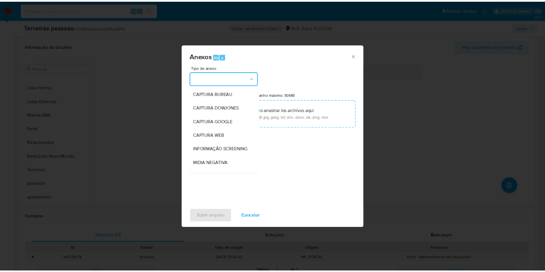
scroll to position [89, 0]
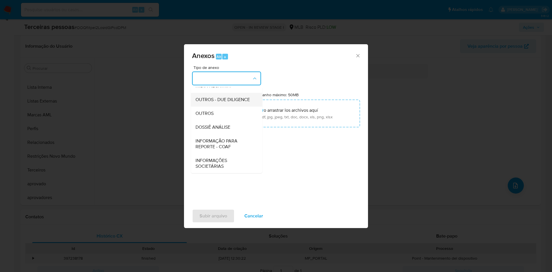
click at [210, 100] on span "OUTROS - DUE DILIGENCE" at bounding box center [222, 100] width 54 height 6
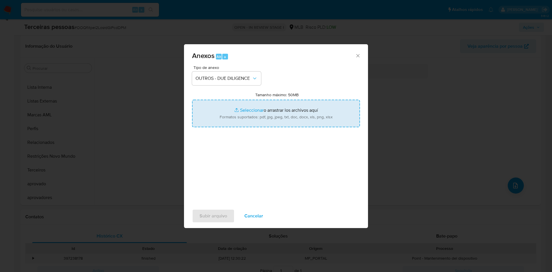
click at [262, 118] on input "Tamanho máximo: 50MB Seleccionar archivos" at bounding box center [276, 114] width 168 height 28
type input "C:\fakepath\s-GLEICE [PERSON_NAME].pdf"
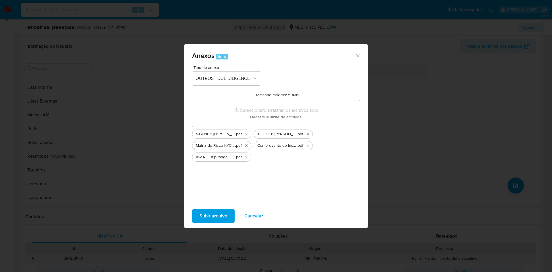
click at [228, 218] on button "Subir arquivo" at bounding box center [213, 216] width 43 height 14
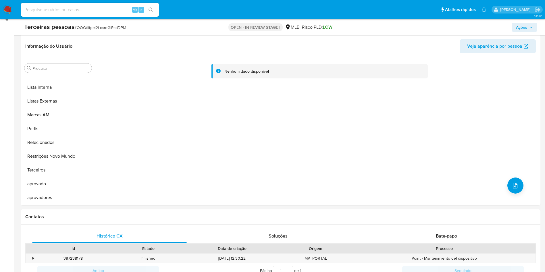
click at [523, 27] on span "Ações" at bounding box center [521, 27] width 11 height 9
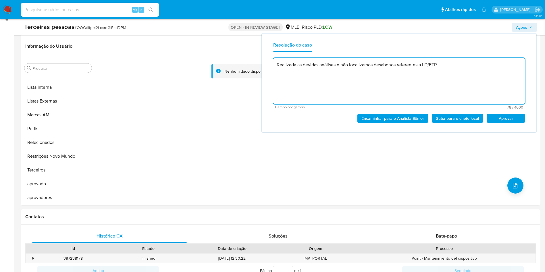
click at [516, 120] on span "Aprovar" at bounding box center [506, 118] width 30 height 8
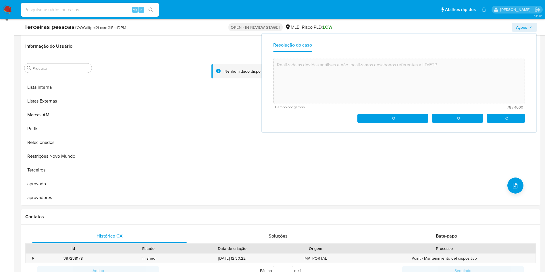
type textarea "Realizada as devidas análises e não localizamos desabonos referentes a LD/FTP."
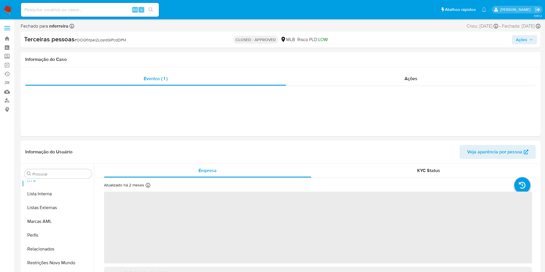
scroll to position [312, 0]
select select "10"
click at [109, 11] on input at bounding box center [90, 9] width 138 height 7
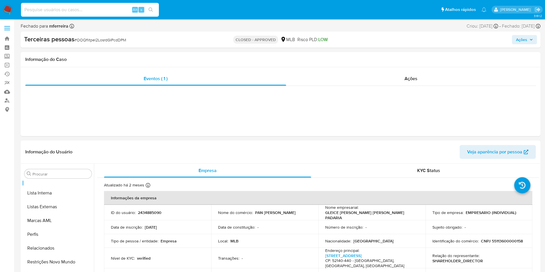
paste input "1149798686"
type input "1149798686"
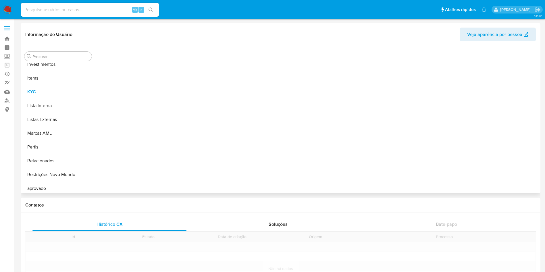
scroll to position [298, 0]
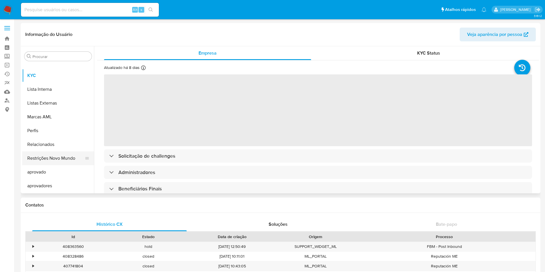
select select "10"
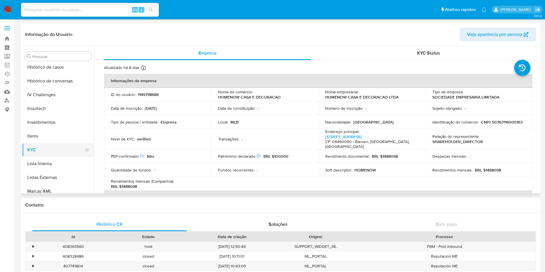
scroll to position [212, 0]
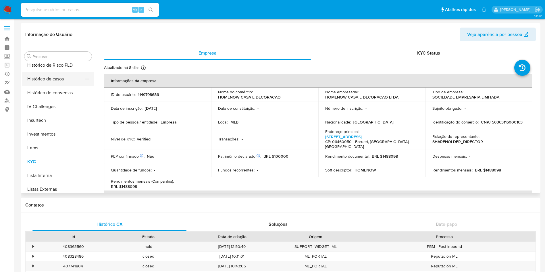
click at [50, 82] on button "Histórico de casos" at bounding box center [55, 79] width 67 height 14
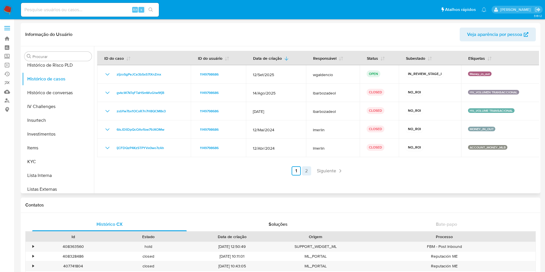
click at [308, 173] on link "2" at bounding box center [306, 170] width 9 height 9
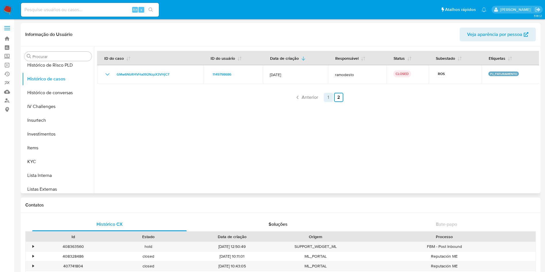
click at [327, 97] on link "1" at bounding box center [328, 97] width 9 height 9
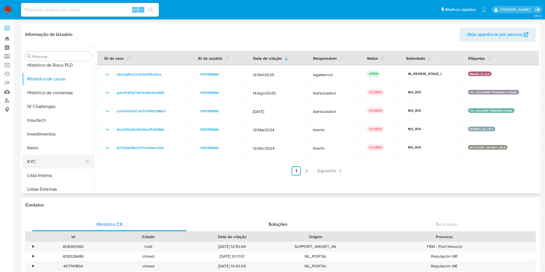
click at [57, 160] on button "KYC" at bounding box center [55, 162] width 67 height 14
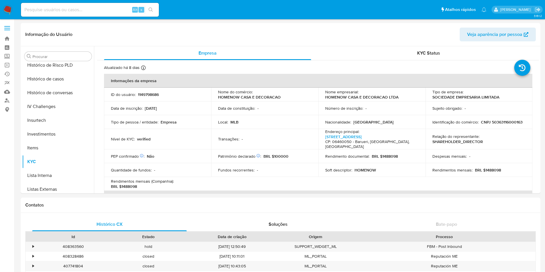
click at [496, 123] on p "CNPJ 50363116000163" at bounding box center [502, 122] width 42 height 5
copy p "50363116000163"
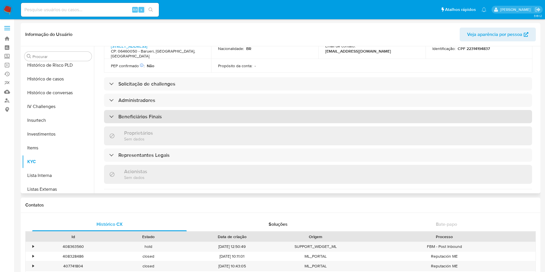
scroll to position [216, 0]
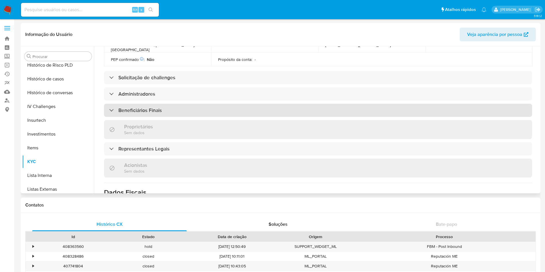
click at [144, 107] on h3 "Beneficiários Finais" at bounding box center [139, 110] width 43 height 6
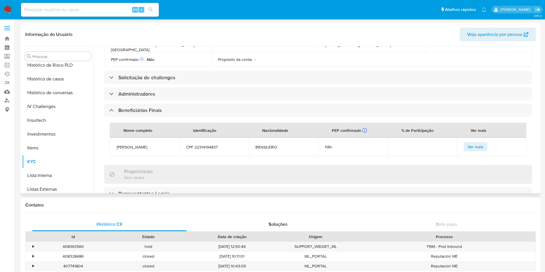
click at [139, 145] on span "THIAGO WILLIAN BERNARDES" at bounding box center [145, 147] width 56 height 5
copy span "THIAGO WILLIAN BERNARDES"
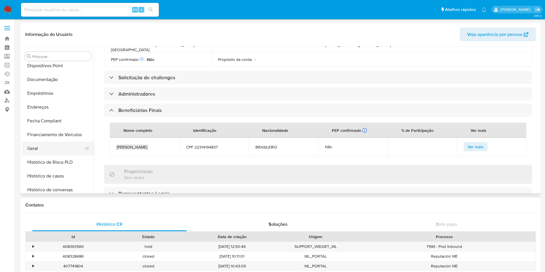
scroll to position [129, 0]
click at [47, 133] on button "Geral" at bounding box center [55, 134] width 67 height 14
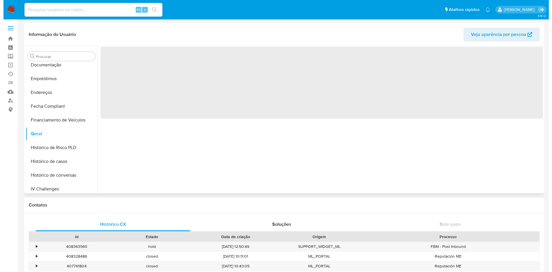
scroll to position [0, 0]
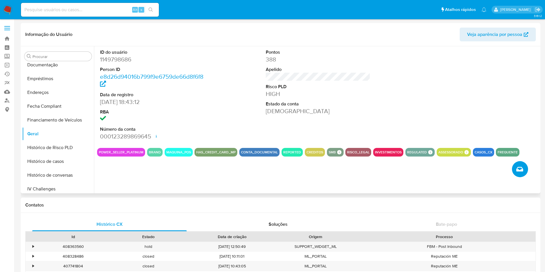
click at [520, 172] on icon "Criar caso manual" at bounding box center [520, 169] width 7 height 7
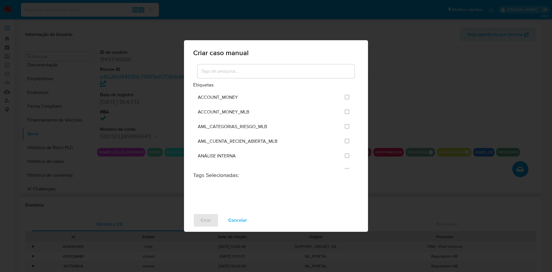
scroll to position [172, 0]
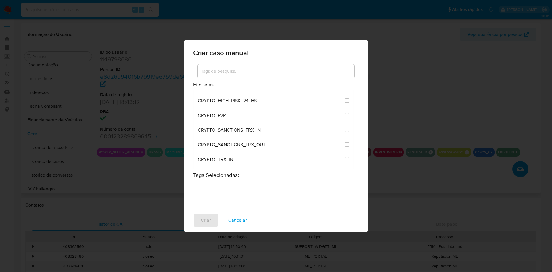
click at [252, 73] on input at bounding box center [275, 71] width 157 height 7
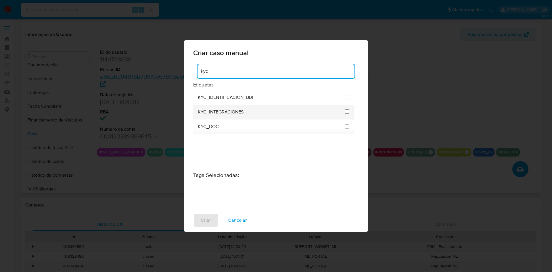
type input "kyc"
click at [347, 114] on input "2093" at bounding box center [347, 112] width 5 height 5
checkbox input "true"
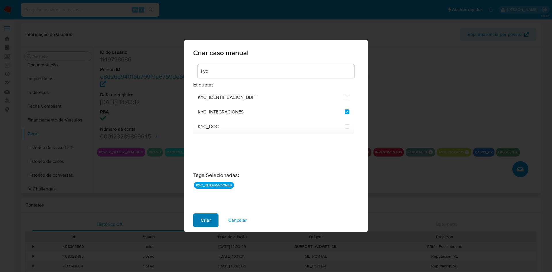
click at [211, 225] on button "Criar" at bounding box center [205, 221] width 25 height 14
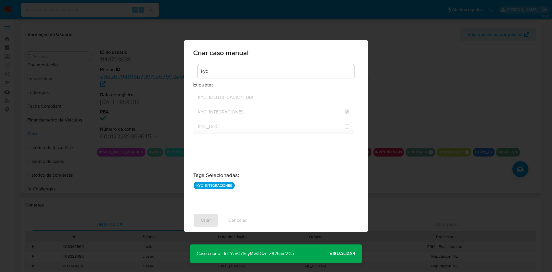
click at [344, 254] on span "Visualizar" at bounding box center [342, 254] width 26 height 0
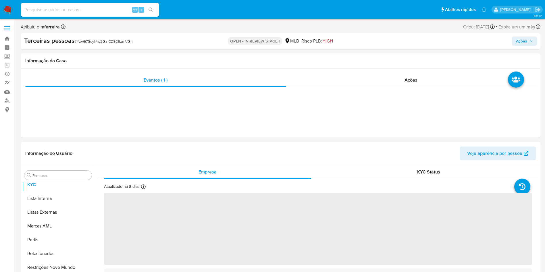
scroll to position [312, 0]
select select "10"
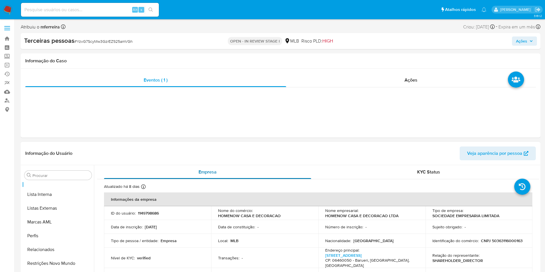
click at [159, 172] on div "Empresa" at bounding box center [207, 172] width 207 height 14
click at [498, 237] on td "Identificação do comércio : CNPJ 50363116000163" at bounding box center [479, 241] width 107 height 14
click at [500, 242] on p "CNPJ 50363116000163" at bounding box center [502, 240] width 42 height 5
copy p "50363116000163"
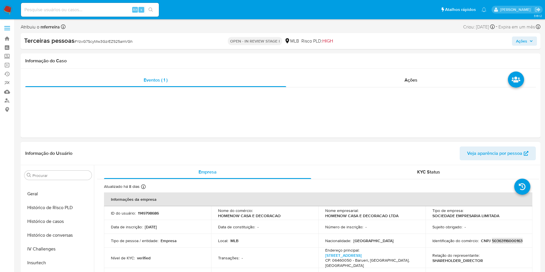
scroll to position [96, 0]
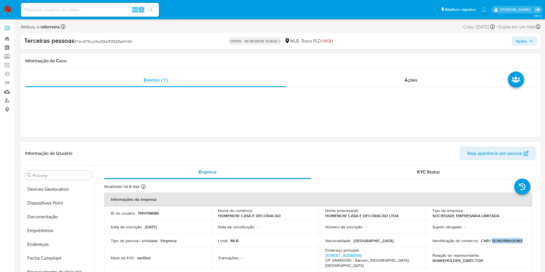
click at [168, 167] on div "Empresa" at bounding box center [207, 172] width 207 height 14
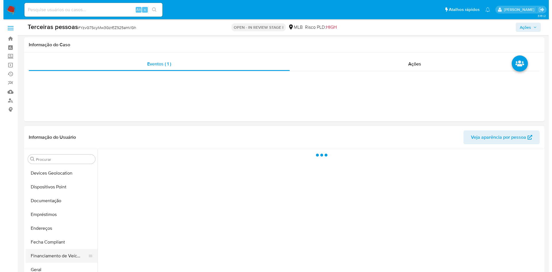
scroll to position [91, 0]
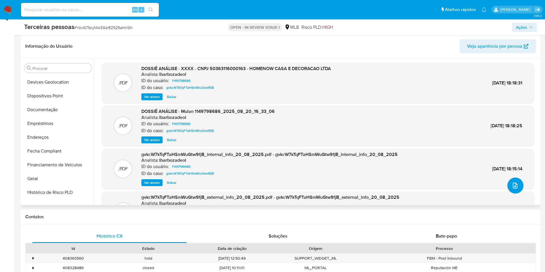
click at [514, 191] on button "upload-file" at bounding box center [516, 186] width 16 height 16
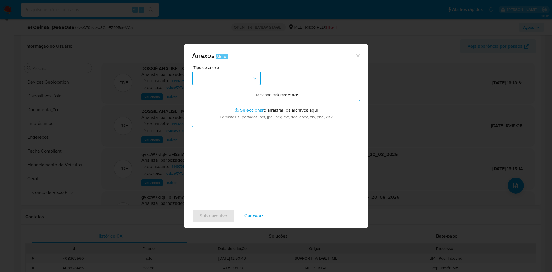
click at [239, 76] on button "button" at bounding box center [226, 79] width 69 height 14
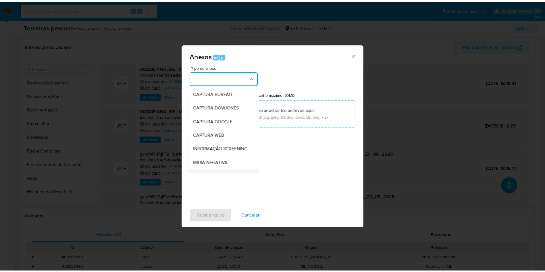
scroll to position [89, 0]
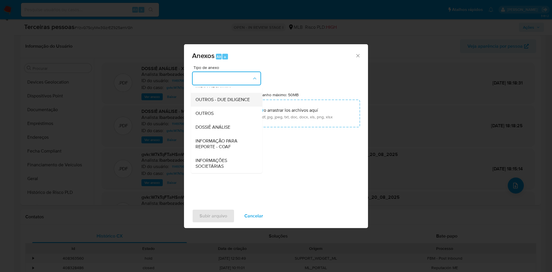
click at [205, 97] on span "OUTROS - DUE DILIGENCE" at bounding box center [222, 100] width 54 height 6
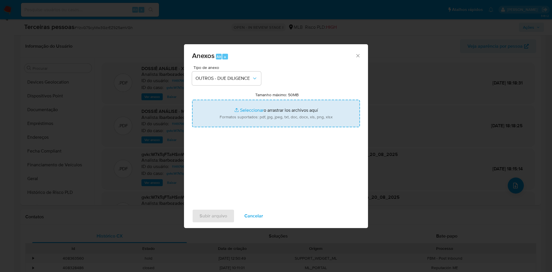
click at [248, 116] on input "Tamanho máximo: 50MB Seleccionar archivos" at bounding box center [276, 114] width 168 height 28
type input "C:\fakepath\s-THIAGO WILLIAN BERNARDES.pdf"
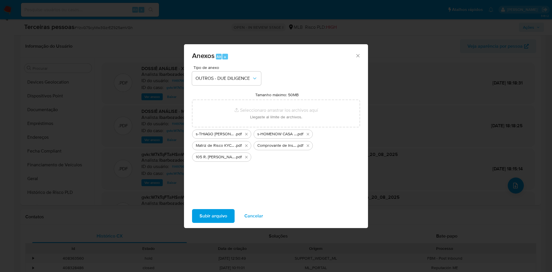
click at [211, 218] on span "Subir arquivo" at bounding box center [214, 216] width 28 height 13
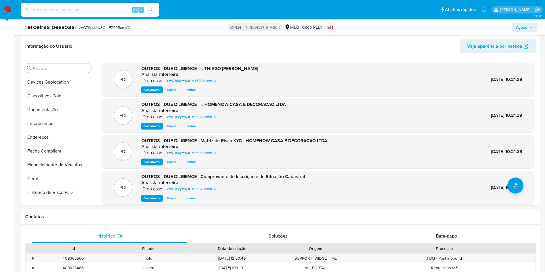
click at [522, 28] on span "Ações" at bounding box center [521, 27] width 11 height 9
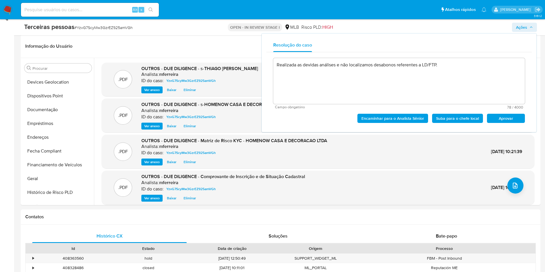
click at [499, 120] on span "Aprovar" at bounding box center [506, 118] width 30 height 8
type textarea "Realizada as devidas análises e não localizamos desabonos referentes a LD/FTP."
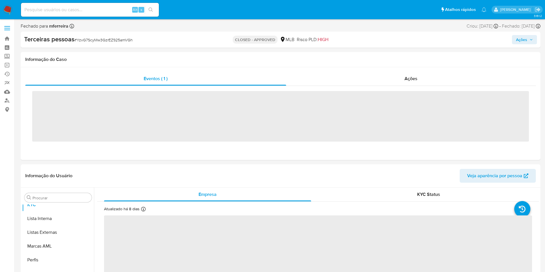
scroll to position [312, 0]
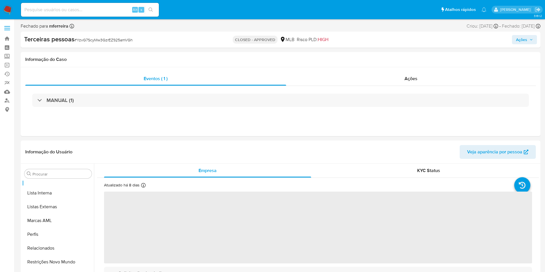
select select "10"
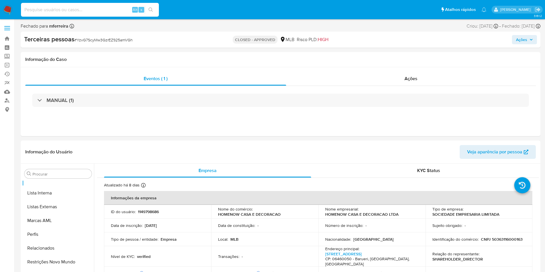
click at [98, 9] on input at bounding box center [90, 9] width 138 height 7
paste input "1853336133"
type input "1853336133"
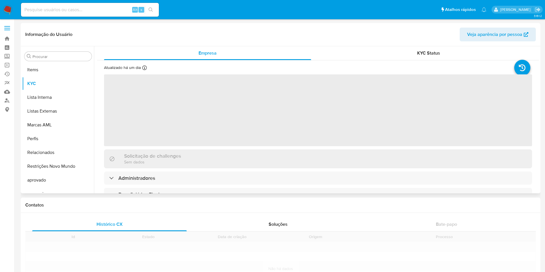
scroll to position [298, 0]
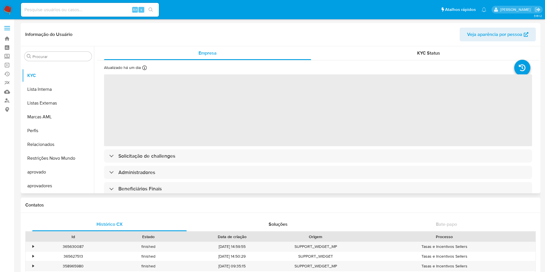
select select "10"
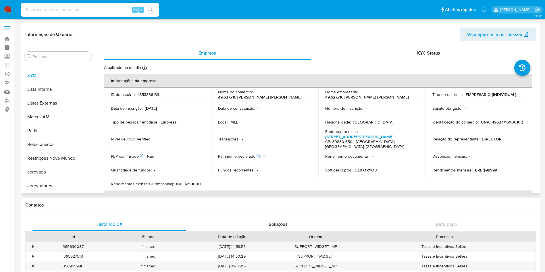
click at [481, 125] on p "CNPJ 49627716000102" at bounding box center [502, 122] width 42 height 5
copy p "49627716000102"
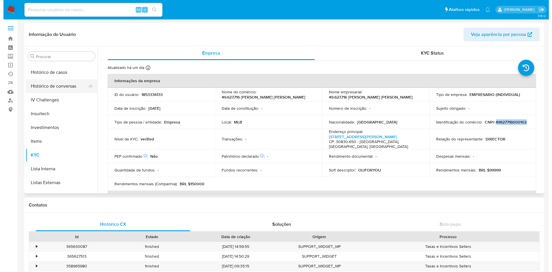
scroll to position [169, 0]
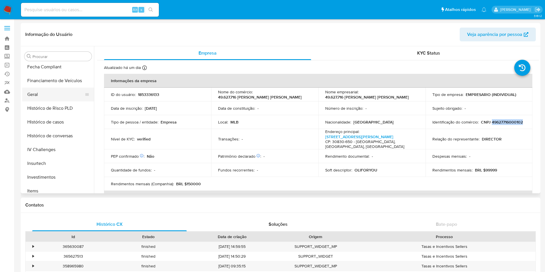
click at [39, 95] on button "Geral" at bounding box center [55, 95] width 67 height 14
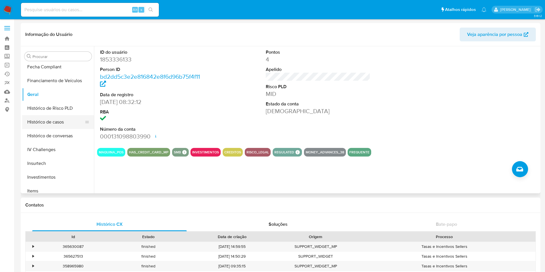
click at [50, 120] on button "Histórico de casos" at bounding box center [55, 122] width 67 height 14
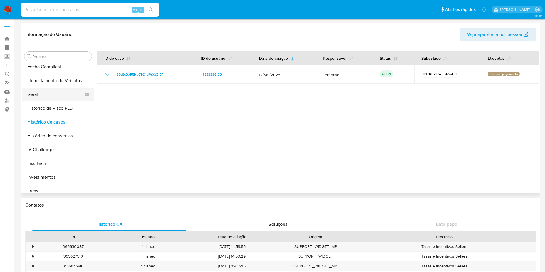
click at [47, 93] on button "Geral" at bounding box center [55, 95] width 67 height 14
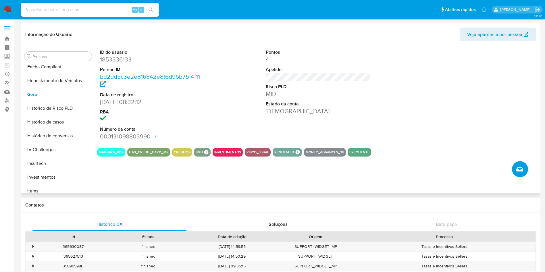
click at [522, 170] on icon "Criar caso manual" at bounding box center [520, 169] width 7 height 7
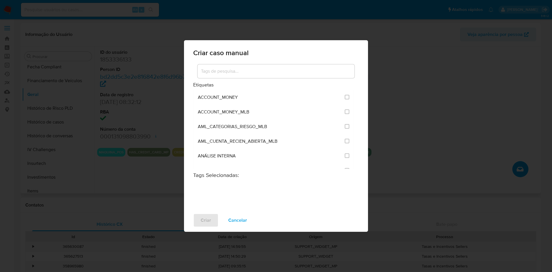
click at [224, 66] on div at bounding box center [275, 71] width 157 height 14
click at [227, 70] on input at bounding box center [275, 71] width 157 height 7
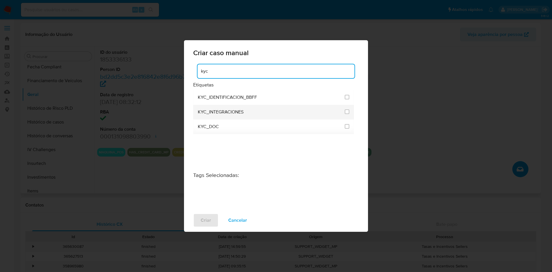
type input "kyc"
click at [344, 111] on li "KYC_INTEGRACIONES" at bounding box center [273, 112] width 161 height 15
click at [350, 108] on li "KYC_INTEGRACIONES" at bounding box center [273, 112] width 161 height 15
click at [347, 110] on input "2093" at bounding box center [347, 112] width 5 height 5
checkbox input "true"
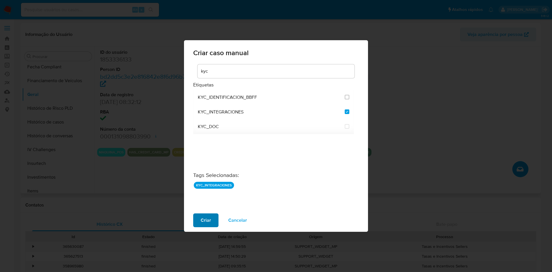
click at [211, 225] on button "Criar" at bounding box center [205, 221] width 25 height 14
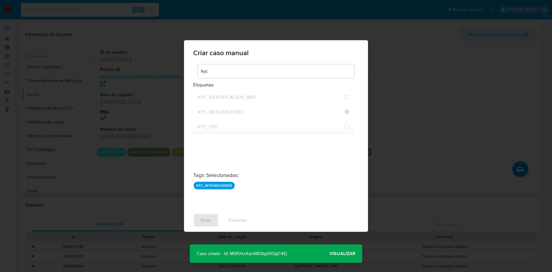
click at [344, 254] on span "Visualizar" at bounding box center [342, 254] width 26 height 0
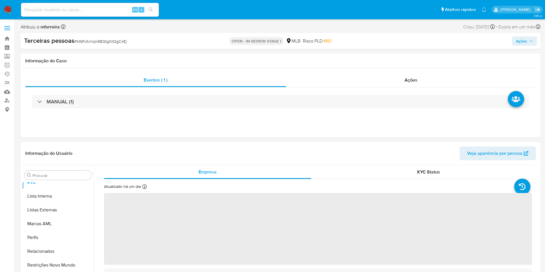
scroll to position [312, 0]
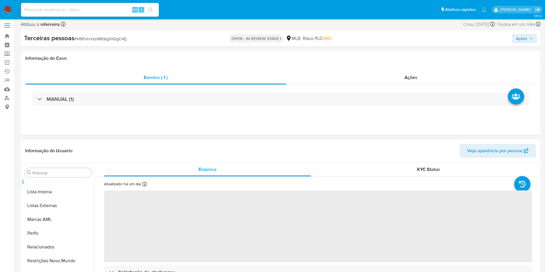
select select "10"
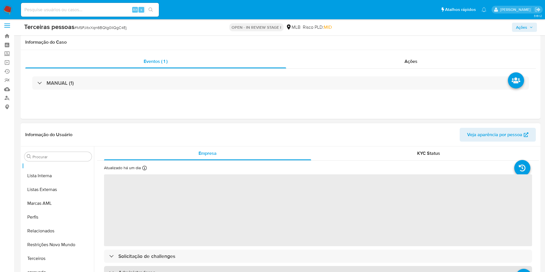
scroll to position [172, 0]
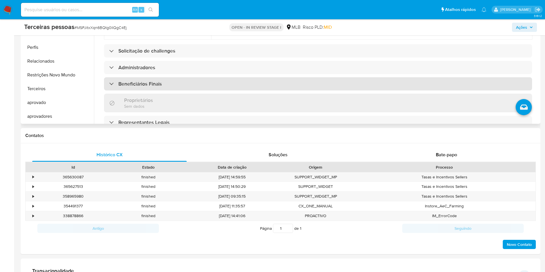
click at [146, 88] on div "Beneficiários Finais" at bounding box center [318, 83] width 428 height 13
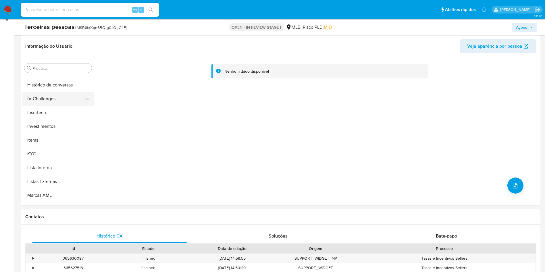
scroll to position [183, 0]
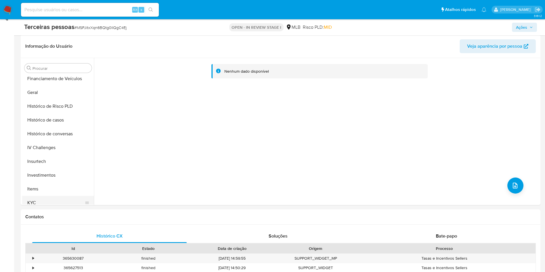
click at [39, 199] on button "KYC" at bounding box center [55, 203] width 67 height 14
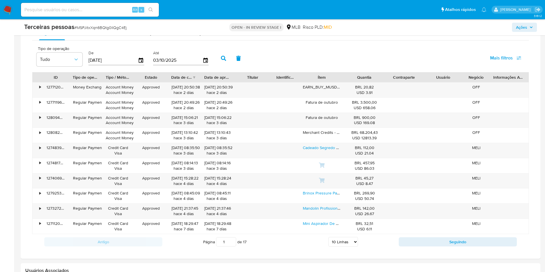
scroll to position [436, 0]
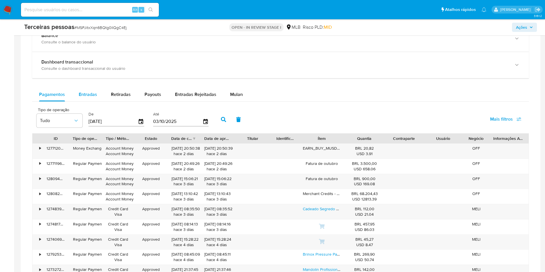
click at [84, 97] on span "Entradas" at bounding box center [88, 94] width 18 height 7
select select "10"
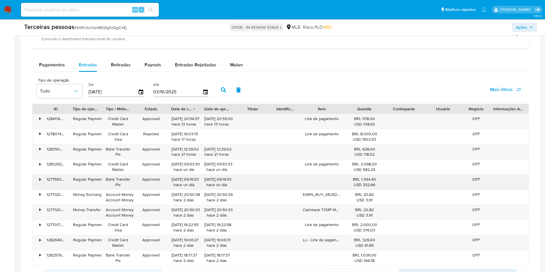
scroll to position [479, 0]
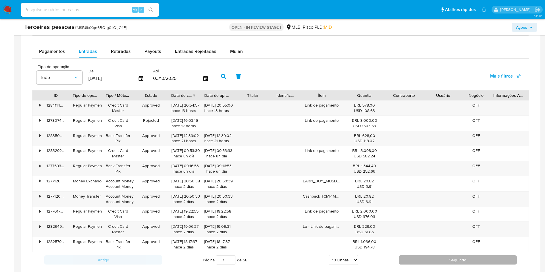
click at [443, 260] on button "Seguindo" at bounding box center [458, 260] width 118 height 9
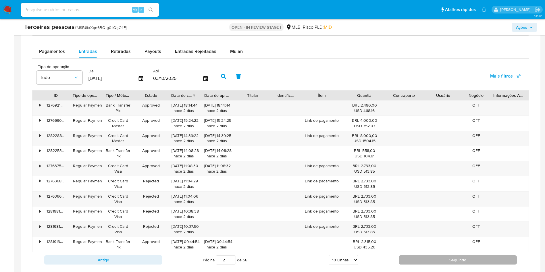
click at [438, 257] on button "Seguindo" at bounding box center [458, 260] width 118 height 9
type input "3"
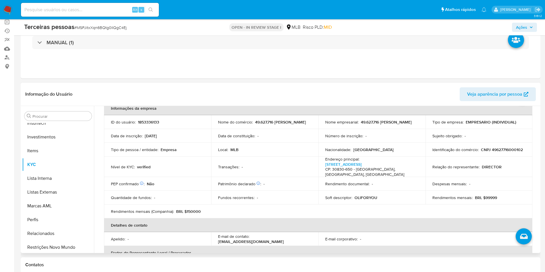
scroll to position [43, 0]
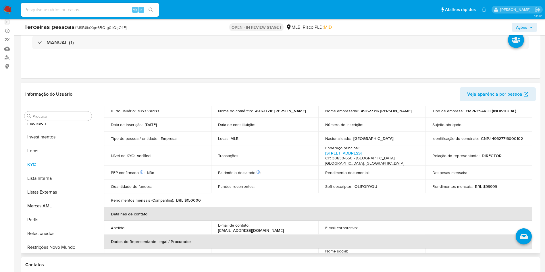
click at [361, 185] on p "OLIFORYOU" at bounding box center [366, 186] width 23 height 5
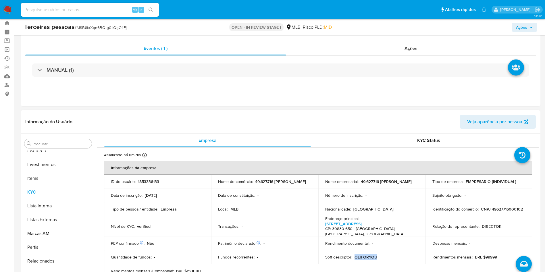
scroll to position [0, 0]
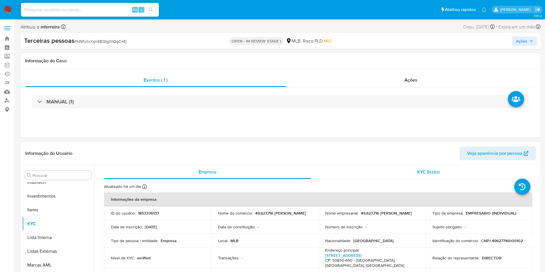
click at [325, 177] on div "KYC Status" at bounding box center [428, 172] width 207 height 14
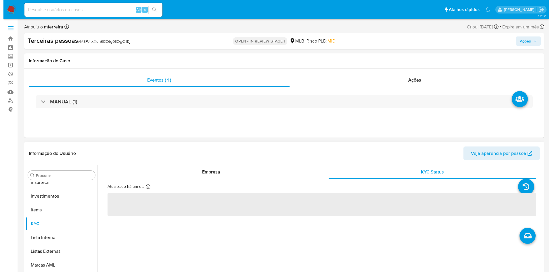
scroll to position [91, 0]
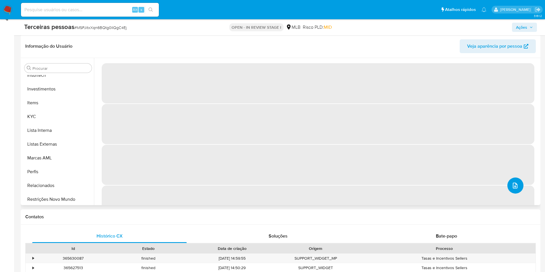
click at [511, 181] on button "upload-file" at bounding box center [516, 186] width 16 height 16
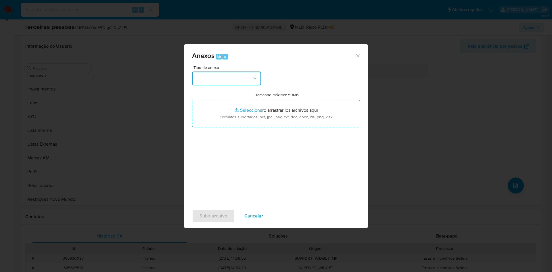
click at [242, 82] on button "button" at bounding box center [226, 79] width 69 height 14
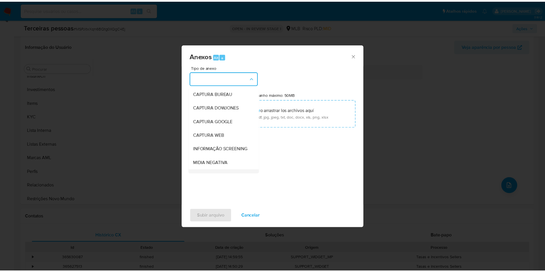
scroll to position [89, 0]
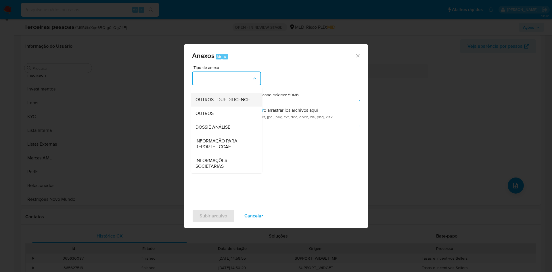
click at [218, 97] on span "OUTROS - DUE DILIGENCE" at bounding box center [222, 100] width 54 height 6
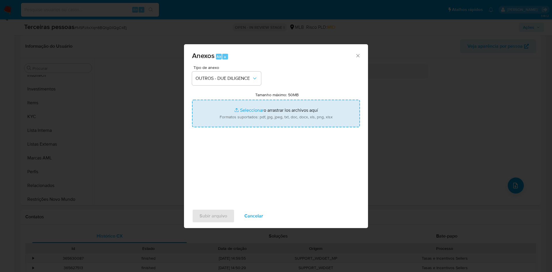
click at [234, 109] on input "Tamanho máximo: 50MB Seleccionar archivos" at bounding box center [276, 114] width 168 height 28
type input "C:\fakepath\s-VICTORIA SILVA REIS ALVES.pdf"
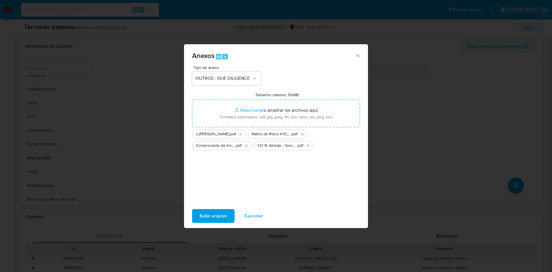
click at [216, 217] on span "Subir arquivo" at bounding box center [214, 216] width 28 height 13
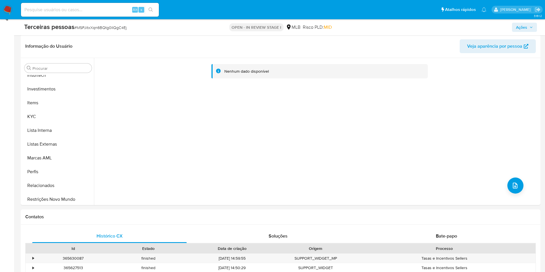
click at [533, 24] on span "Ações" at bounding box center [524, 27] width 17 height 8
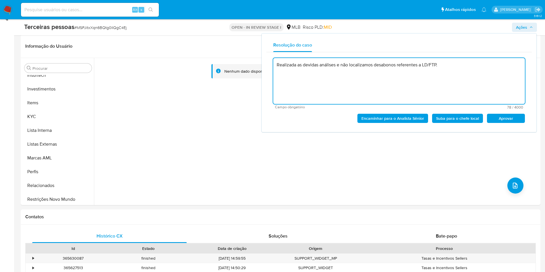
click at [510, 116] on span "Aprovar" at bounding box center [506, 118] width 30 height 8
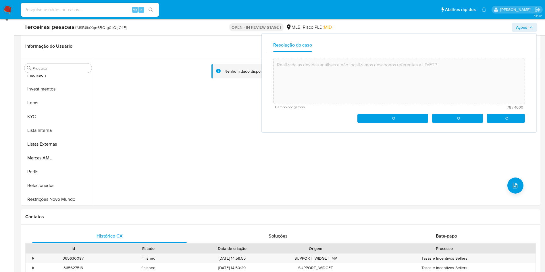
type textarea "Realizada as devidas análises e não localizamos desabonos referentes a LD/FTP."
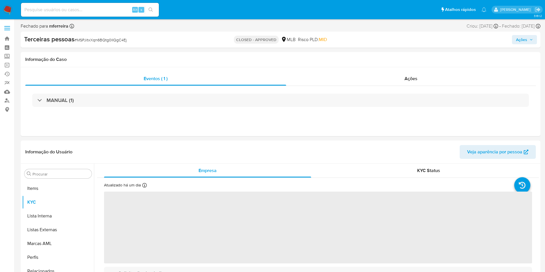
select select "10"
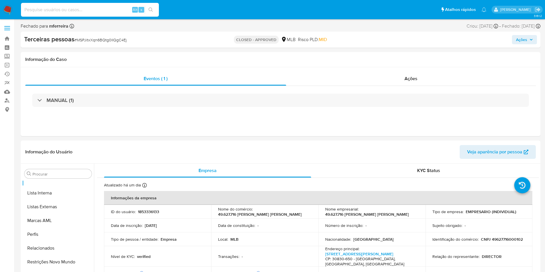
click at [111, 13] on input at bounding box center [90, 9] width 138 height 7
paste input "1707819496"
type input "1707819496"
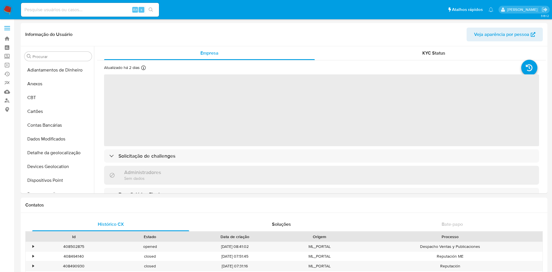
select select "10"
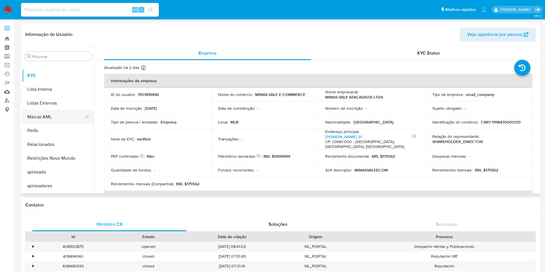
scroll to position [212, 0]
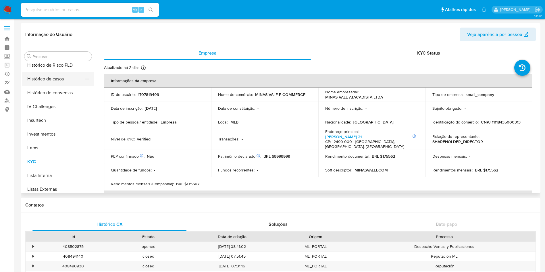
click at [56, 83] on button "Histórico de casos" at bounding box center [55, 79] width 67 height 14
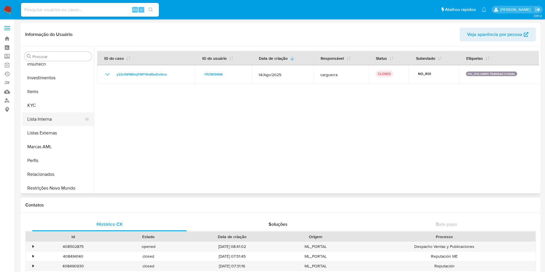
scroll to position [298, 0]
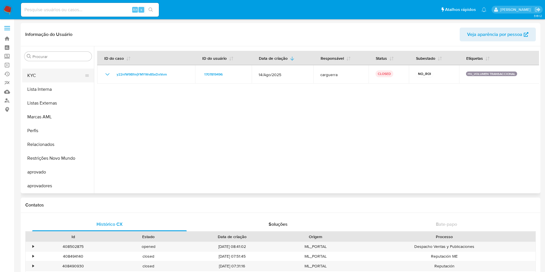
click at [39, 80] on button "KYC" at bounding box center [55, 76] width 67 height 14
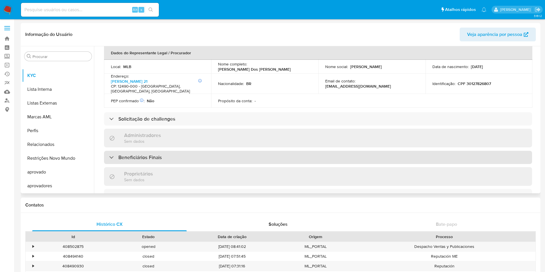
click at [152, 157] on h3 "Beneficiários Finais" at bounding box center [139, 157] width 43 height 6
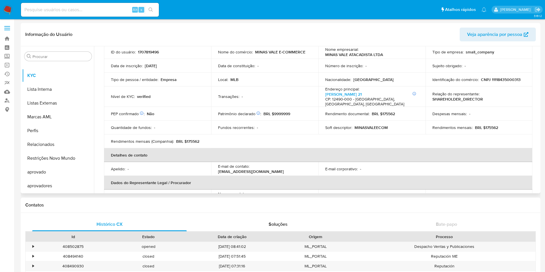
scroll to position [0, 0]
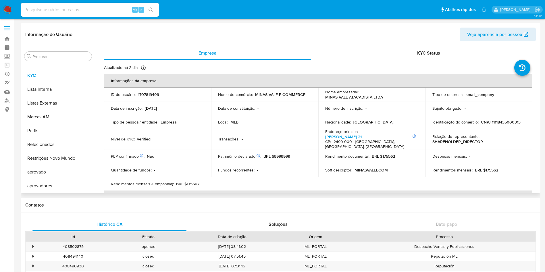
click at [494, 122] on p "CNPJ 11118435000313" at bounding box center [501, 122] width 40 height 5
copy p "11118435000313"
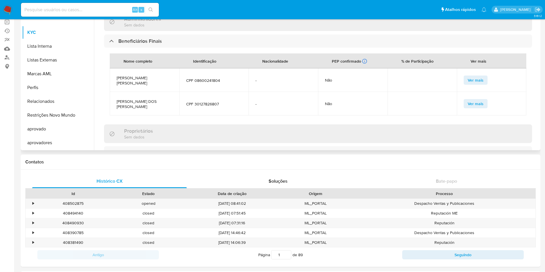
scroll to position [233, 0]
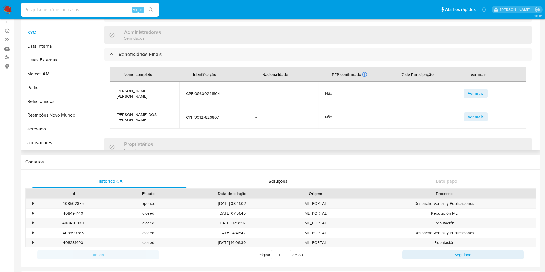
click at [151, 82] on td "MAURICIO APARECIDO DA ROSA" at bounding box center [145, 94] width 70 height 24
click at [155, 89] on span "MAURICIO APARECIDO DA ROSA" at bounding box center [145, 94] width 56 height 10
copy span "MAURICIO APARECIDO DA ROSA"
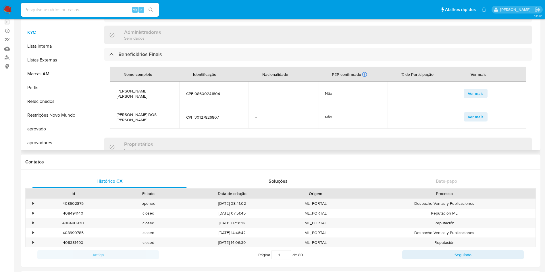
click at [200, 97] on td "CPF 08600241804" at bounding box center [214, 94] width 70 height 24
click at [202, 93] on span "CPF 08600241804" at bounding box center [214, 93] width 56 height 5
copy span "08600241804"
click at [151, 111] on td "CLAYTON JOSE DOS SANTOS" at bounding box center [145, 117] width 70 height 24
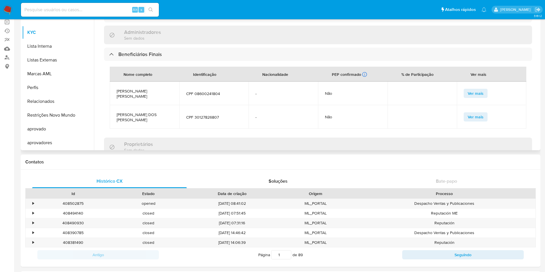
click at [152, 113] on span "CLAYTON JOSE DOS SANTOS" at bounding box center [145, 117] width 56 height 10
copy span "CLAYTON JOSE DOS SANTOS"
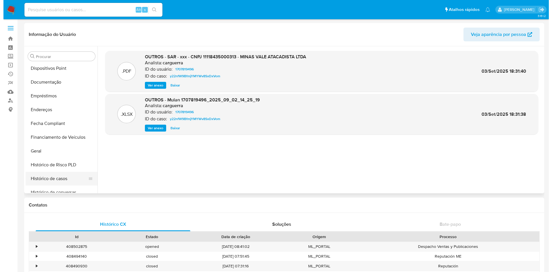
scroll to position [126, 0]
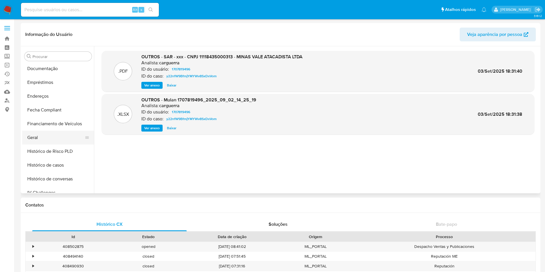
click at [35, 142] on button "Geral" at bounding box center [55, 138] width 67 height 14
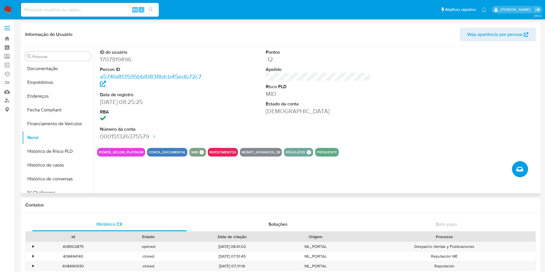
click at [524, 167] on button "Criar caso manual" at bounding box center [520, 169] width 16 height 16
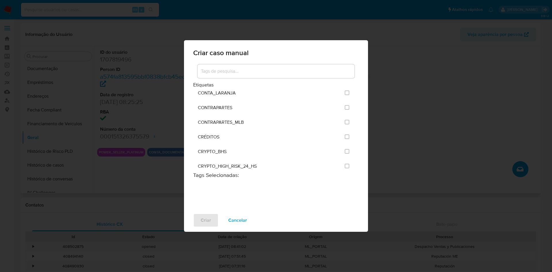
scroll to position [43, 0]
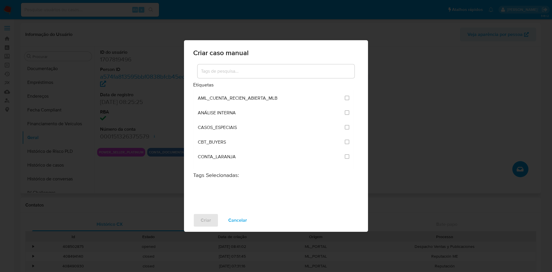
click at [280, 76] on div at bounding box center [275, 71] width 157 height 14
click at [279, 75] on div at bounding box center [275, 71] width 157 height 14
click at [278, 70] on input at bounding box center [275, 71] width 157 height 7
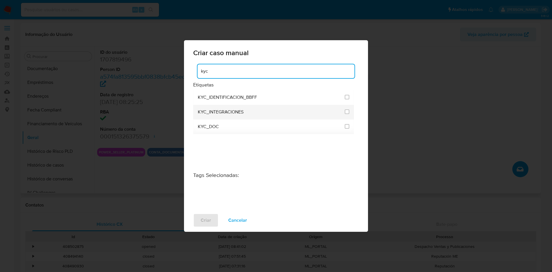
type input "kyc"
click at [349, 108] on div at bounding box center [347, 112] width 5 height 15
click at [350, 112] on li "KYC_INTEGRACIONES" at bounding box center [273, 112] width 161 height 15
click at [345, 111] on input "2093" at bounding box center [347, 112] width 5 height 5
checkbox input "true"
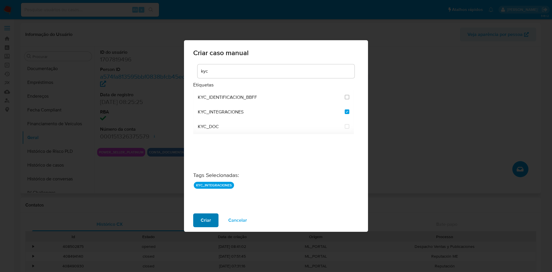
click at [213, 216] on button "Criar" at bounding box center [205, 221] width 25 height 14
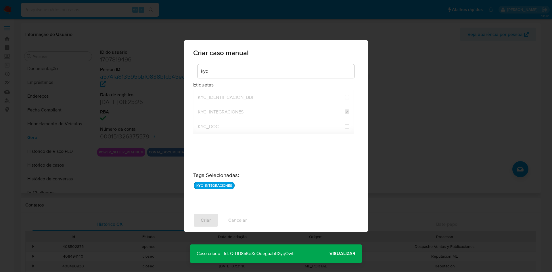
click at [338, 254] on span "Visualizar" at bounding box center [342, 254] width 26 height 0
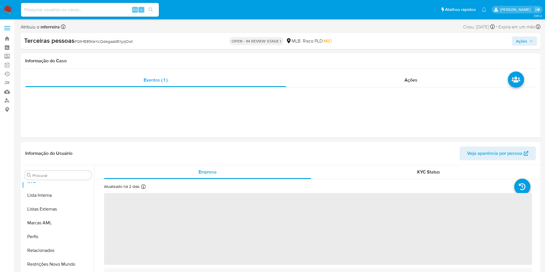
scroll to position [312, 0]
select select "10"
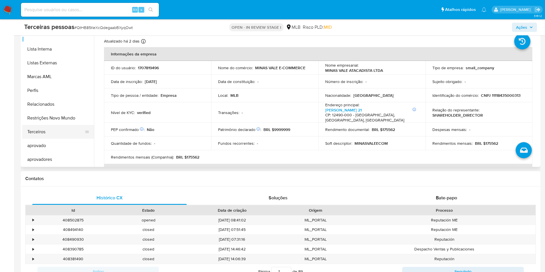
scroll to position [96, 0]
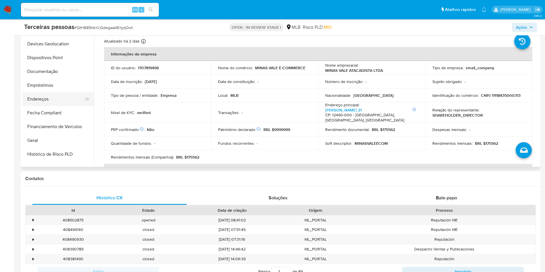
click at [51, 95] on button "Endereços" at bounding box center [55, 99] width 67 height 14
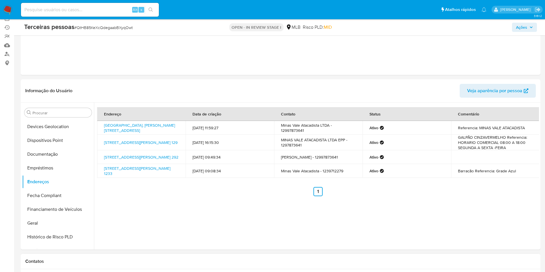
scroll to position [47, 0]
click at [146, 128] on link "[GEOGRAPHIC_DATA]. [PERSON_NAME][STREET_ADDRESS]" at bounding box center [139, 127] width 71 height 11
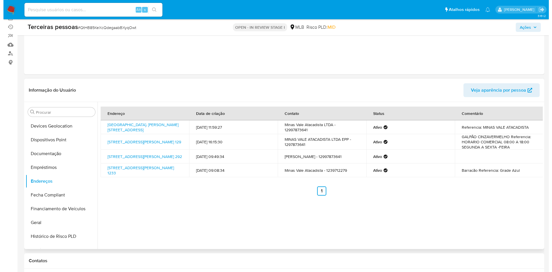
scroll to position [75, 0]
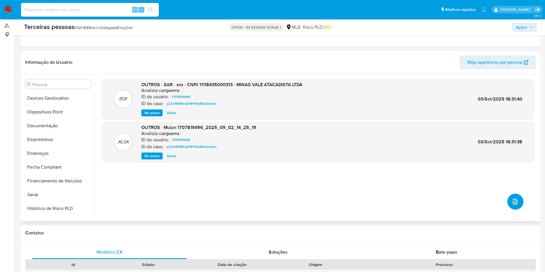
click at [509, 202] on button "upload-file" at bounding box center [516, 202] width 16 height 16
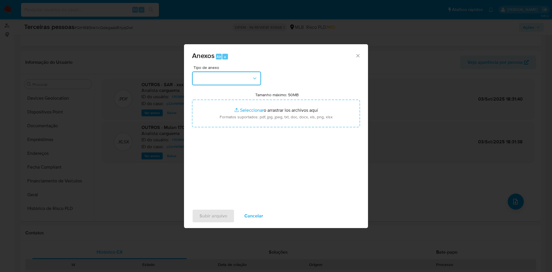
click at [239, 72] on button "button" at bounding box center [226, 79] width 69 height 14
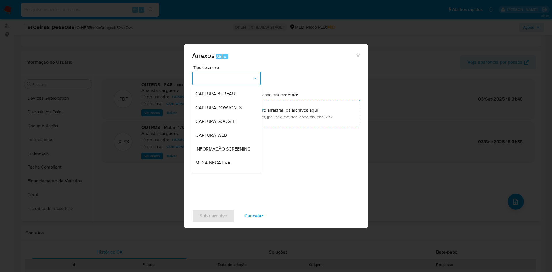
scroll to position [89, 0]
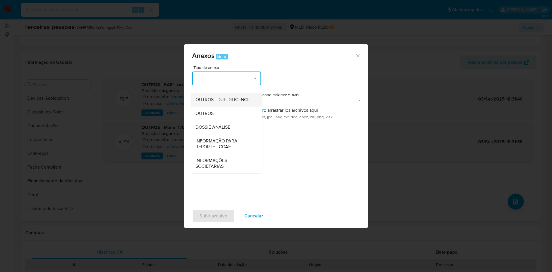
click at [212, 100] on span "OUTROS - DUE DILIGENCE" at bounding box center [222, 100] width 54 height 6
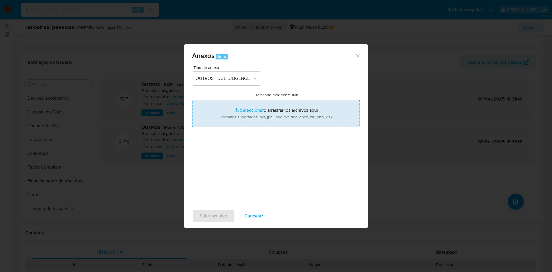
click at [231, 121] on input "Tamanho máximo: 50MB Seleccionar archivos" at bounding box center [276, 114] width 168 height 28
type input "C:\fakepath\s-MINAS VALE ATACADISTA LTDA.pdf"
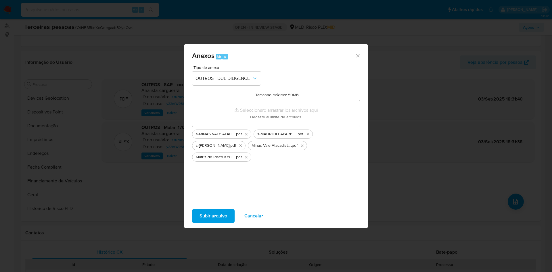
click at [218, 216] on span "Subir arquivo" at bounding box center [214, 216] width 28 height 13
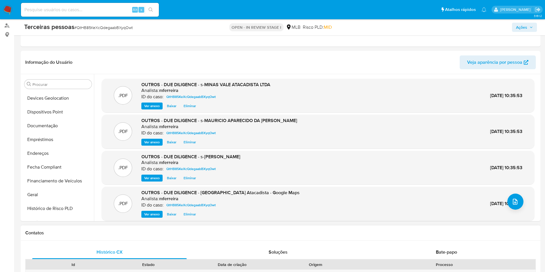
click at [239, 235] on h1 "Contatos" at bounding box center [280, 233] width 511 height 6
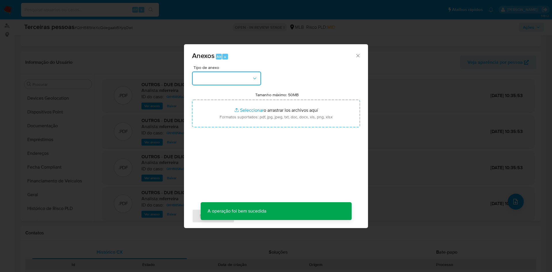
click at [225, 74] on button "button" at bounding box center [226, 79] width 69 height 14
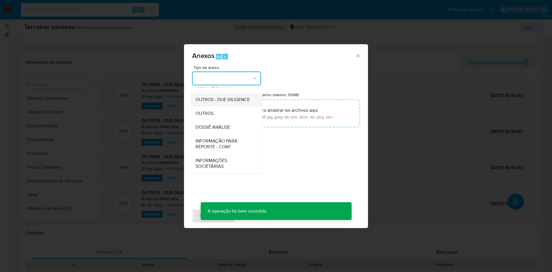
click at [215, 97] on span "OUTROS - DUE DILIGENCE" at bounding box center [222, 100] width 54 height 6
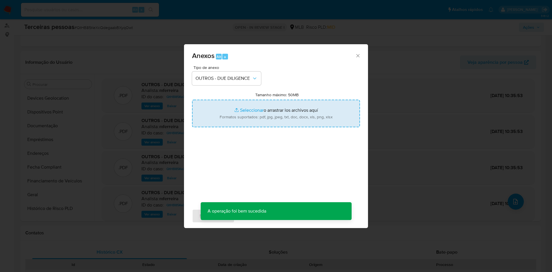
click at [235, 110] on input "Tamanho máximo: 50MB Seleccionar archivos" at bounding box center [276, 114] width 168 height 28
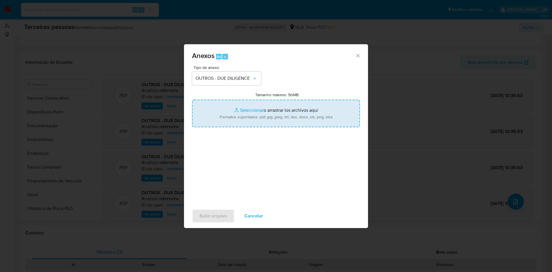
type input "C:\fakepath\Comprovante de Inscrição e de Situação Cadastral.pdf"
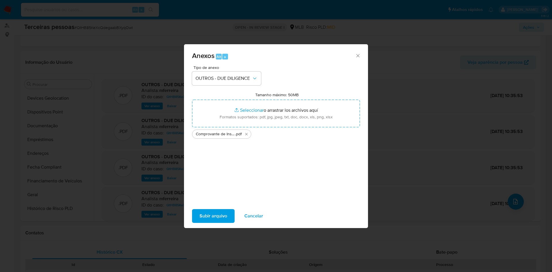
click at [221, 220] on span "Subir arquivo" at bounding box center [214, 216] width 28 height 13
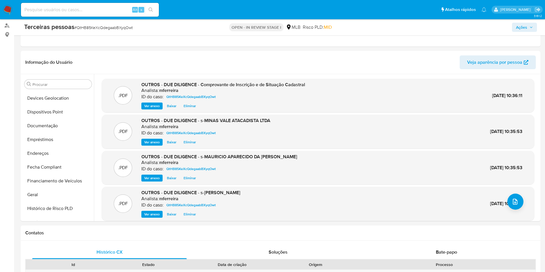
click at [536, 28] on button "Ações" at bounding box center [524, 27] width 25 height 9
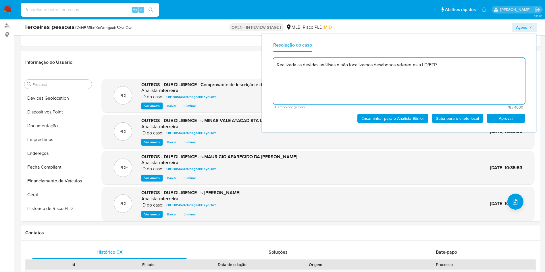
click at [521, 115] on button "Aprovar" at bounding box center [506, 118] width 38 height 9
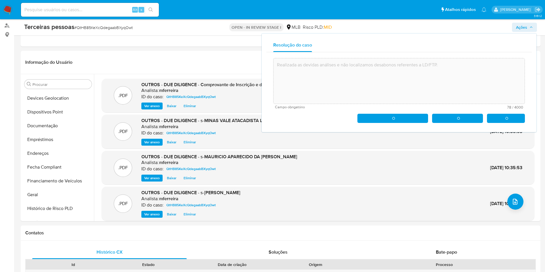
type textarea "Realizada as devidas análises e não localizamos desabonos referentes a LD/FTP."
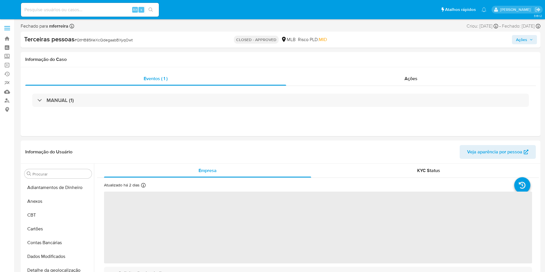
select select "10"
